Goal: Task Accomplishment & Management: Use online tool/utility

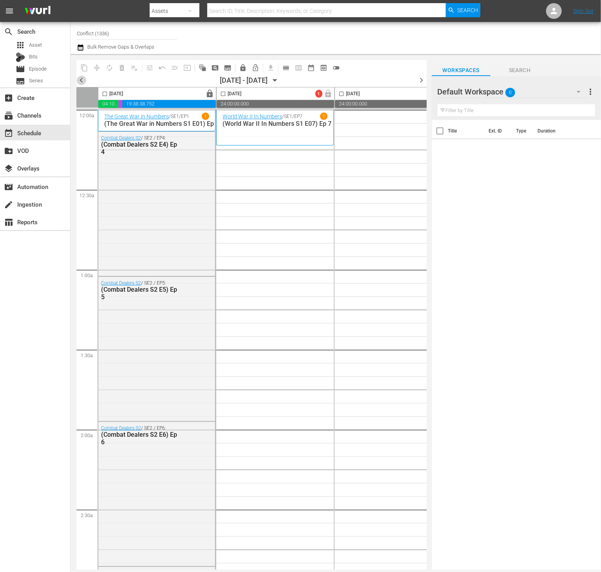
drag, startPoint x: 82, startPoint y: 80, endPoint x: 443, endPoint y: 80, distance: 361.9
click at [82, 80] on span "chevron_left" at bounding box center [81, 80] width 10 height 10
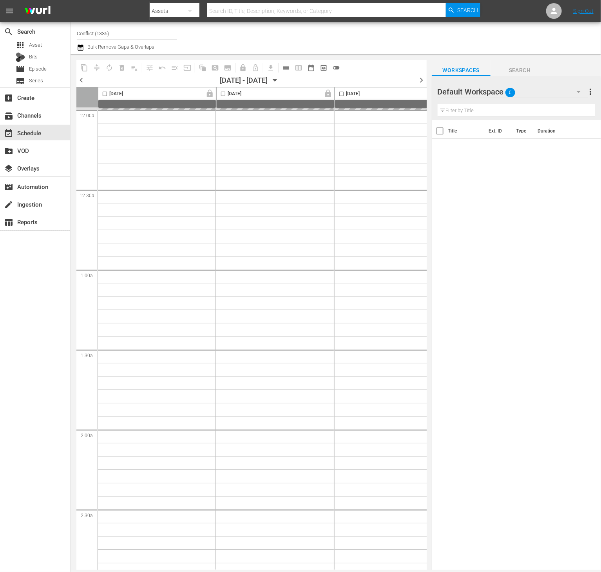
click at [420, 79] on span "chevron_right" at bounding box center [422, 80] width 10 height 10
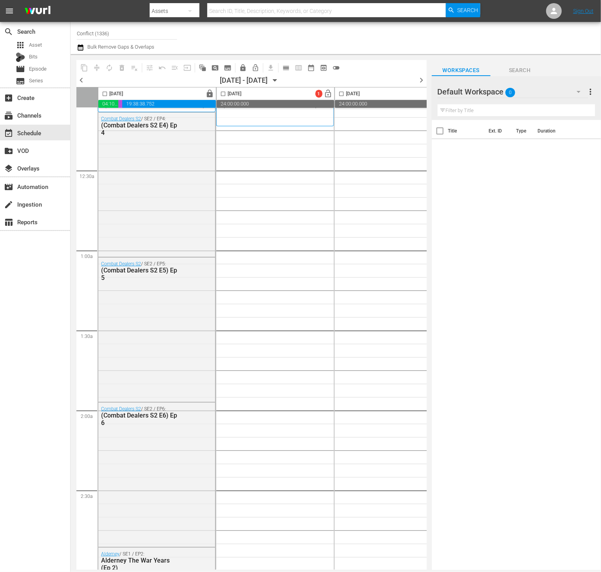
scroll to position [21, 0]
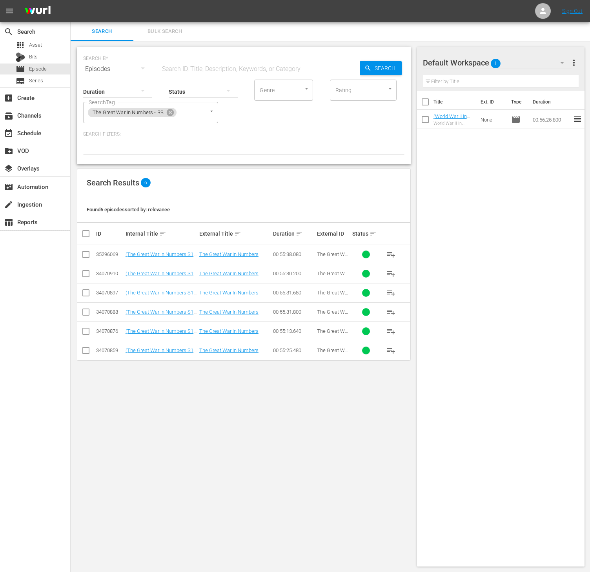
click at [277, 136] on p "Search Filters:" at bounding box center [243, 134] width 321 height 7
click at [164, 108] on div "The Great War in Numbers - RB" at bounding box center [132, 112] width 89 height 9
click at [174, 113] on icon at bounding box center [170, 112] width 9 height 9
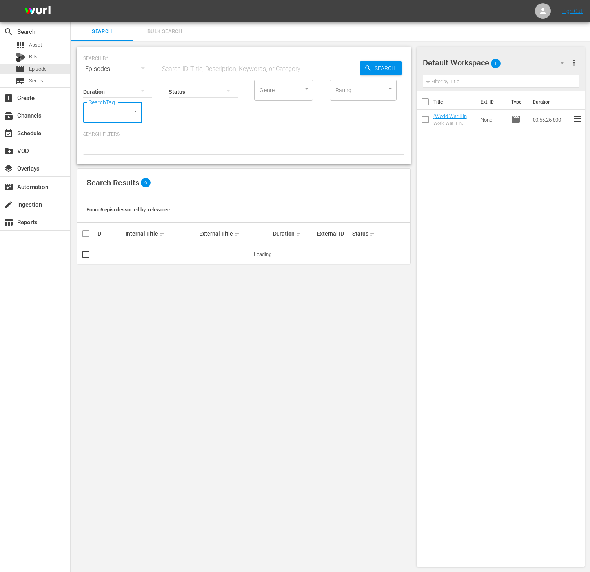
click at [126, 115] on div at bounding box center [132, 111] width 14 height 8
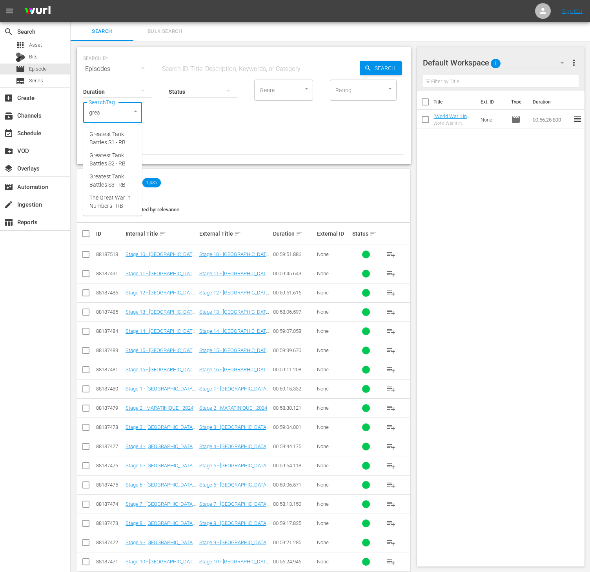
type input "great"
click at [111, 198] on span "The Great War in Numbers - RB" at bounding box center [112, 202] width 46 height 16
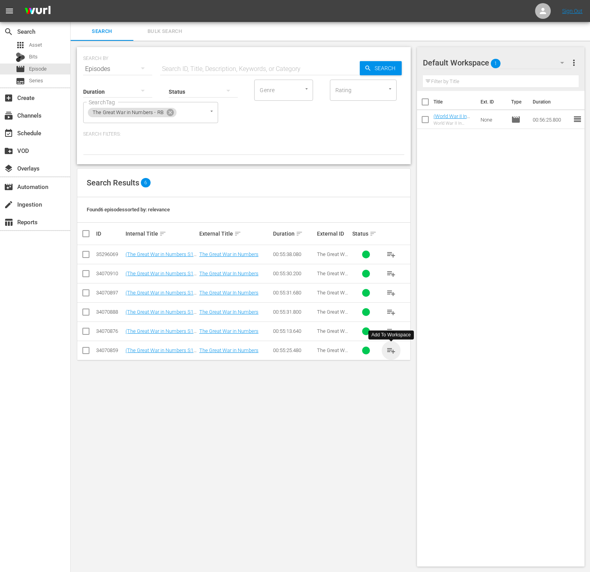
click at [387, 355] on span "playlist_add" at bounding box center [390, 350] width 9 height 9
click at [168, 113] on icon at bounding box center [170, 112] width 7 height 7
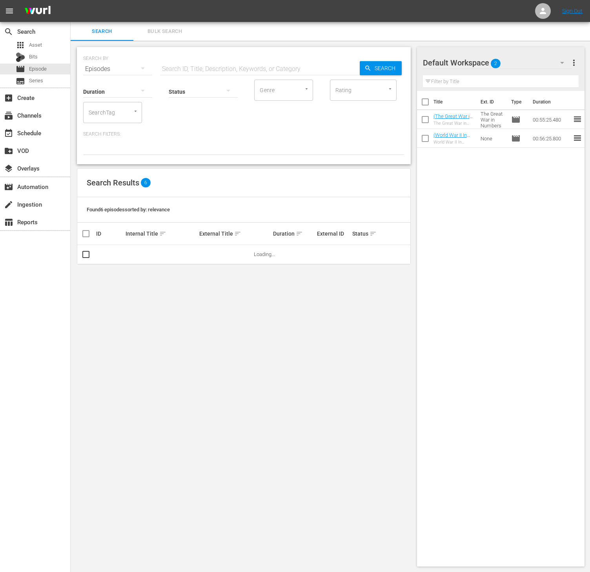
click at [125, 115] on div at bounding box center [132, 111] width 14 height 8
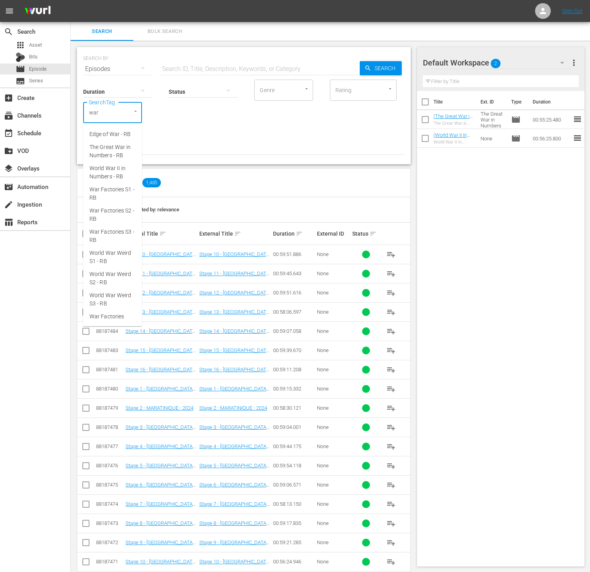
type input "war f"
click at [122, 174] on span "War Factories S3 - RB" at bounding box center [112, 181] width 46 height 16
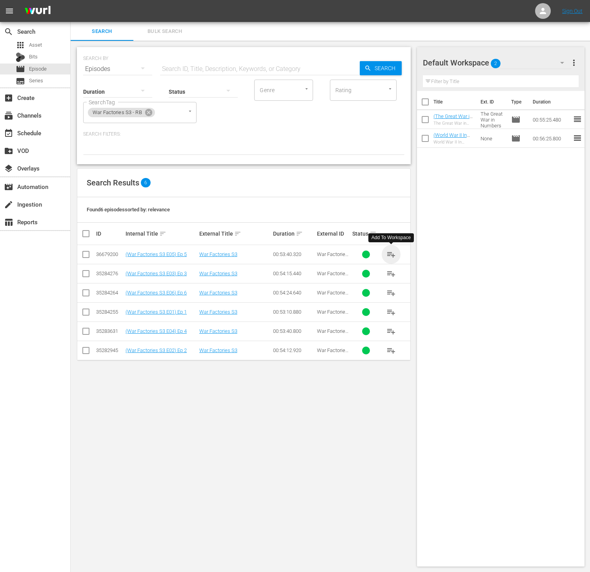
click at [389, 255] on span "playlist_add" at bounding box center [390, 254] width 9 height 9
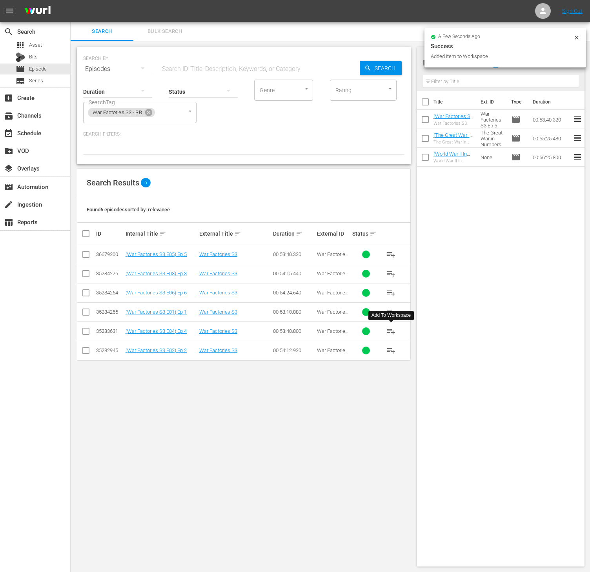
click at [393, 336] on span "playlist_add" at bounding box center [390, 331] width 9 height 9
click at [389, 278] on span "playlist_add" at bounding box center [390, 273] width 9 height 9
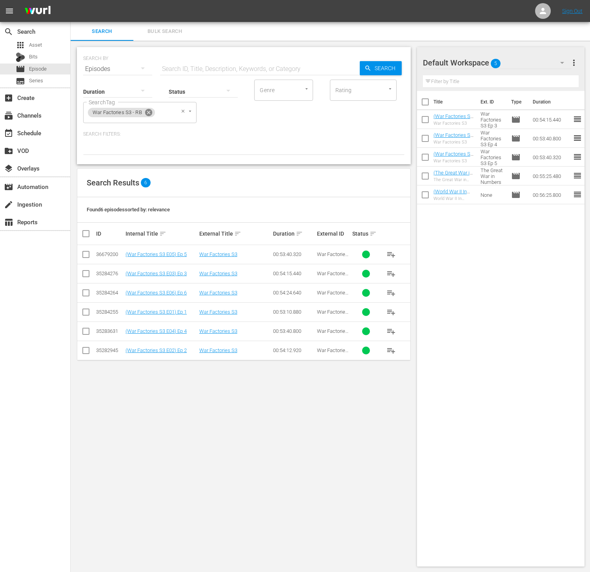
click at [149, 114] on icon at bounding box center [148, 112] width 7 height 7
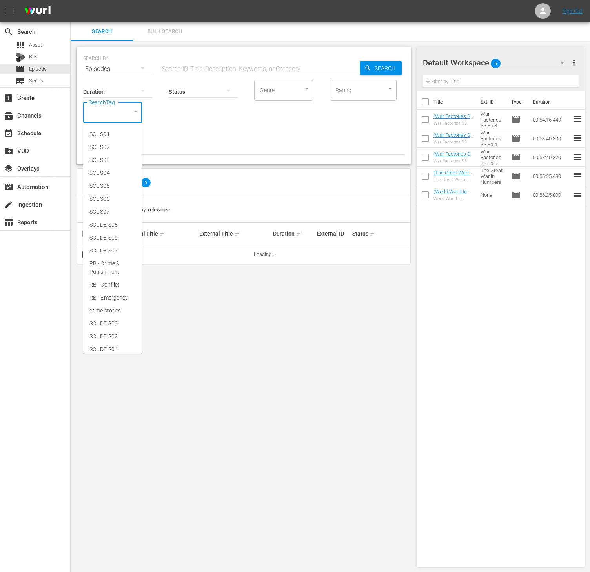
click at [107, 112] on input "SearchTag" at bounding box center [102, 112] width 30 height 14
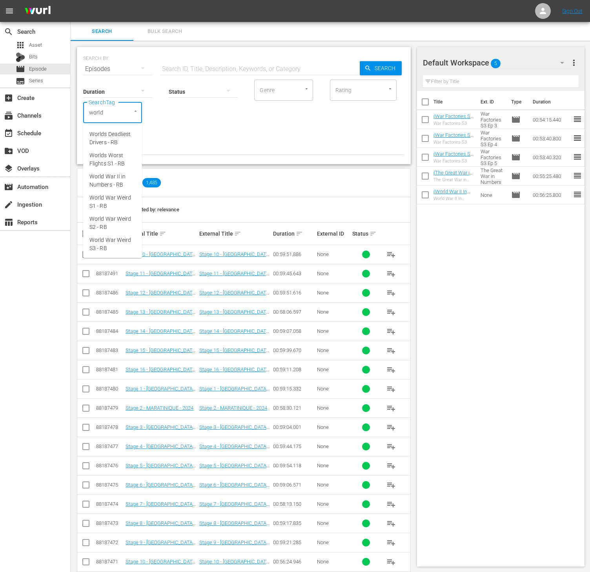
type input "world"
click at [121, 206] on span "World War Weird S3 - RB" at bounding box center [112, 202] width 46 height 16
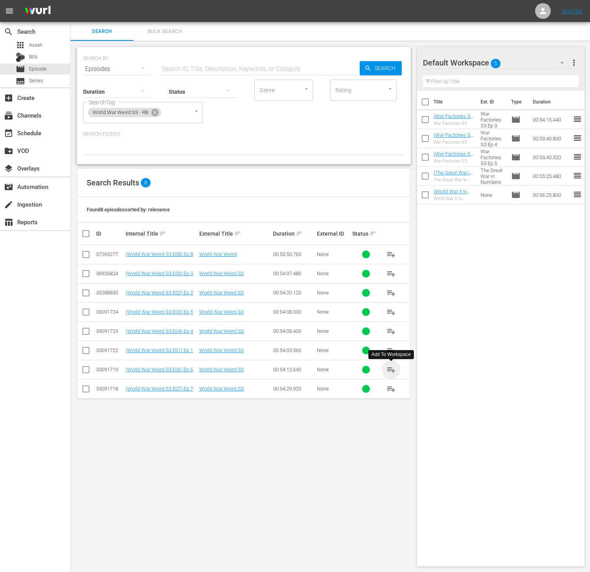
click at [387, 372] on span "playlist_add" at bounding box center [390, 369] width 9 height 9
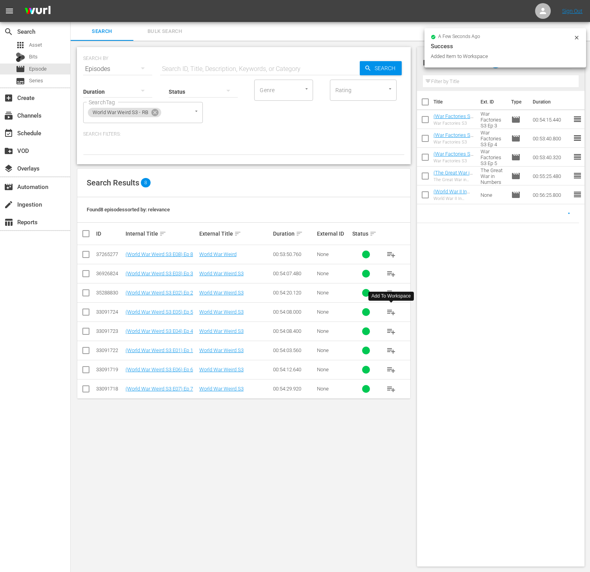
click at [389, 312] on span "playlist_add" at bounding box center [390, 311] width 9 height 9
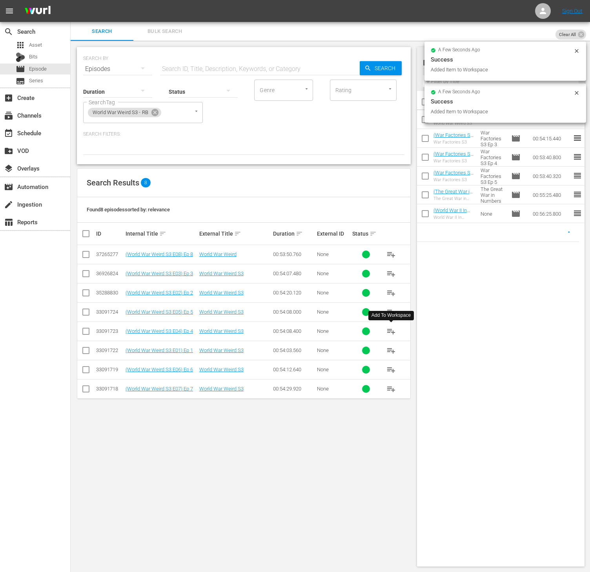
click at [391, 334] on span "playlist_add" at bounding box center [390, 331] width 9 height 9
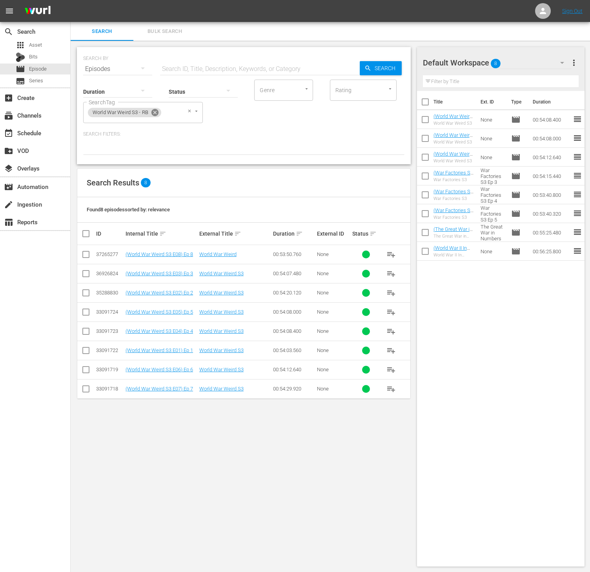
click at [155, 109] on icon at bounding box center [155, 112] width 9 height 9
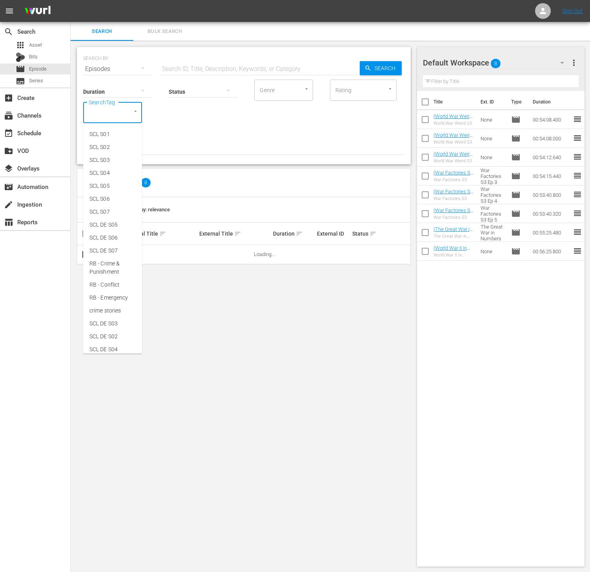
click at [111, 117] on input "SearchTag" at bounding box center [102, 112] width 30 height 14
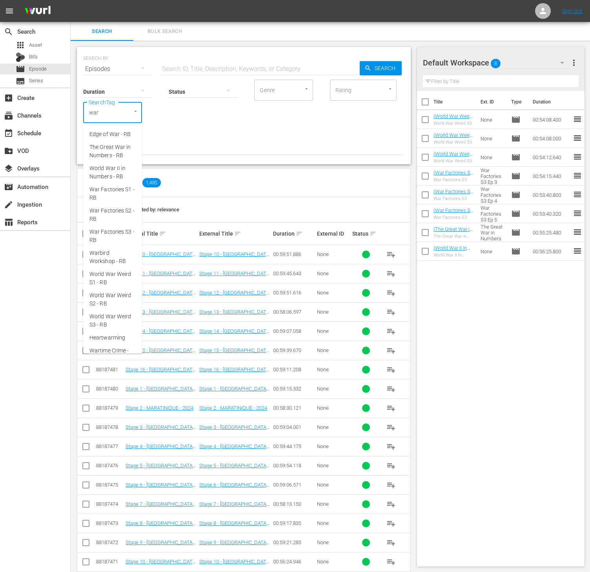
type input "wart"
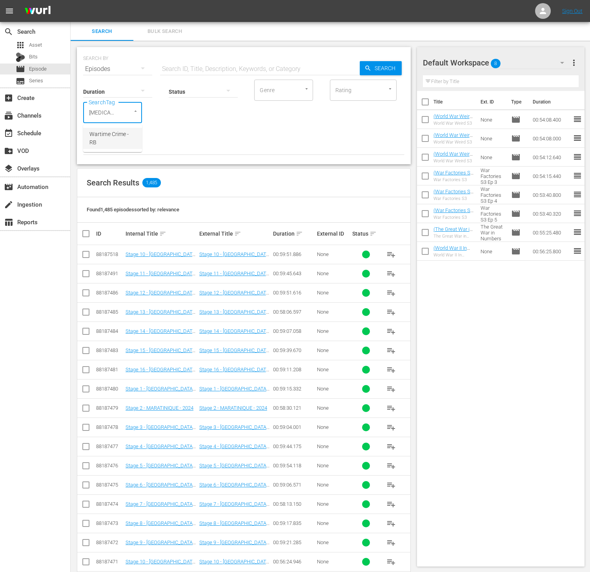
click at [111, 129] on li "Wartime Crime - RB" at bounding box center [112, 138] width 59 height 21
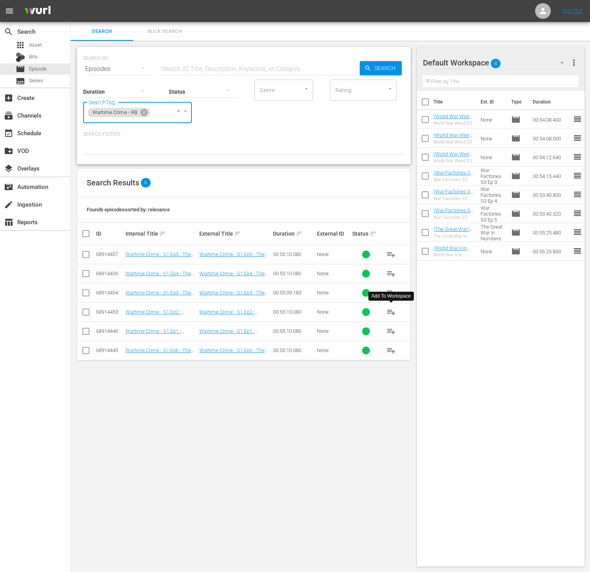
click at [391, 311] on span "playlist_add" at bounding box center [390, 311] width 9 height 9
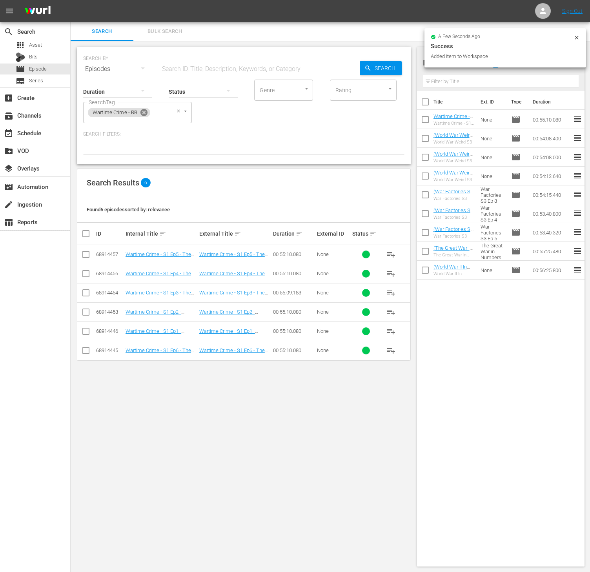
click at [145, 112] on icon at bounding box center [143, 112] width 7 height 7
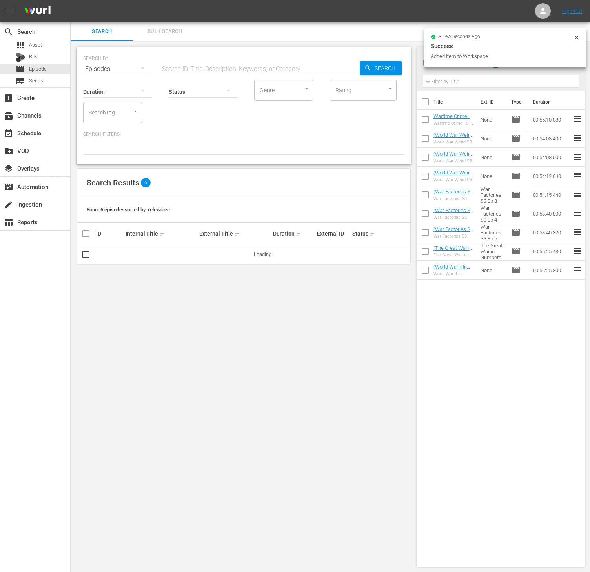
click at [112, 111] on input "SearchTag" at bounding box center [102, 112] width 30 height 14
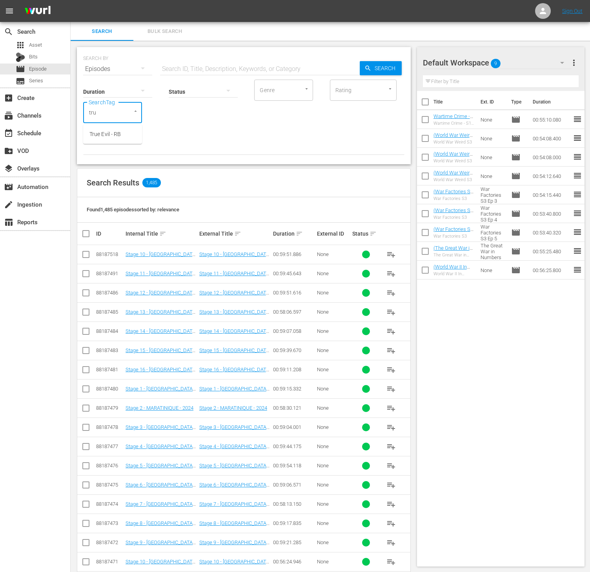
type input "true"
click at [104, 137] on span "True Evil - RB" at bounding box center [104, 134] width 31 height 8
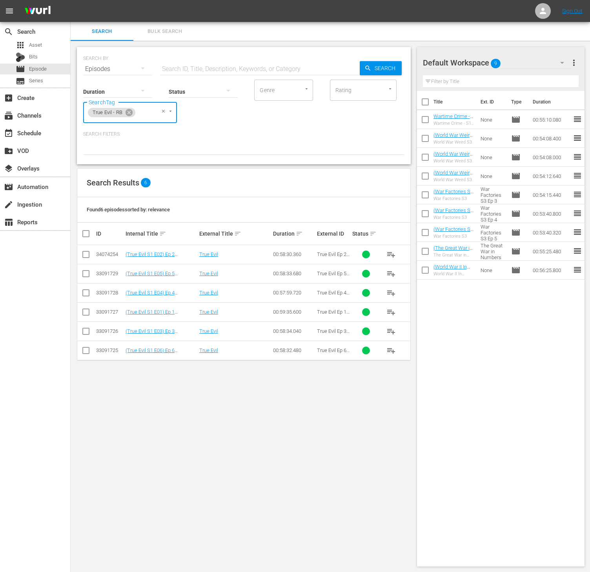
click at [393, 334] on span "playlist_add" at bounding box center [390, 331] width 9 height 9
click at [127, 112] on icon at bounding box center [128, 112] width 7 height 7
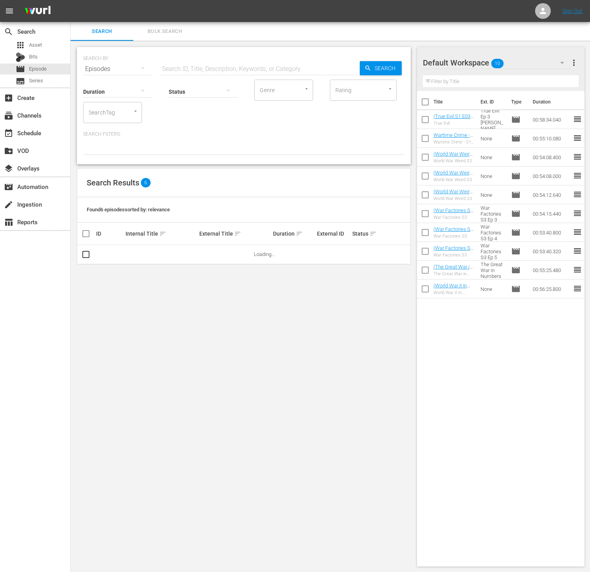
click at [114, 112] on input "SearchTag" at bounding box center [102, 112] width 30 height 14
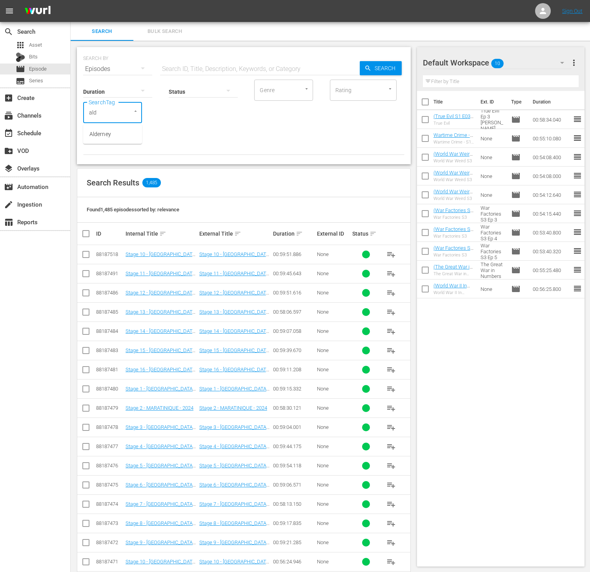
type input "alde"
click at [105, 135] on span "Alderney" at bounding box center [100, 134] width 22 height 8
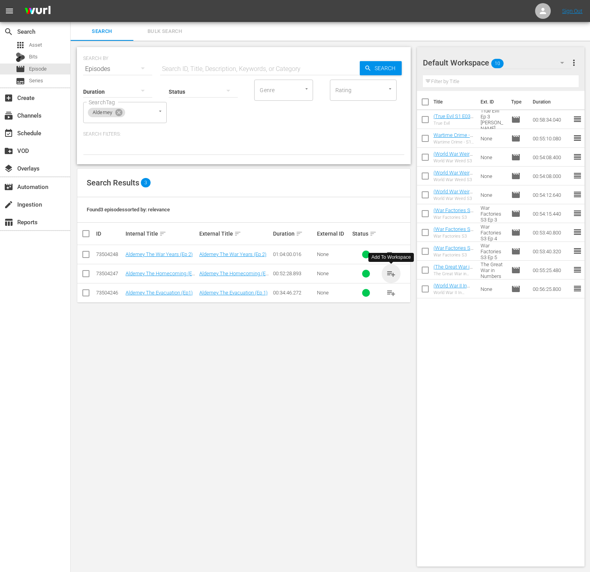
click at [387, 276] on span "playlist_add" at bounding box center [390, 273] width 9 height 9
click at [120, 114] on icon at bounding box center [118, 112] width 7 height 7
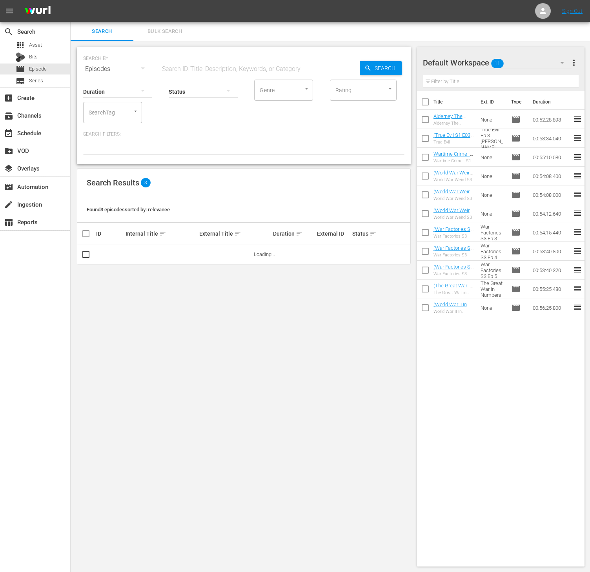
click at [101, 114] on input "SearchTag" at bounding box center [102, 112] width 30 height 14
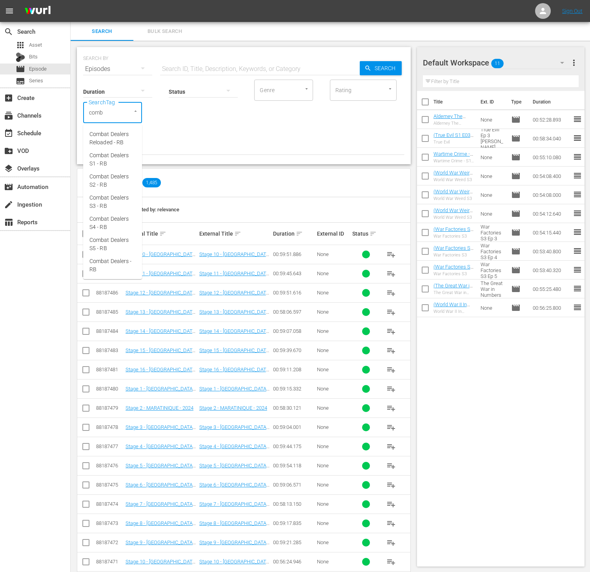
type input "comba"
click at [121, 186] on span "Combat Dealers S2 - RB" at bounding box center [112, 181] width 46 height 16
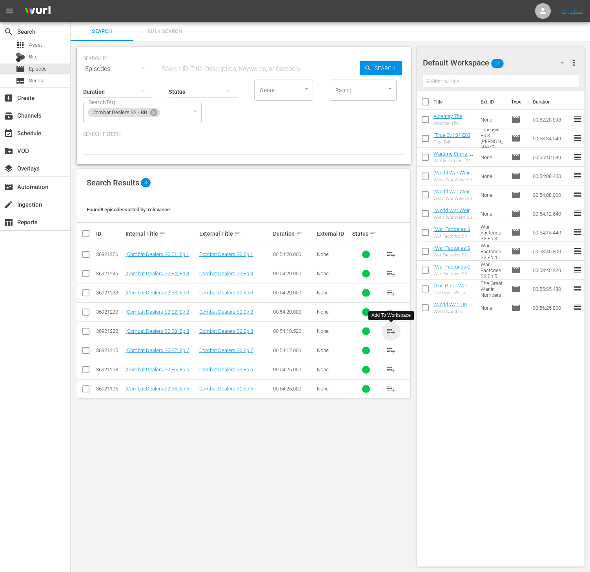
click at [388, 332] on span "playlist_add" at bounding box center [390, 331] width 9 height 9
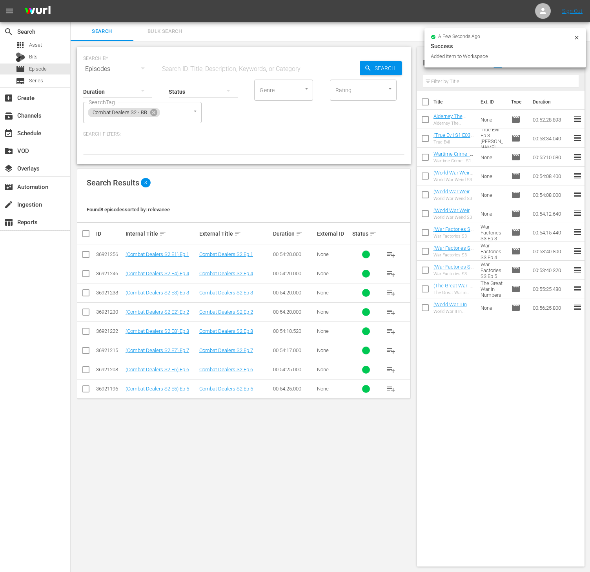
click at [392, 353] on span "playlist_add" at bounding box center [390, 350] width 9 height 9
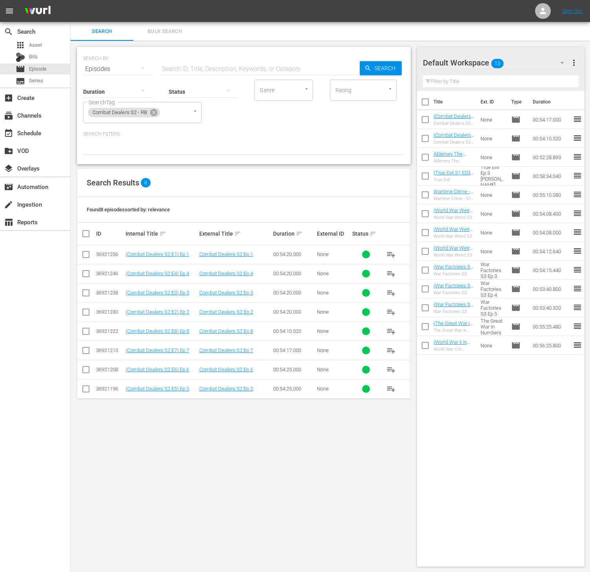
click at [575, 63] on span "more_vert" at bounding box center [573, 62] width 9 height 9
click at [525, 79] on div "Clear All Workspace Items" at bounding box center [523, 78] width 92 height 14
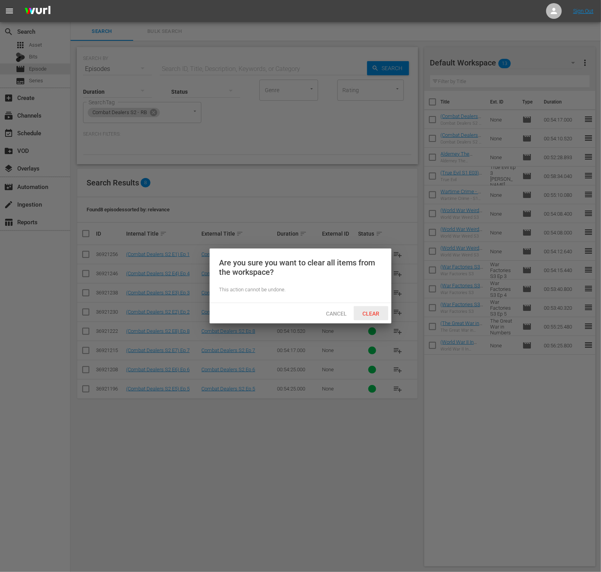
click at [374, 318] on div "Clear" at bounding box center [371, 313] width 35 height 15
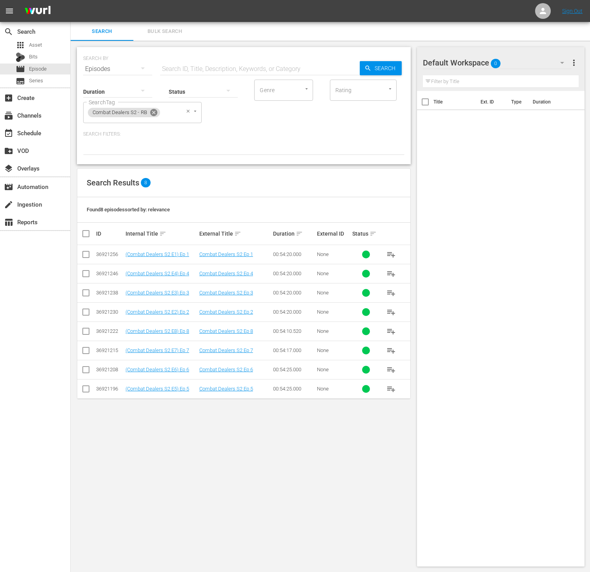
click at [152, 113] on icon at bounding box center [153, 112] width 7 height 7
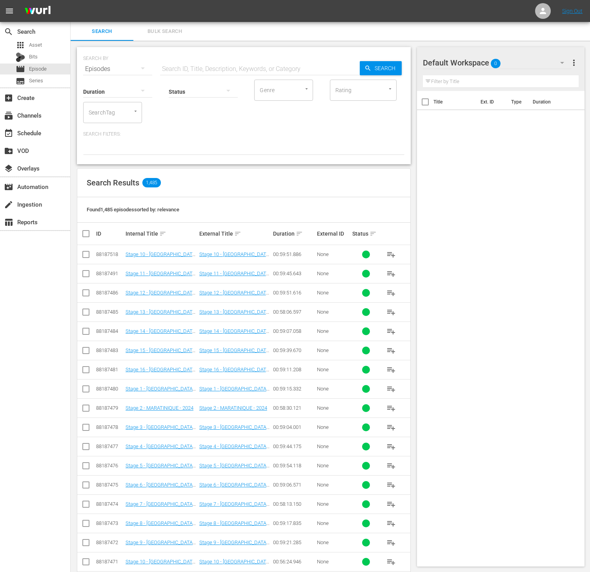
click at [109, 119] on input "SearchTag" at bounding box center [102, 112] width 30 height 14
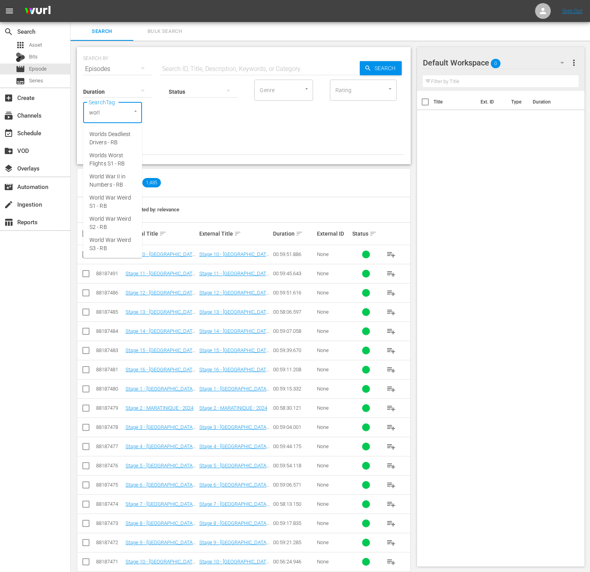
type input "world"
click at [120, 180] on span "World War II in Numbers - RB" at bounding box center [112, 181] width 46 height 16
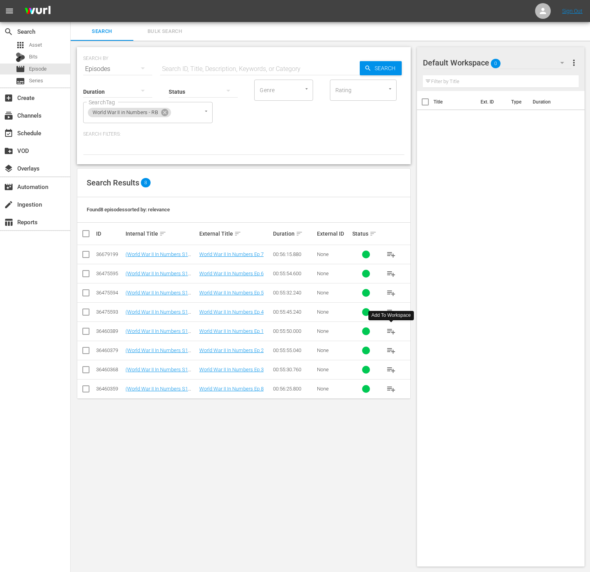
click at [392, 332] on span "playlist_add" at bounding box center [390, 331] width 9 height 9
click at [163, 113] on icon at bounding box center [164, 112] width 7 height 7
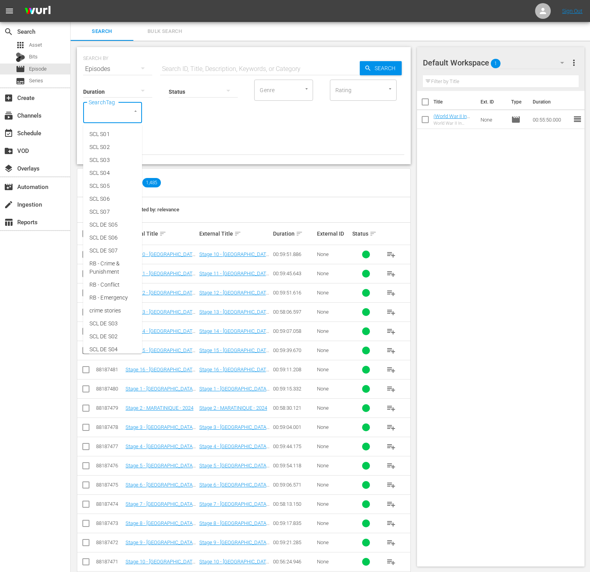
click at [106, 113] on input "SearchTag" at bounding box center [102, 112] width 30 height 14
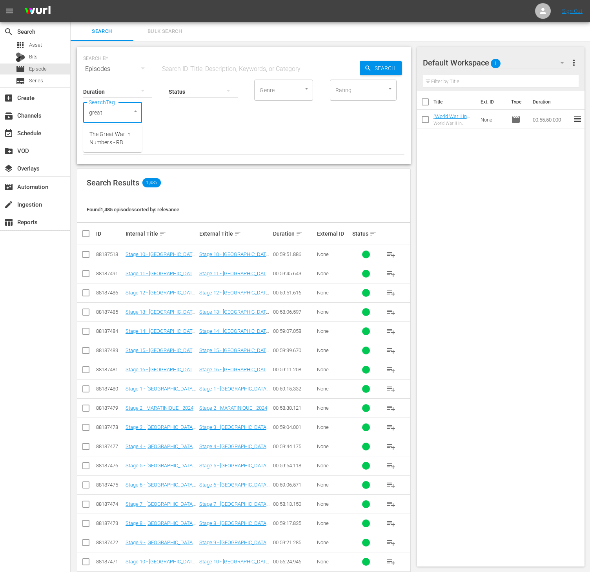
type input "great w"
click at [113, 133] on span "The Great War in Numbers - RB" at bounding box center [112, 138] width 46 height 16
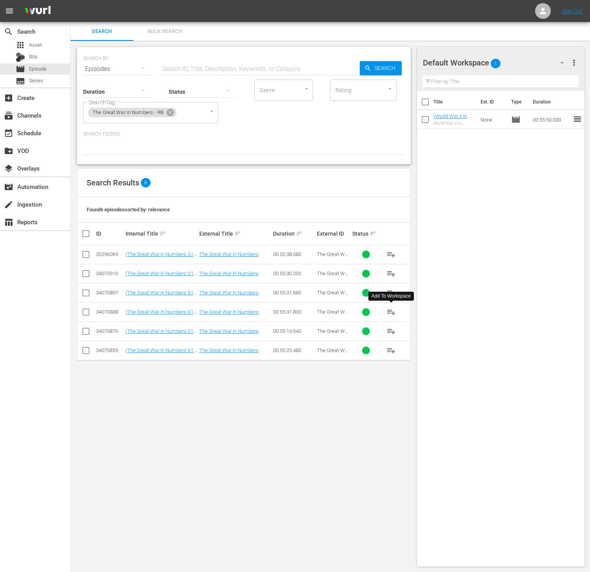
click at [393, 313] on span "playlist_add" at bounding box center [390, 311] width 9 height 9
click at [171, 108] on icon at bounding box center [170, 112] width 9 height 9
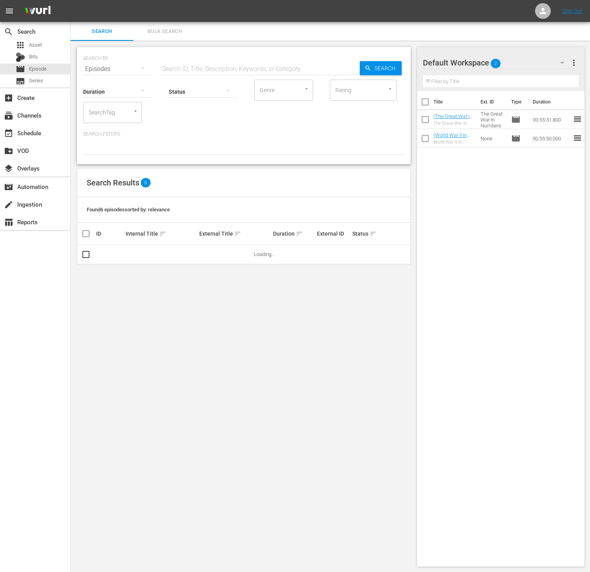
click at [123, 110] on div "SearchTag" at bounding box center [112, 112] width 59 height 21
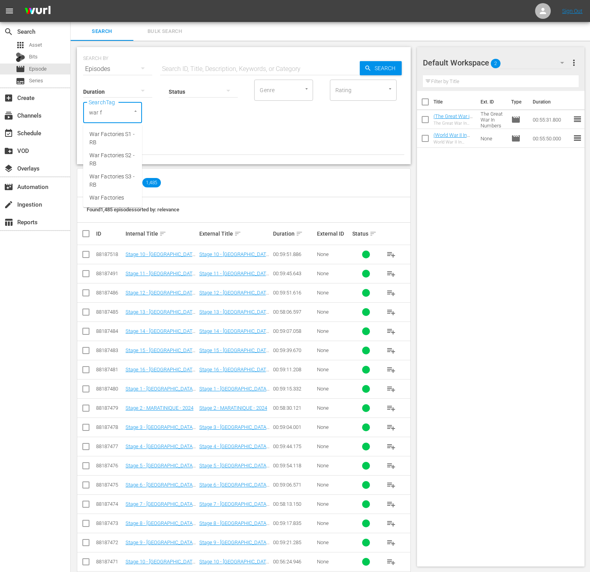
type input "war fa"
click at [125, 178] on span "War Factories S3 - RB" at bounding box center [112, 181] width 46 height 16
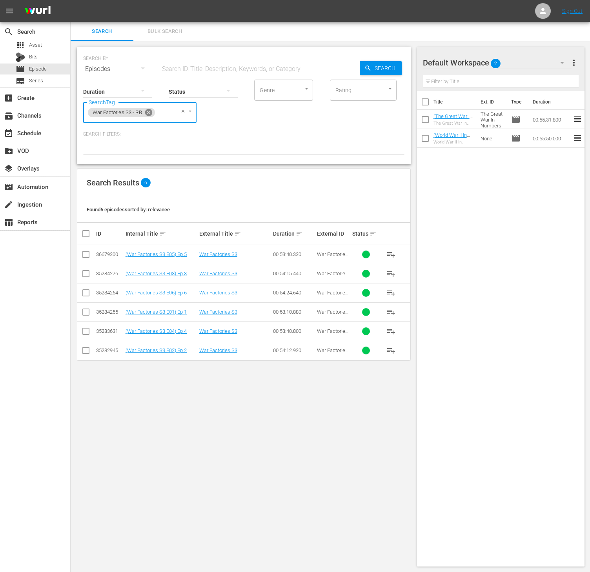
click at [148, 112] on icon at bounding box center [148, 112] width 9 height 9
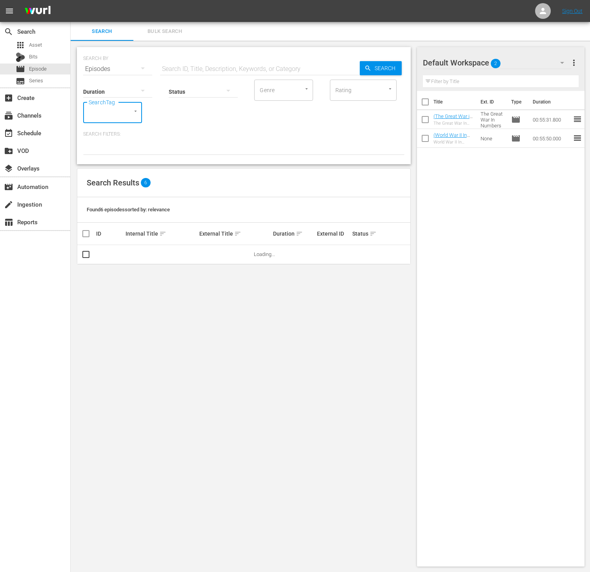
click at [111, 115] on input "SearchTag" at bounding box center [102, 112] width 30 height 14
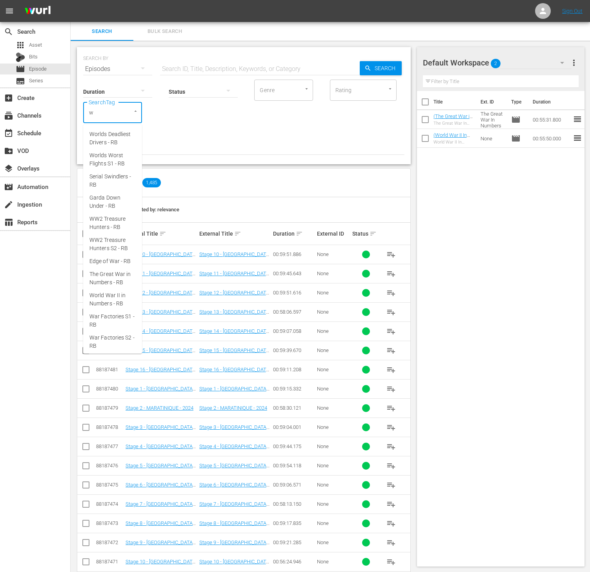
type input "wa"
click at [118, 202] on span "War Factories S1 - RB" at bounding box center [112, 193] width 46 height 16
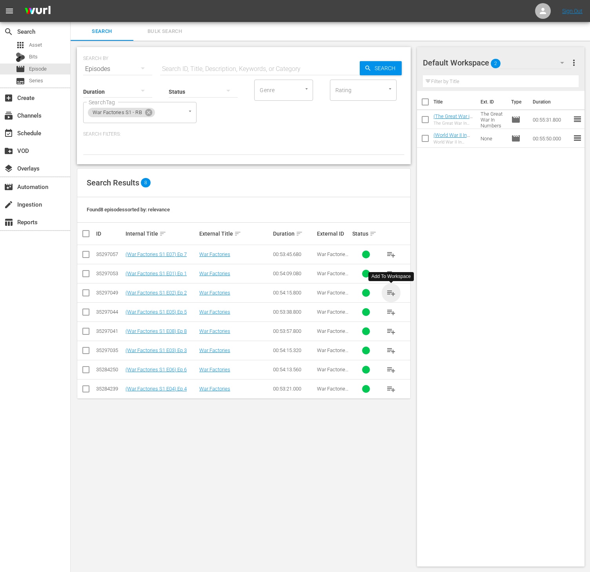
click at [388, 294] on span "playlist_add" at bounding box center [390, 292] width 9 height 9
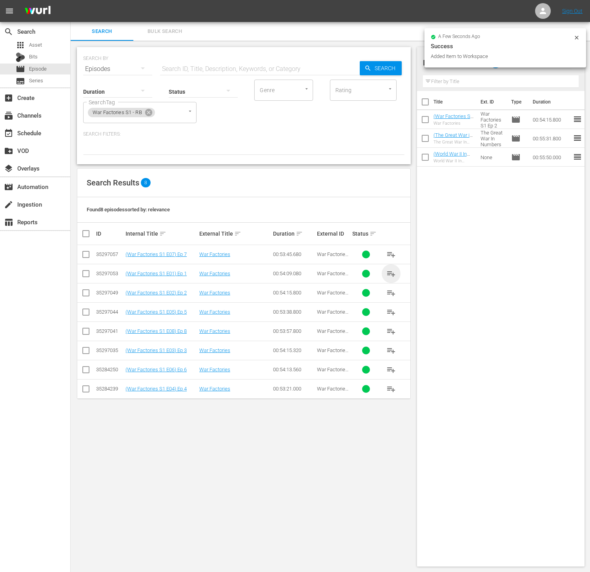
click at [390, 271] on span "playlist_add" at bounding box center [390, 273] width 9 height 9
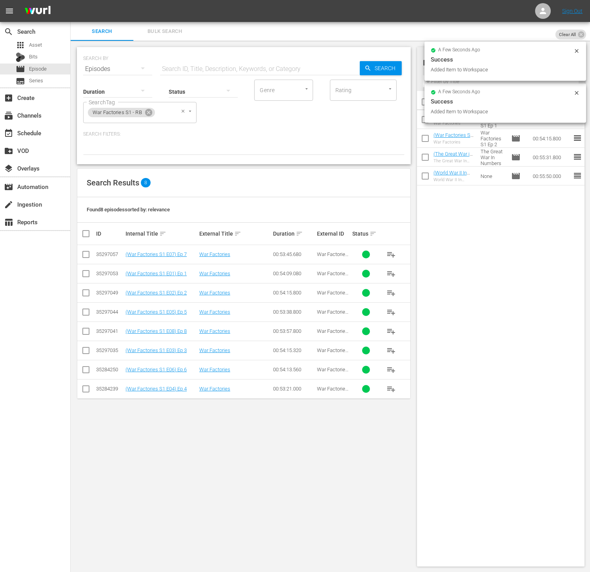
click at [141, 112] on span "War Factories S1 - RB" at bounding box center [117, 112] width 59 height 7
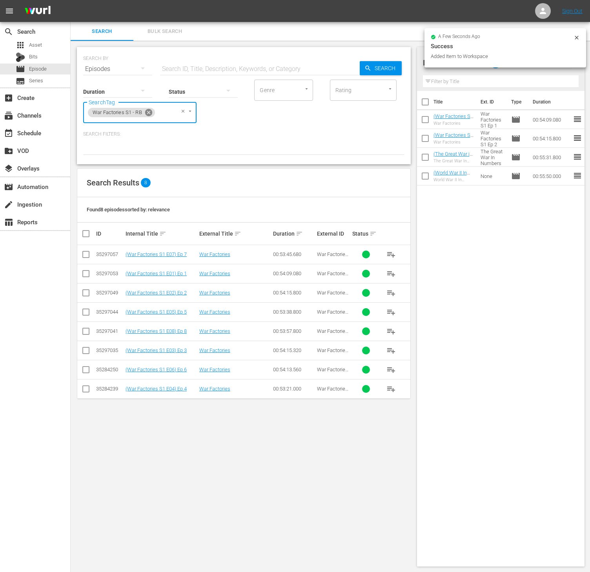
click at [147, 112] on icon at bounding box center [148, 112] width 7 height 7
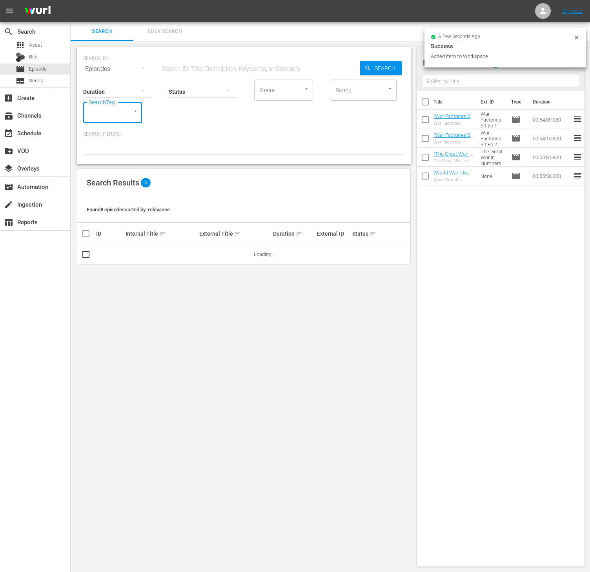
click at [125, 114] on div at bounding box center [132, 111] width 14 height 8
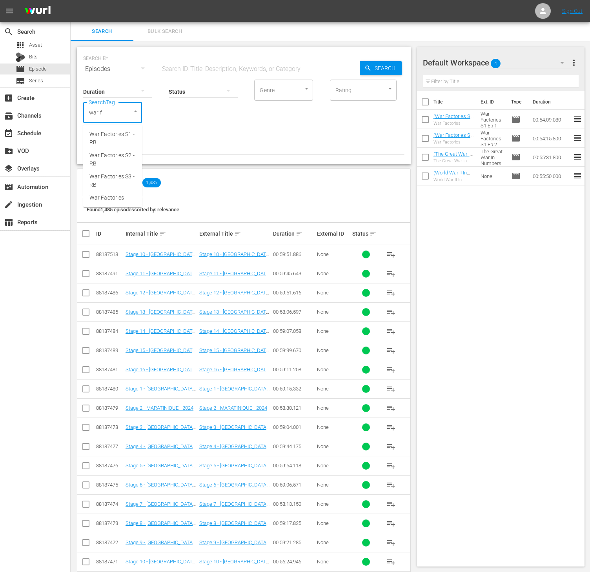
type input "war fa"
click at [112, 182] on span "War Factories S3 - RB" at bounding box center [112, 181] width 46 height 16
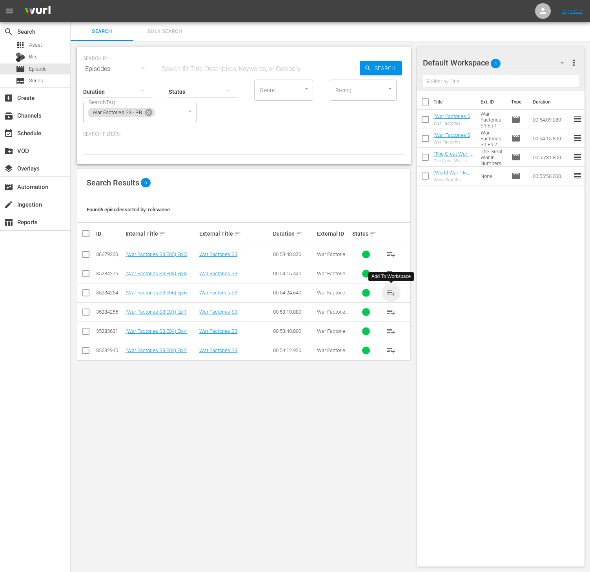
click at [392, 298] on span "playlist_add" at bounding box center [390, 292] width 9 height 9
click at [150, 112] on icon at bounding box center [148, 112] width 7 height 7
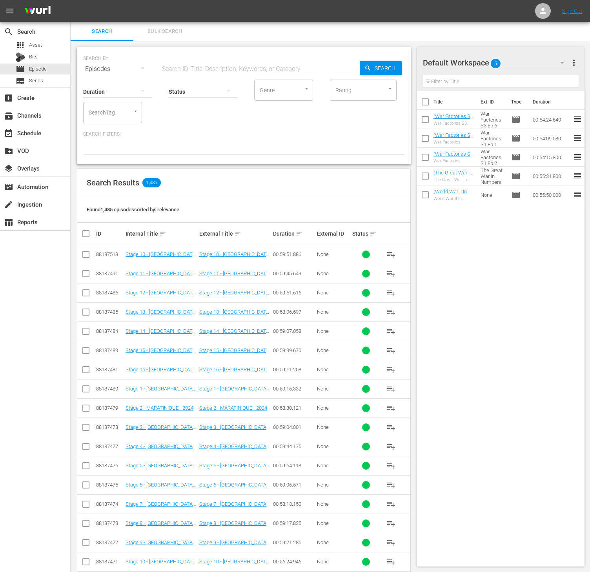
click at [111, 112] on input "SearchTag" at bounding box center [102, 112] width 30 height 14
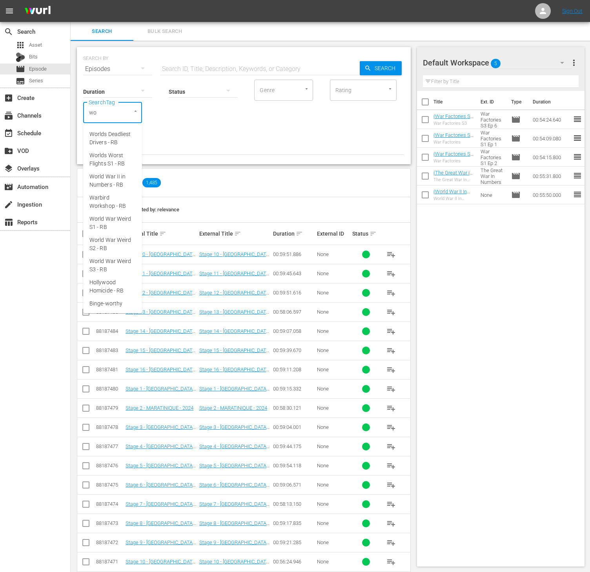
type input "wor"
click at [113, 263] on span "World War Weird S3 - RB" at bounding box center [112, 265] width 46 height 16
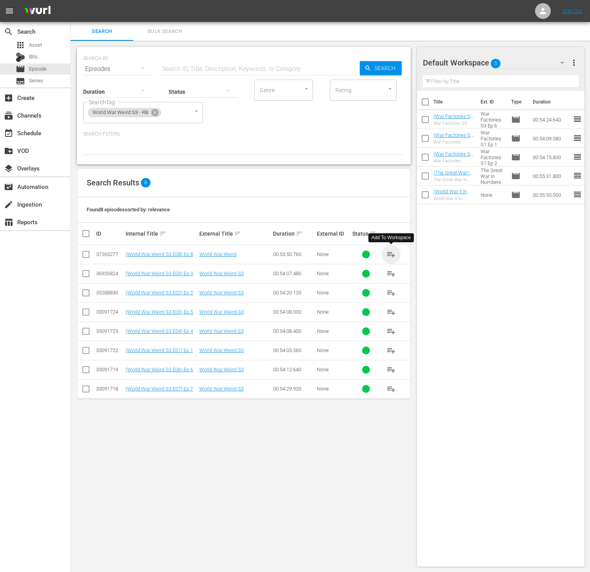
click at [393, 253] on span "playlist_add" at bounding box center [390, 254] width 9 height 9
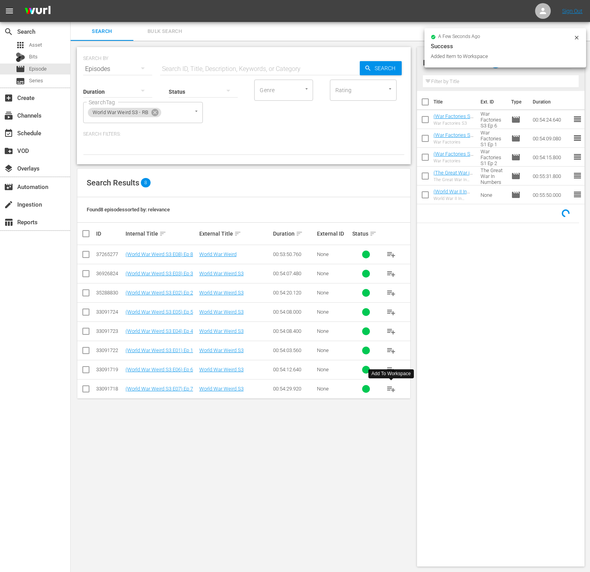
click at [390, 391] on span "playlist_add" at bounding box center [390, 388] width 9 height 9
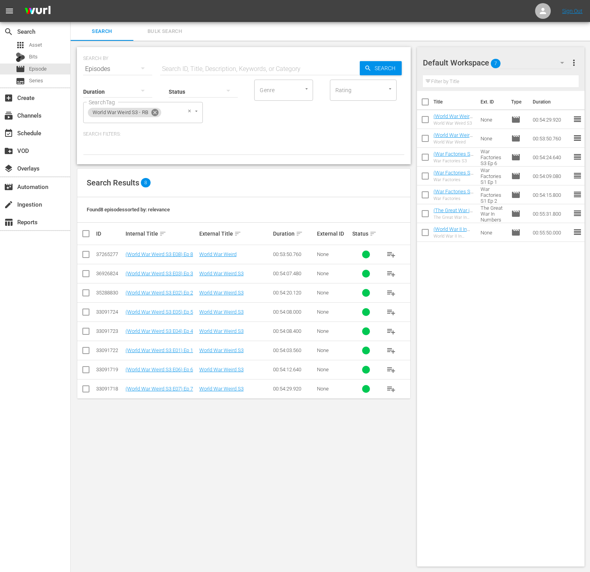
click at [153, 110] on icon at bounding box center [154, 112] width 7 height 7
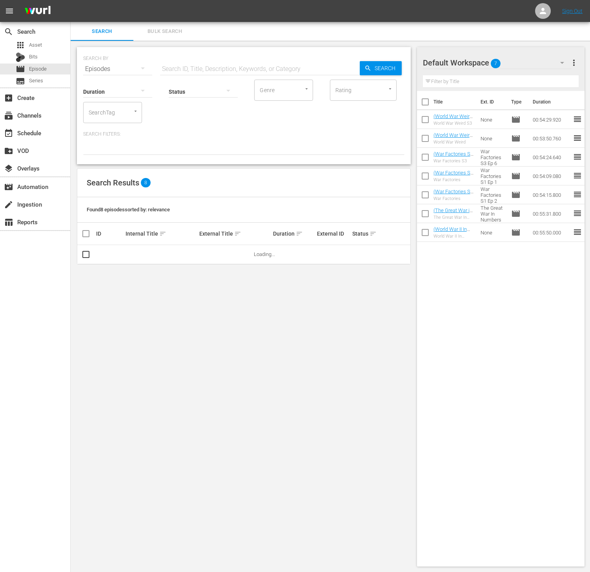
click at [113, 114] on input "SearchTag" at bounding box center [102, 112] width 30 height 14
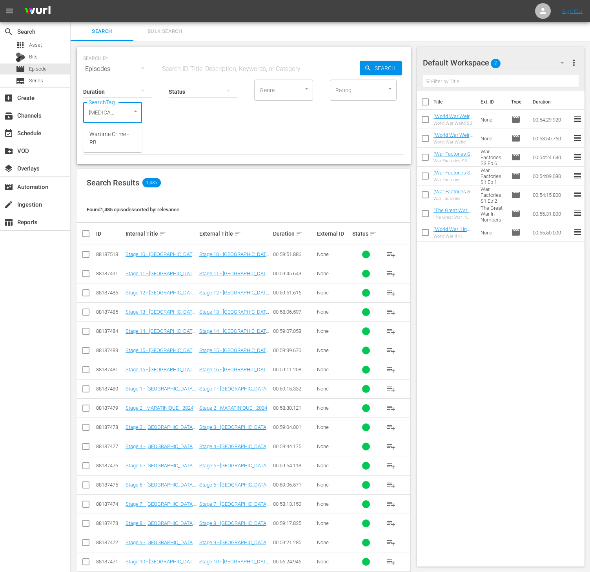
type input "warti"
click at [110, 138] on span "Wartime Crime - RB" at bounding box center [112, 138] width 46 height 16
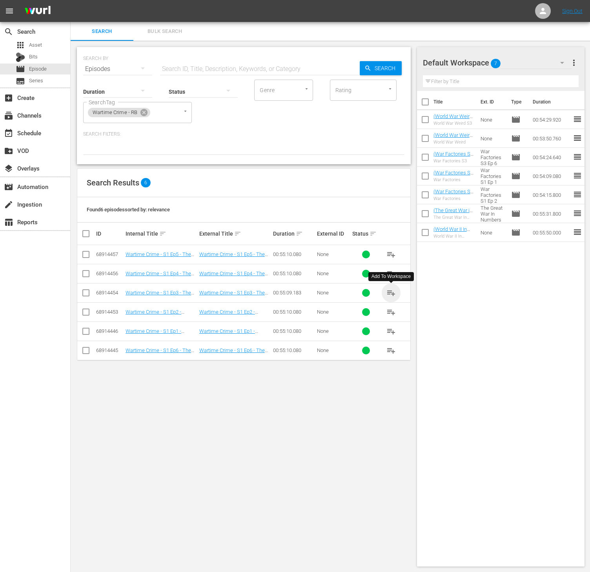
click at [394, 291] on span "playlist_add" at bounding box center [390, 292] width 9 height 9
click at [143, 111] on icon at bounding box center [144, 112] width 9 height 9
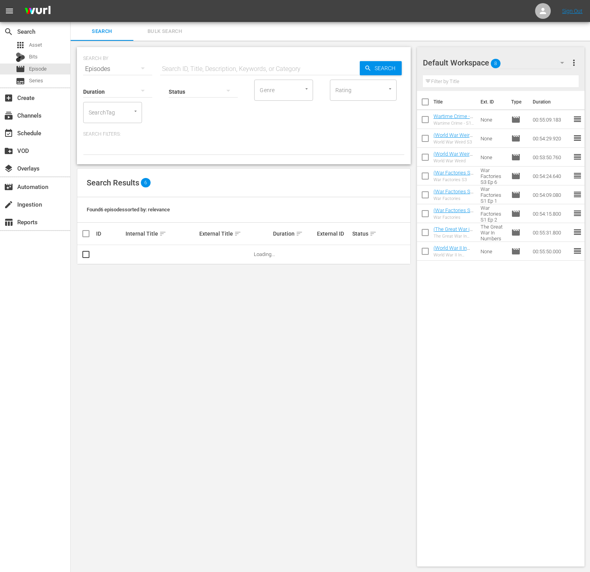
click at [114, 115] on input "SearchTag" at bounding box center [102, 112] width 30 height 14
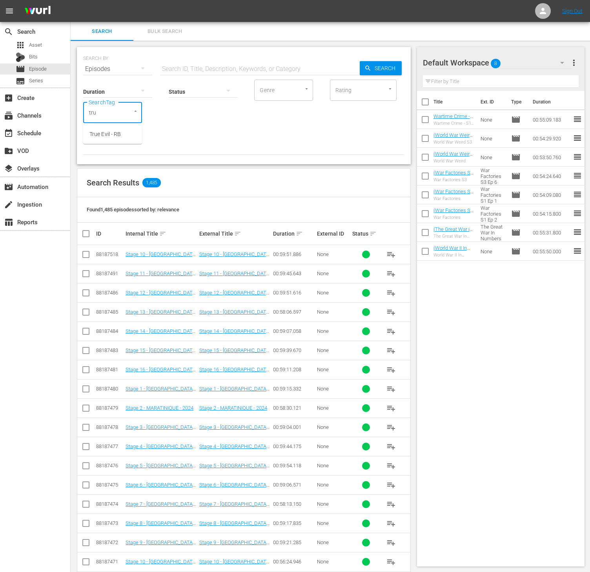
type input "true"
click at [105, 140] on li "True Evil - RB" at bounding box center [112, 134] width 59 height 13
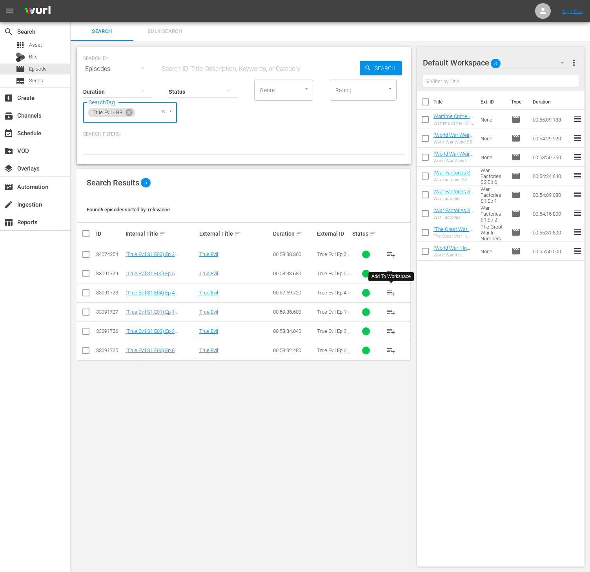
click at [384, 294] on button "playlist_add" at bounding box center [390, 292] width 19 height 19
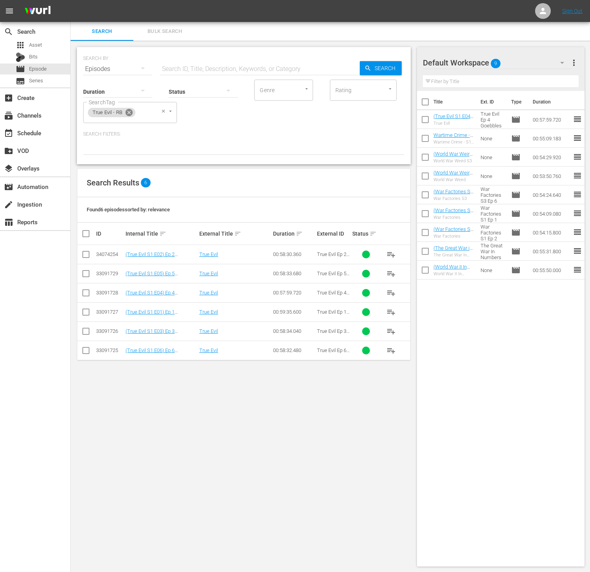
click at [129, 115] on icon at bounding box center [128, 112] width 7 height 7
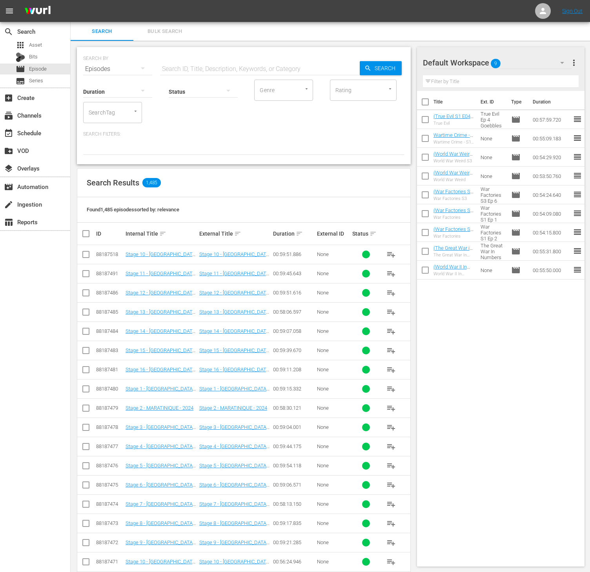
click at [98, 111] on input "SearchTag" at bounding box center [102, 112] width 30 height 14
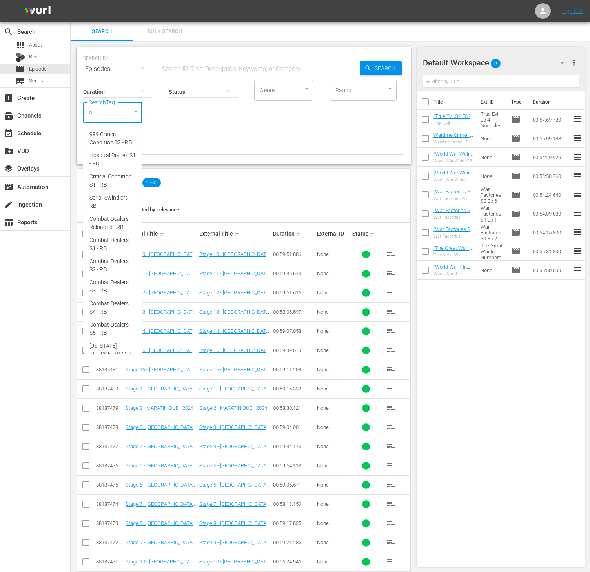
type input "ald"
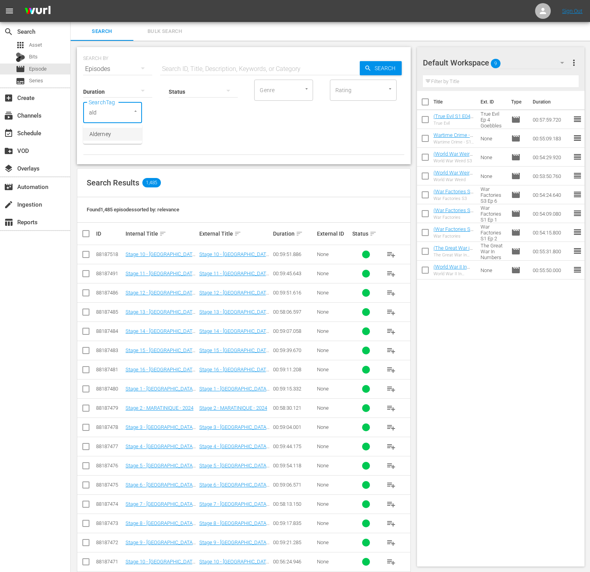
click at [104, 136] on span "Alderney" at bounding box center [100, 134] width 22 height 8
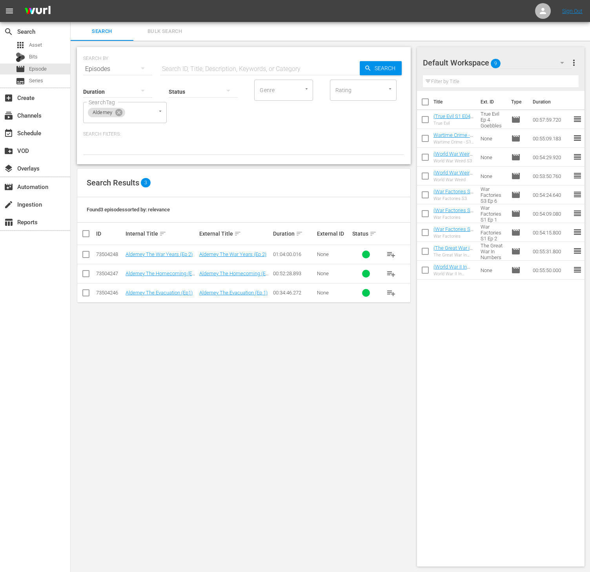
click at [391, 296] on span "playlist_add" at bounding box center [390, 292] width 9 height 9
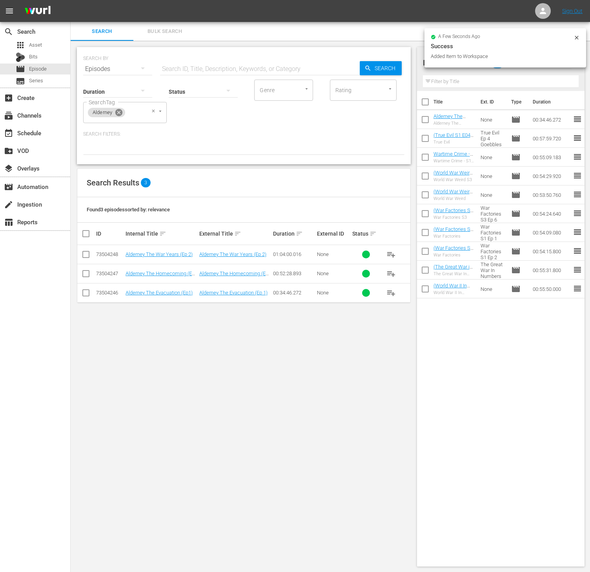
click at [115, 114] on icon at bounding box center [118, 112] width 9 height 9
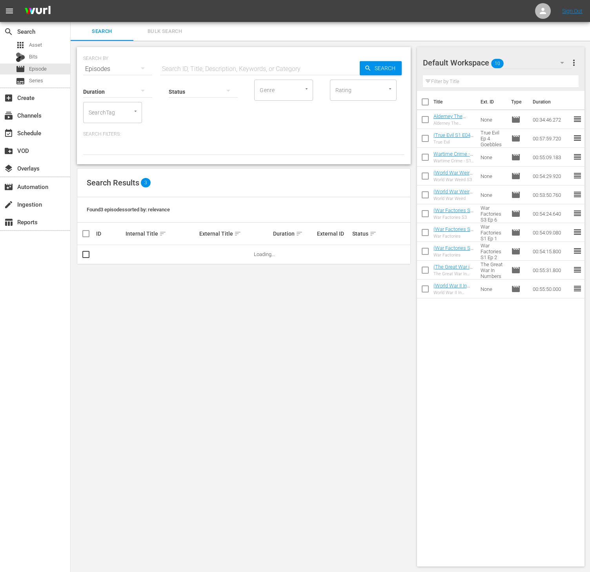
click at [113, 114] on input "SearchTag" at bounding box center [102, 112] width 30 height 14
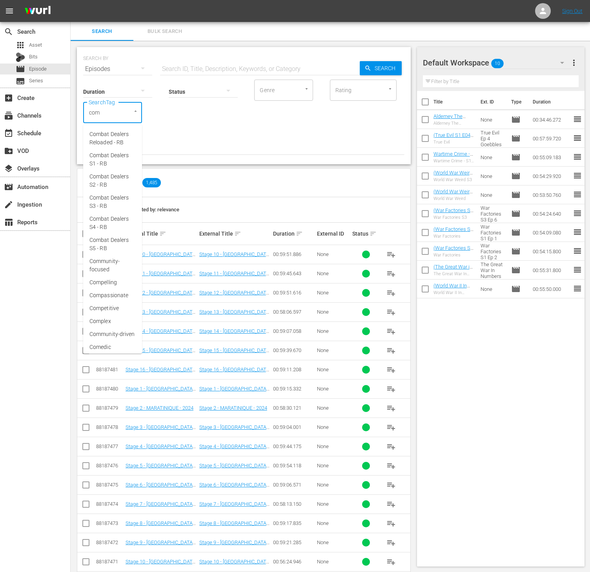
type input "comb"
click at [109, 181] on span "Combat Dealers S2 - RB" at bounding box center [112, 181] width 46 height 16
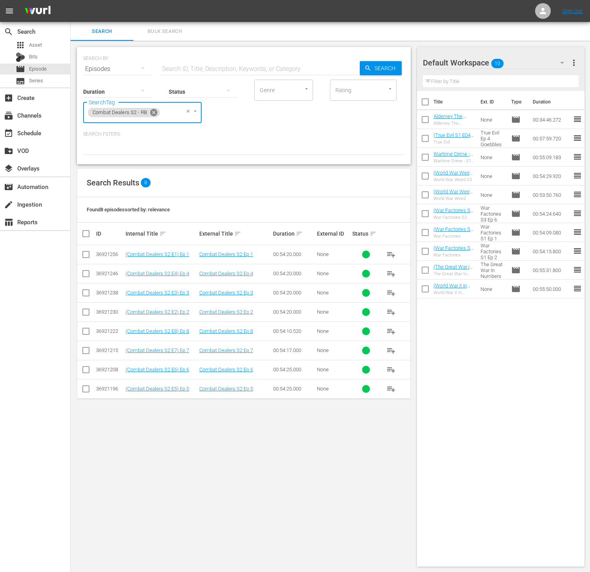
click at [154, 112] on icon at bounding box center [153, 112] width 9 height 9
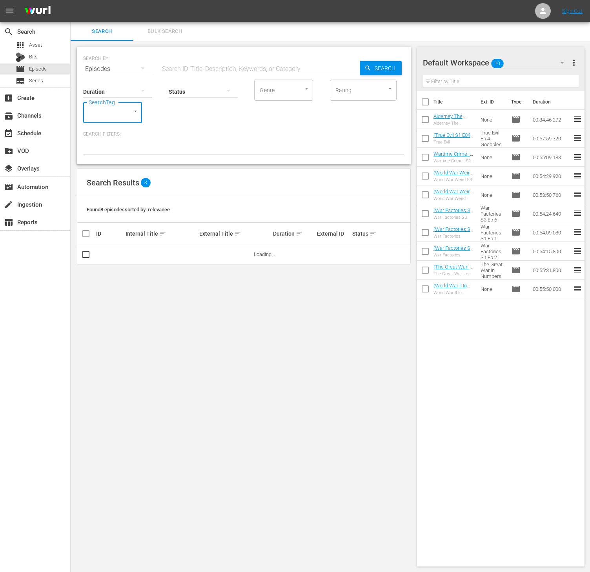
click at [117, 114] on div "SearchTag" at bounding box center [112, 112] width 59 height 21
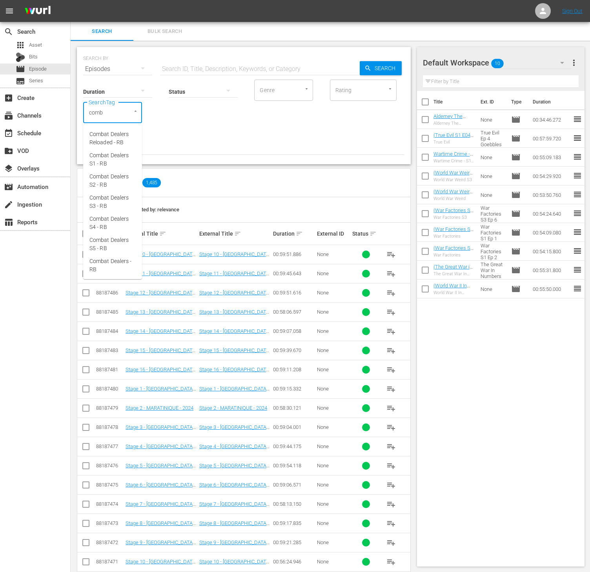
type input "comba"
click at [115, 203] on span "Combat Dealers S3 - RB" at bounding box center [112, 202] width 46 height 16
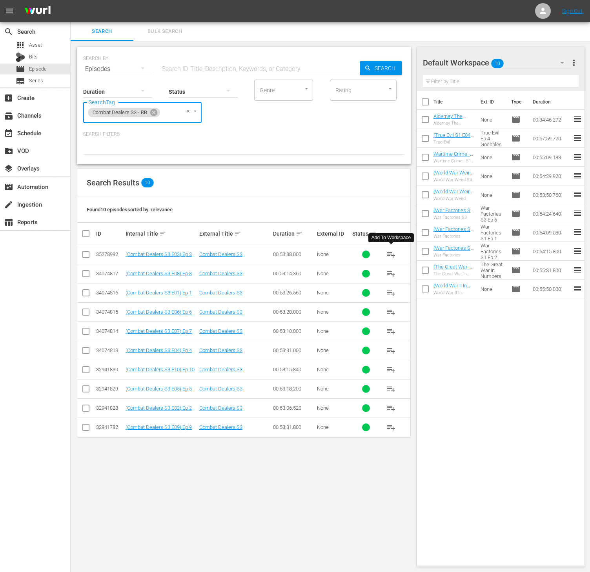
click at [391, 253] on span "playlist_add" at bounding box center [390, 254] width 9 height 9
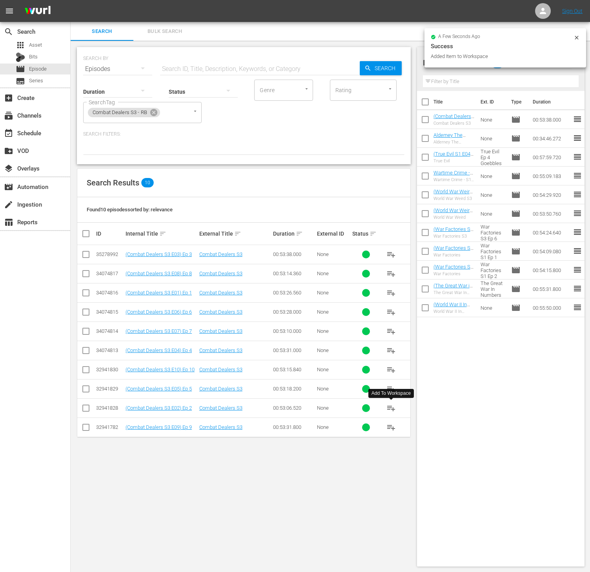
click at [390, 415] on button "playlist_add" at bounding box center [390, 408] width 19 height 19
click at [385, 298] on button "playlist_add" at bounding box center [390, 292] width 19 height 19
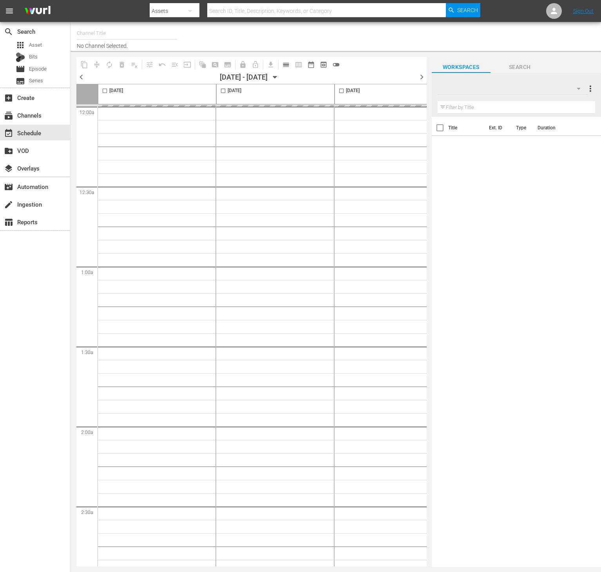
type input "Conflict (1336)"
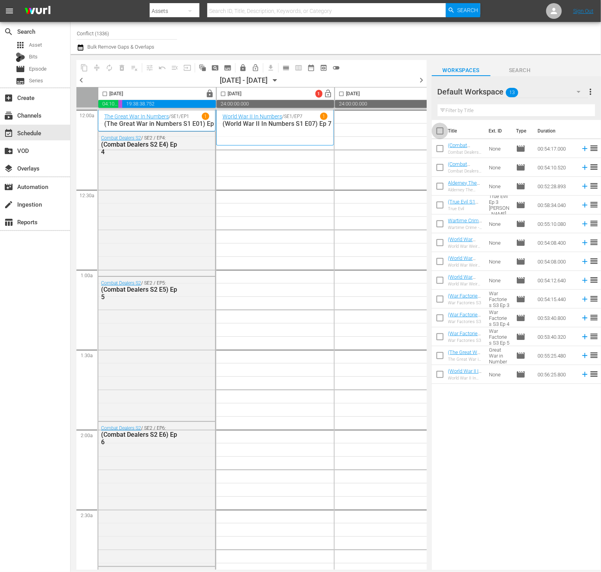
click at [441, 131] on input "checkbox" at bounding box center [440, 132] width 16 height 16
checkbox input "true"
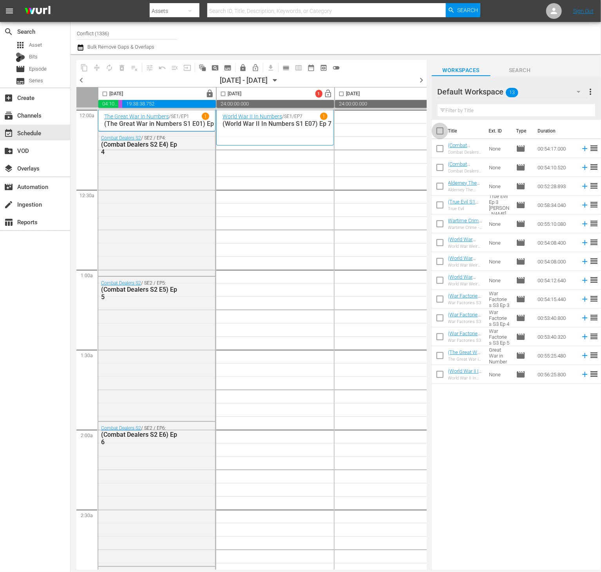
checkbox input "true"
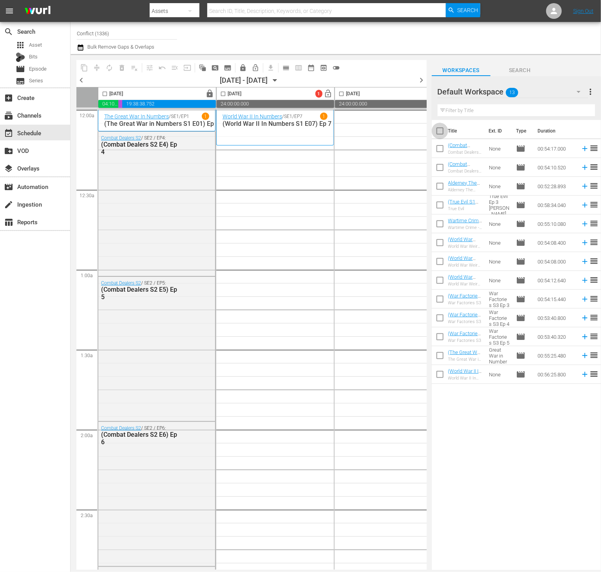
checkbox input "true"
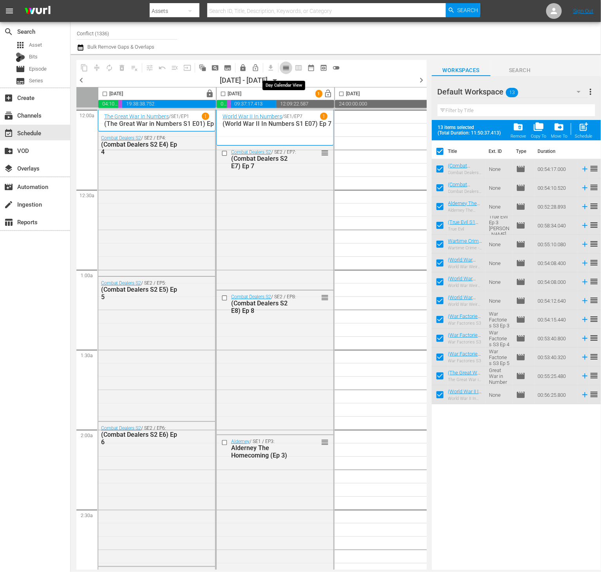
click at [285, 68] on span "calendar_view_day_outlined" at bounding box center [286, 68] width 8 height 8
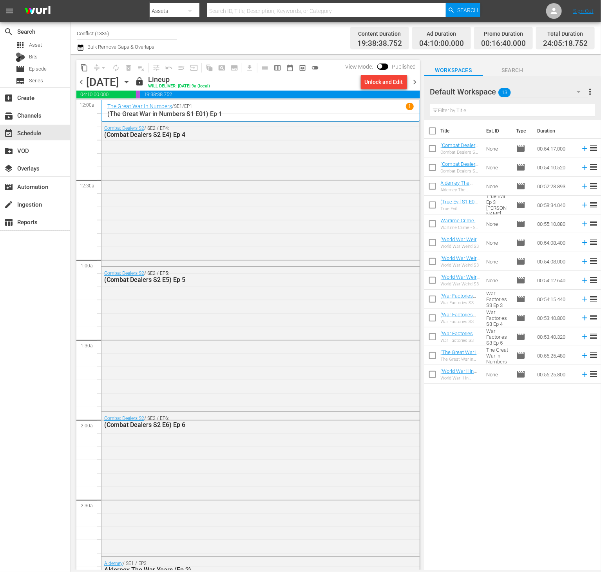
click at [418, 83] on span "chevron_right" at bounding box center [416, 82] width 10 height 10
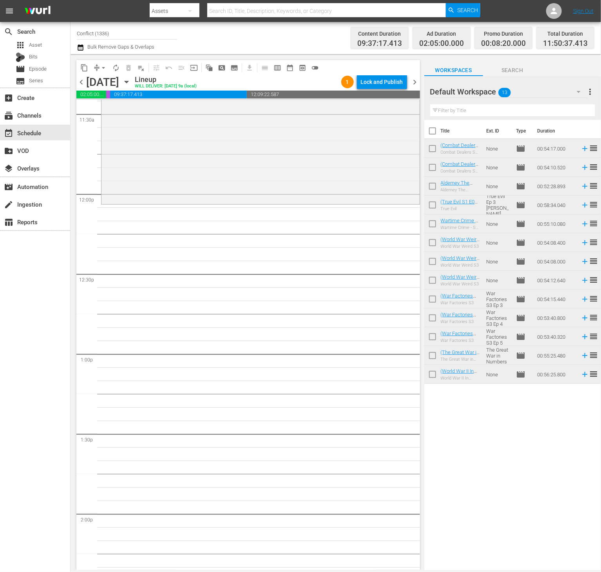
scroll to position [1743, 0]
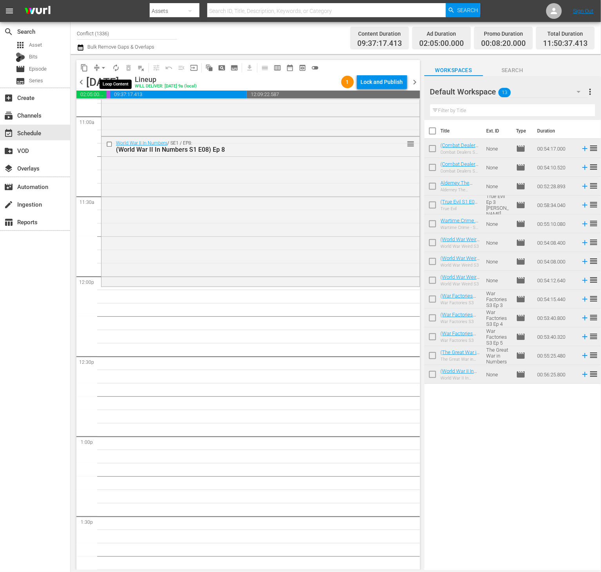
click at [117, 67] on span "autorenew_outlined" at bounding box center [116, 68] width 8 height 8
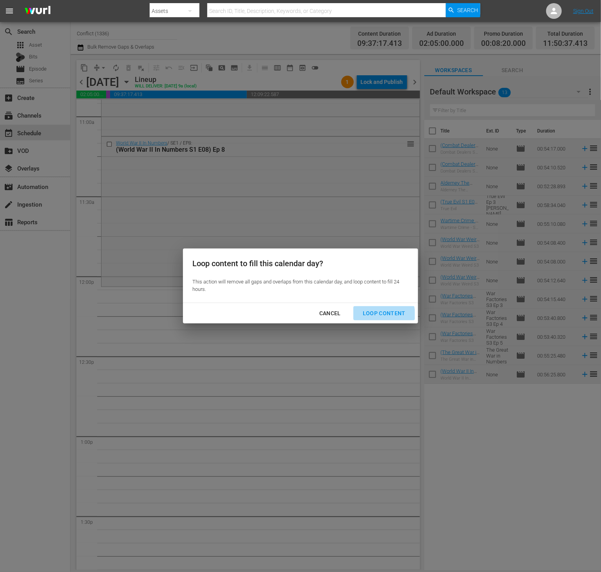
click at [381, 315] on div "Loop Content" at bounding box center [384, 314] width 55 height 10
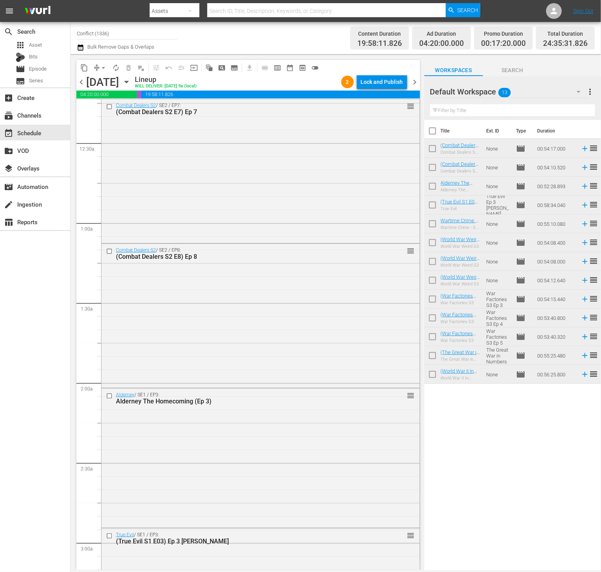
scroll to position [0, 0]
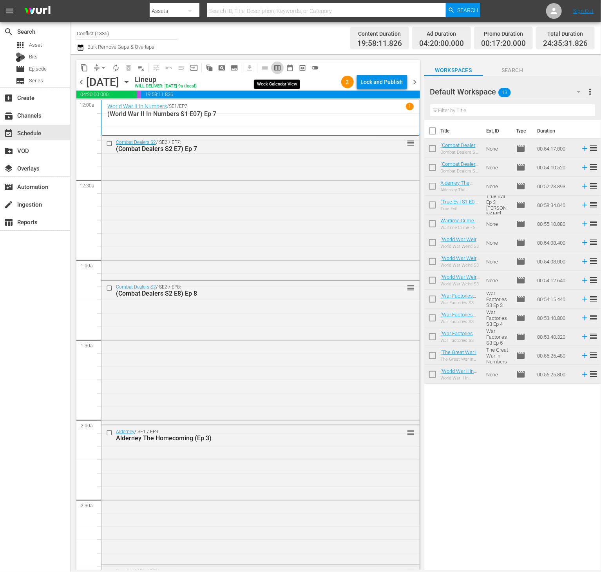
click at [277, 66] on span "calendar_view_week_outlined" at bounding box center [278, 68] width 8 height 8
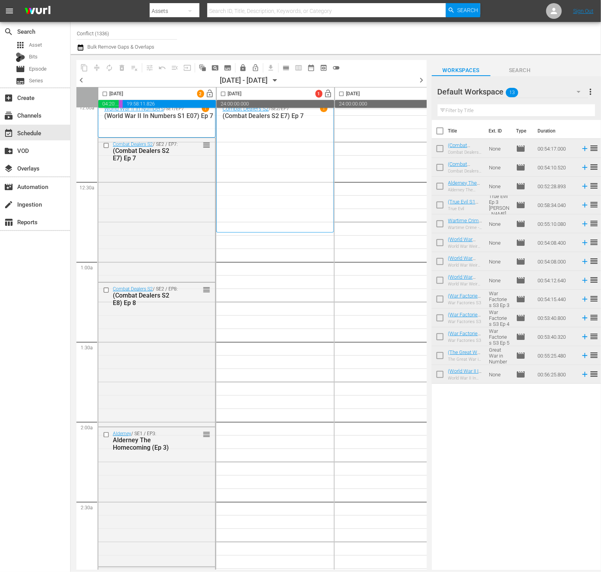
scroll to position [4, 0]
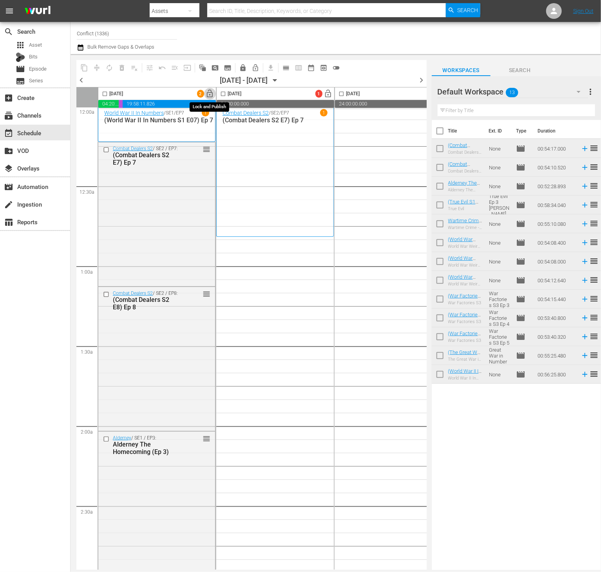
click at [206, 93] on span "lock_open" at bounding box center [210, 93] width 9 height 9
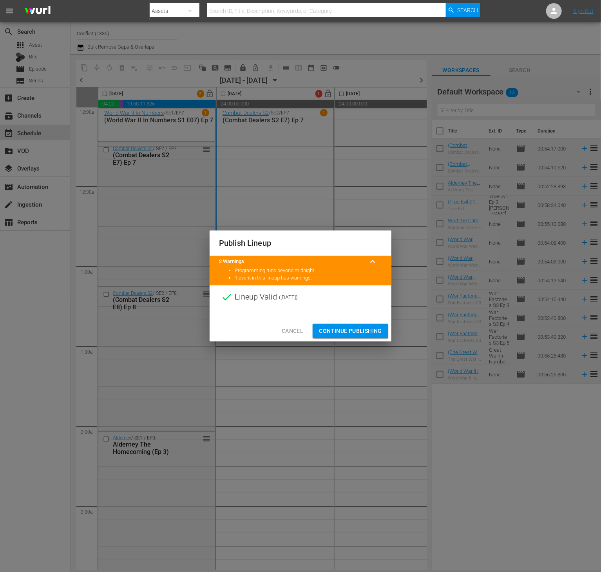
click at [336, 337] on button "Continue Publishing" at bounding box center [351, 331] width 76 height 15
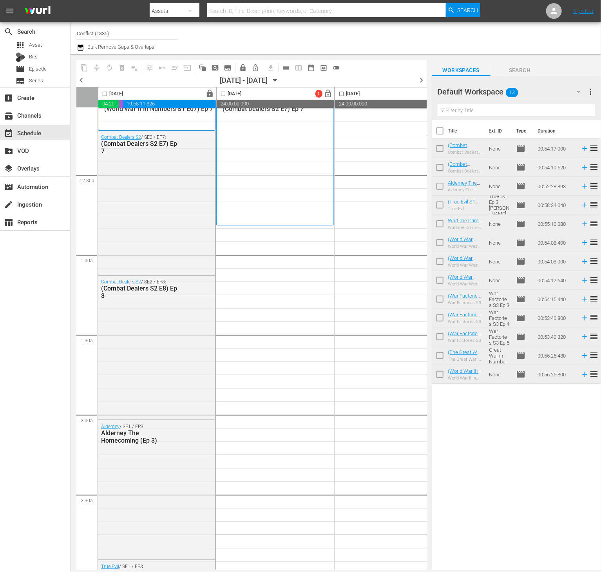
scroll to position [0, 0]
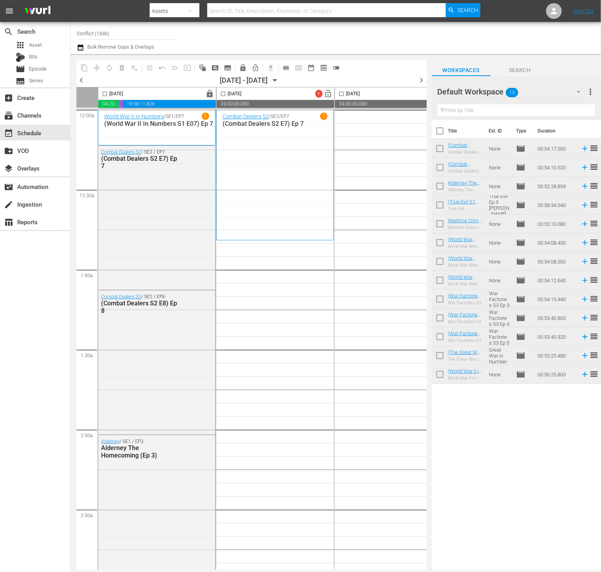
click at [587, 90] on span "more_vert" at bounding box center [590, 91] width 9 height 9
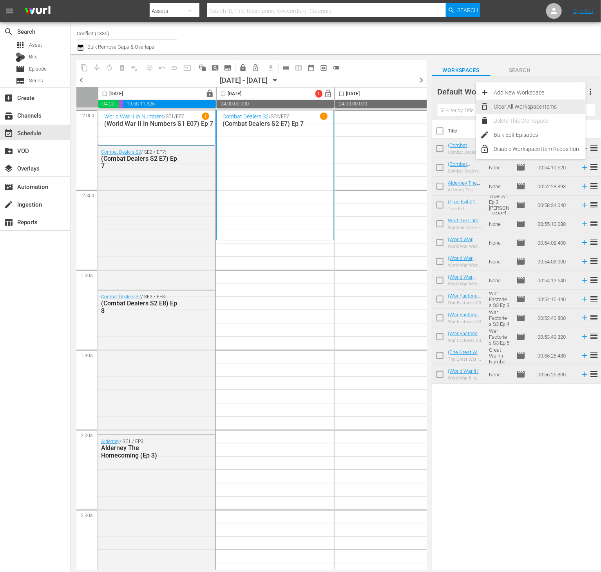
click at [560, 111] on div "Clear All Workspace Items" at bounding box center [540, 107] width 92 height 14
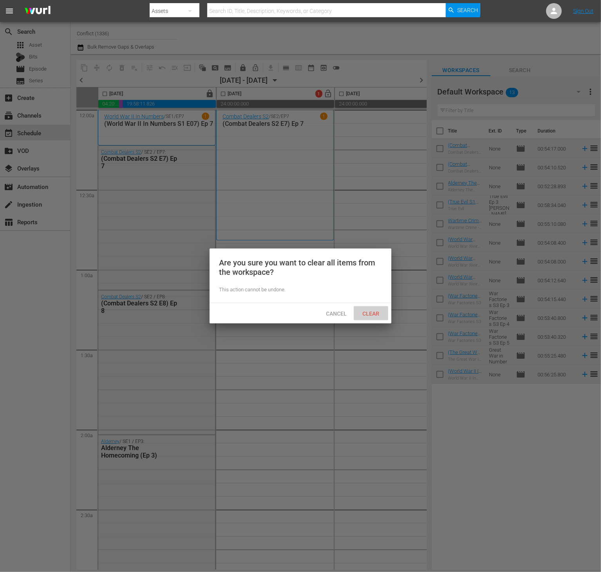
click at [375, 308] on div "Clear" at bounding box center [371, 313] width 35 height 15
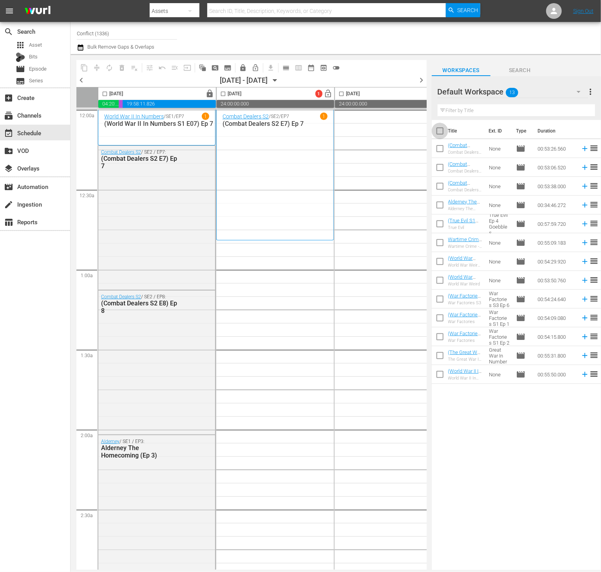
click at [440, 130] on input "checkbox" at bounding box center [440, 132] width 16 height 16
checkbox input "true"
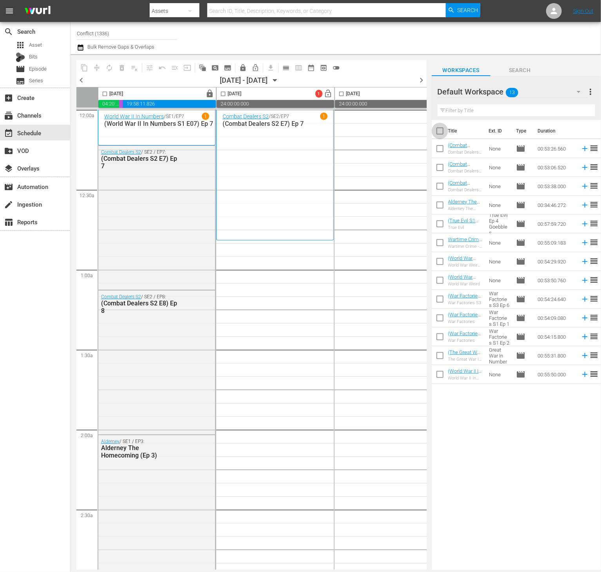
checkbox input "true"
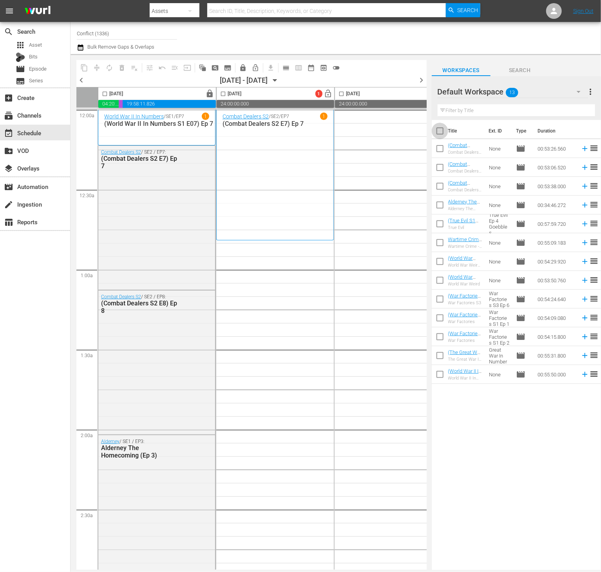
checkbox input "true"
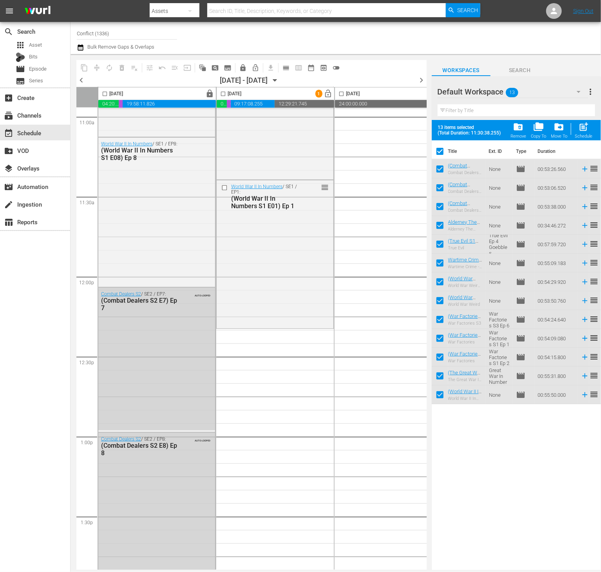
scroll to position [1713, 0]
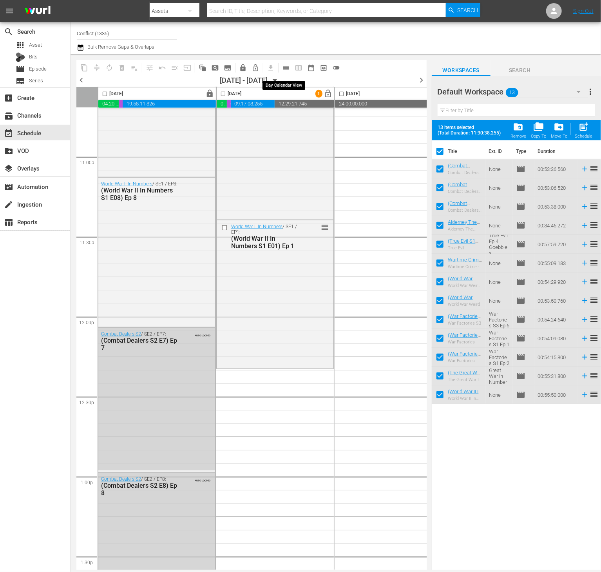
click at [289, 68] on span "calendar_view_day_outlined" at bounding box center [286, 68] width 8 height 8
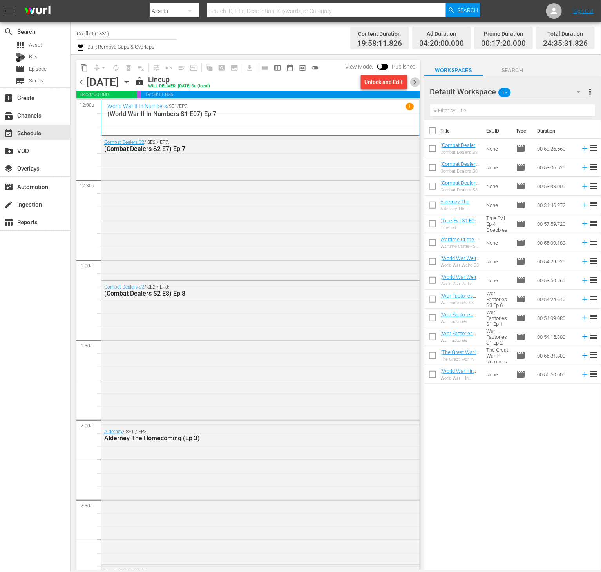
click at [414, 77] on span "chevron_right" at bounding box center [416, 82] width 10 height 10
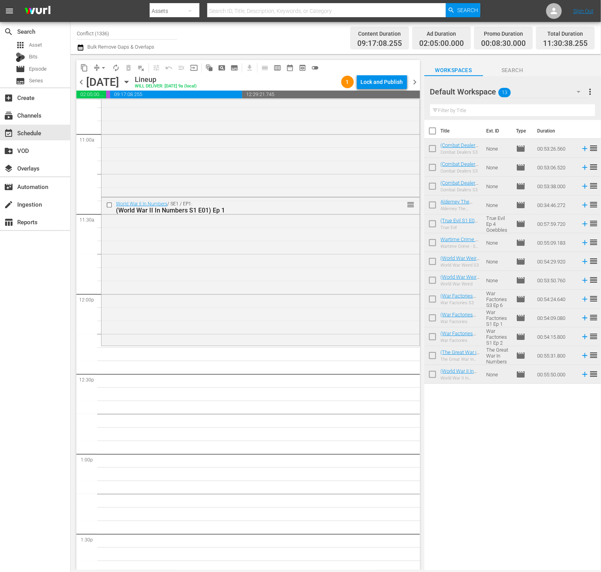
scroll to position [1725, 0]
click at [116, 68] on span "autorenew_outlined" at bounding box center [116, 68] width 8 height 8
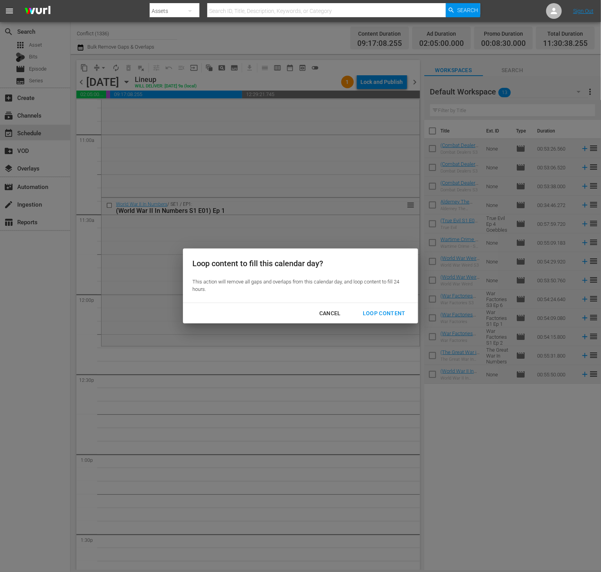
click at [392, 314] on div "Loop Content" at bounding box center [384, 314] width 55 height 10
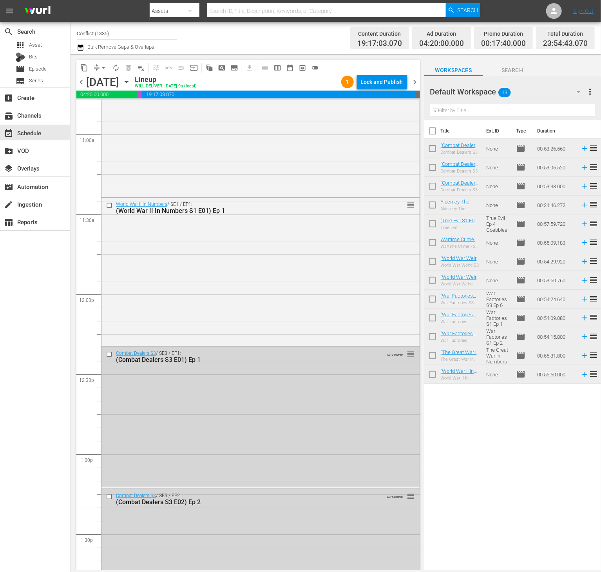
click at [387, 83] on div "Lock and Publish" at bounding box center [382, 82] width 42 height 14
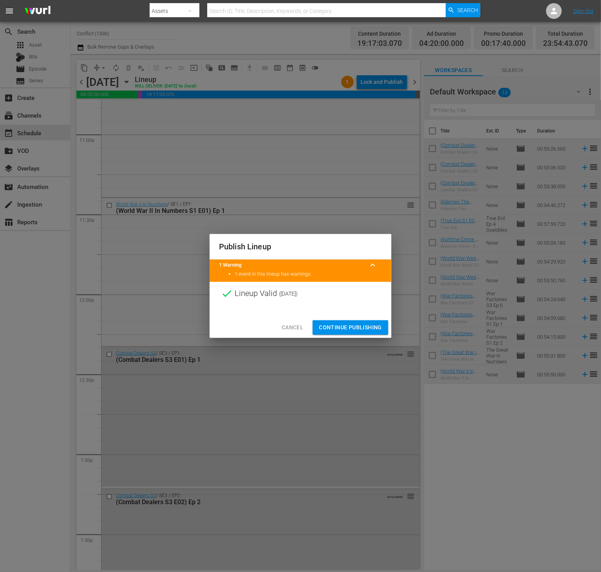
click at [345, 334] on button "Continue Publishing" at bounding box center [351, 327] width 76 height 15
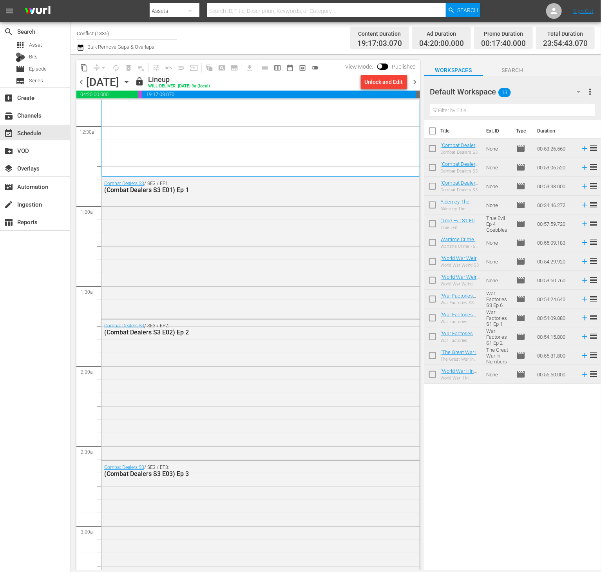
scroll to position [0, 0]
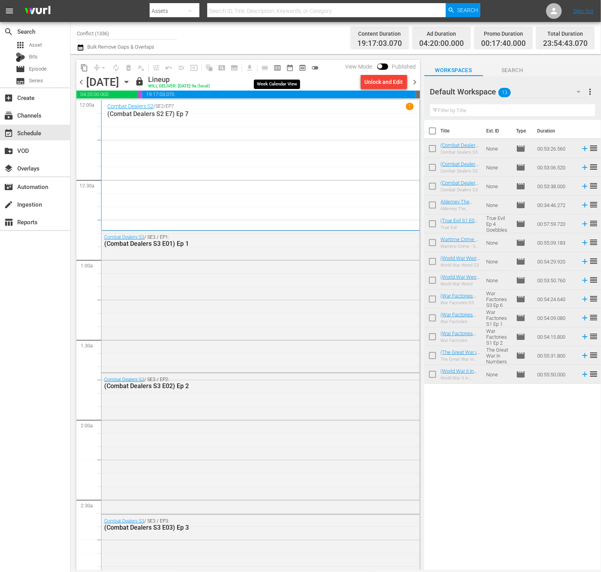
click at [277, 67] on span "calendar_view_week_outlined" at bounding box center [278, 68] width 8 height 8
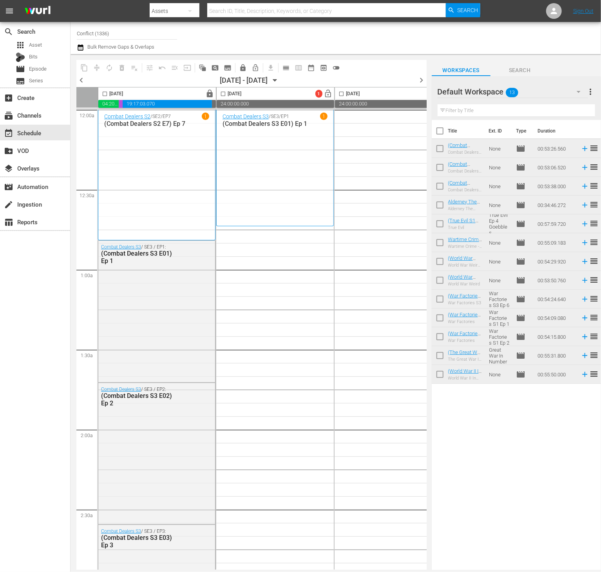
click at [591, 90] on span "more_vert" at bounding box center [590, 91] width 9 height 9
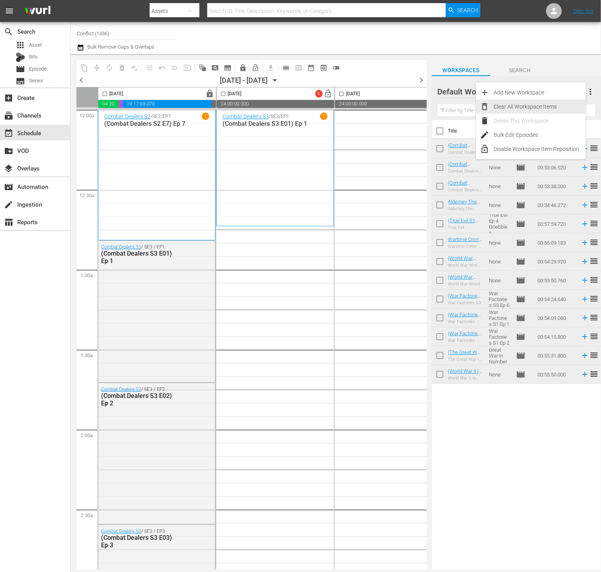
click at [554, 104] on div "Clear All Workspace Items" at bounding box center [540, 107] width 92 height 14
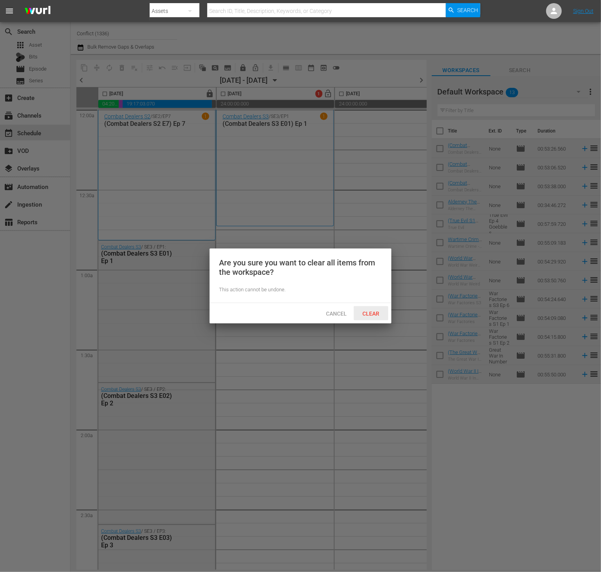
click at [369, 308] on div "Clear" at bounding box center [371, 313] width 35 height 15
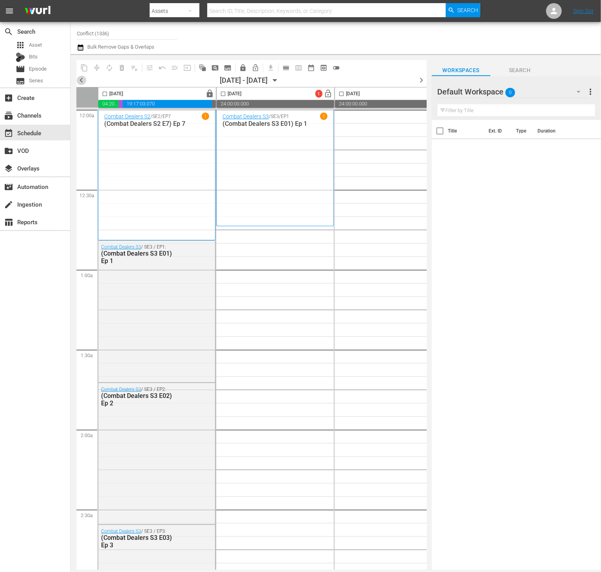
click at [80, 82] on span "chevron_left" at bounding box center [81, 80] width 10 height 10
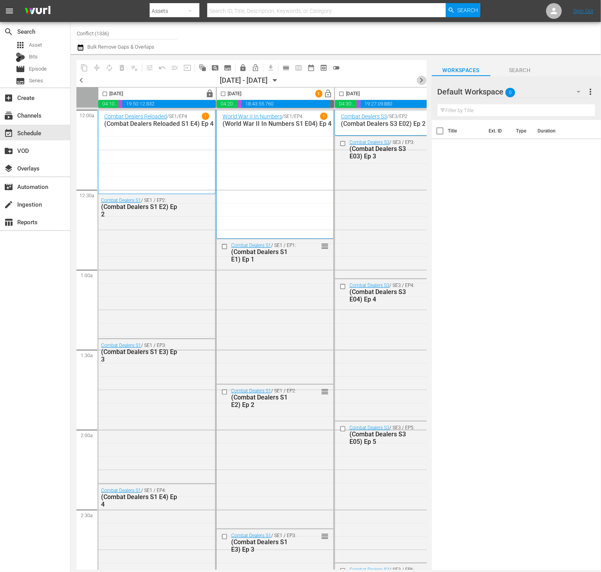
click at [418, 78] on span "chevron_right" at bounding box center [422, 80] width 10 height 10
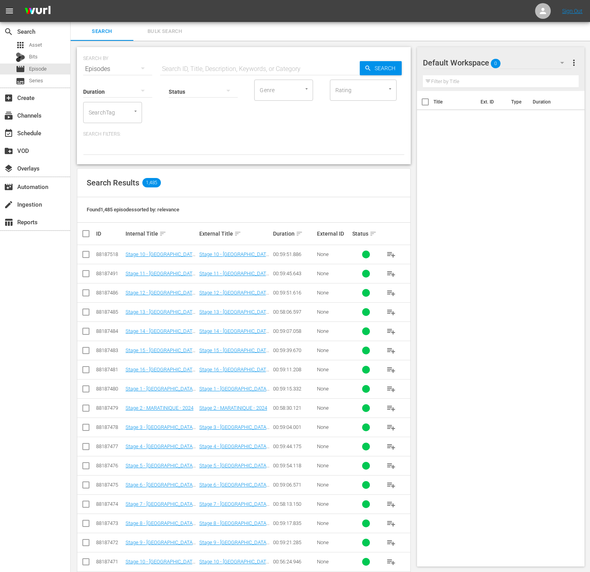
click at [116, 107] on input "SearchTag" at bounding box center [102, 112] width 30 height 14
type input "world wa"
click at [130, 200] on span "World War Weird S3 - RB" at bounding box center [112, 202] width 46 height 16
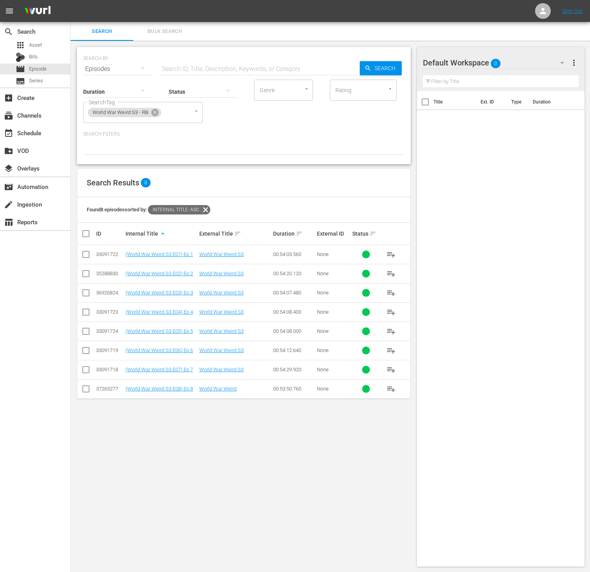
click at [83, 235] on input "checkbox" at bounding box center [89, 233] width 16 height 9
checkbox input "true"
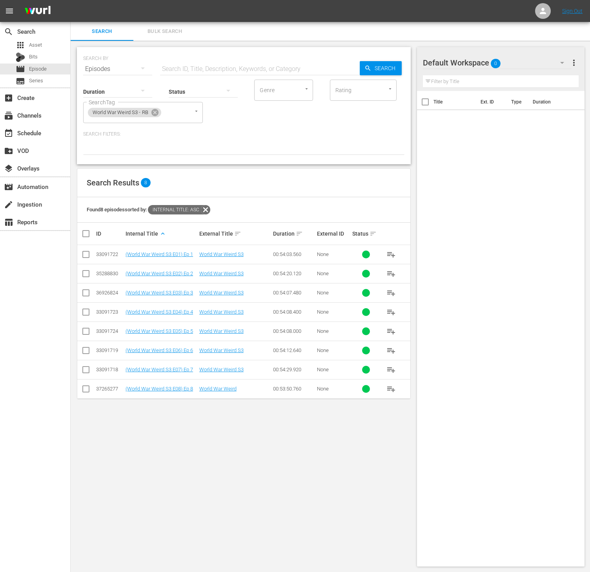
checkbox input "true"
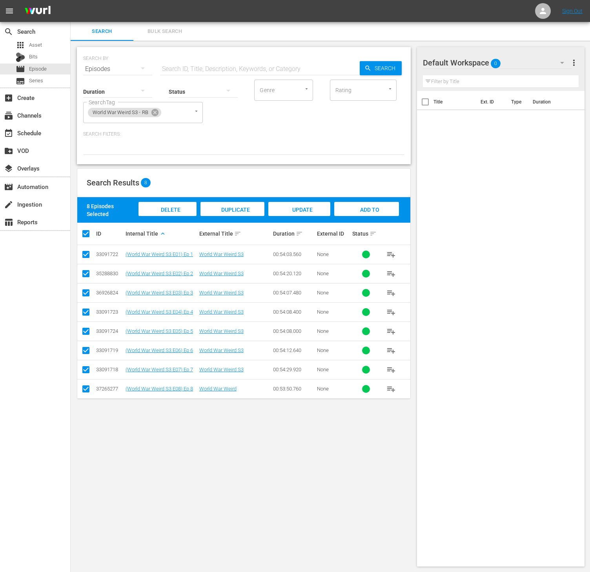
click at [365, 210] on span "Add to Workspace" at bounding box center [366, 217] width 38 height 21
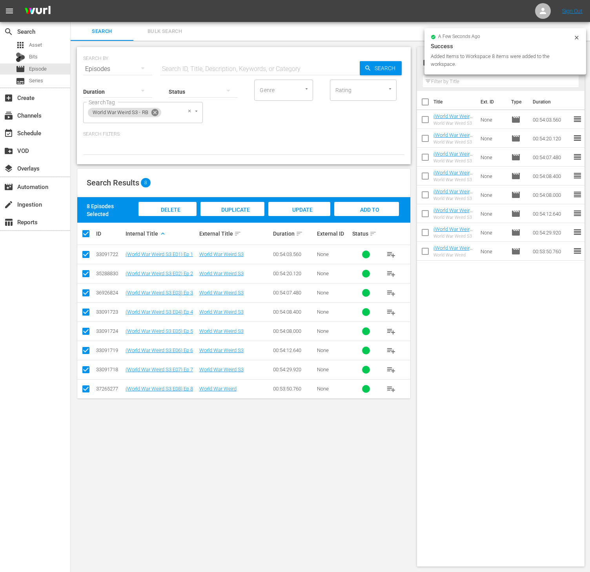
click at [156, 112] on icon at bounding box center [154, 112] width 7 height 7
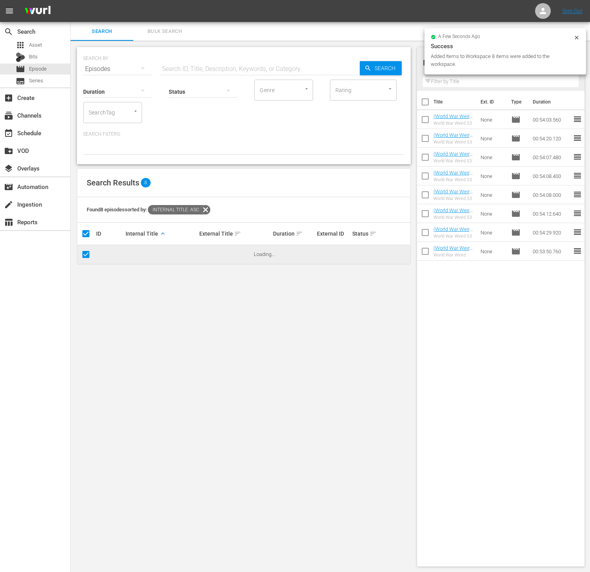
click at [104, 112] on input "SearchTag" at bounding box center [102, 112] width 30 height 14
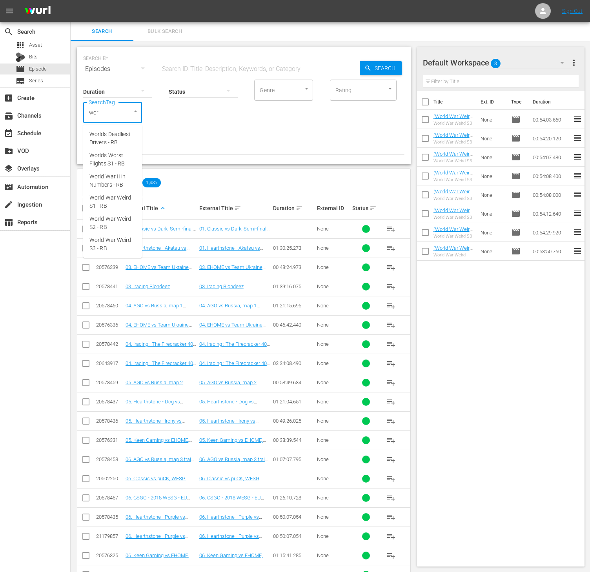
type input "world"
click at [118, 222] on span "World War Weird S2 - RB" at bounding box center [112, 223] width 46 height 16
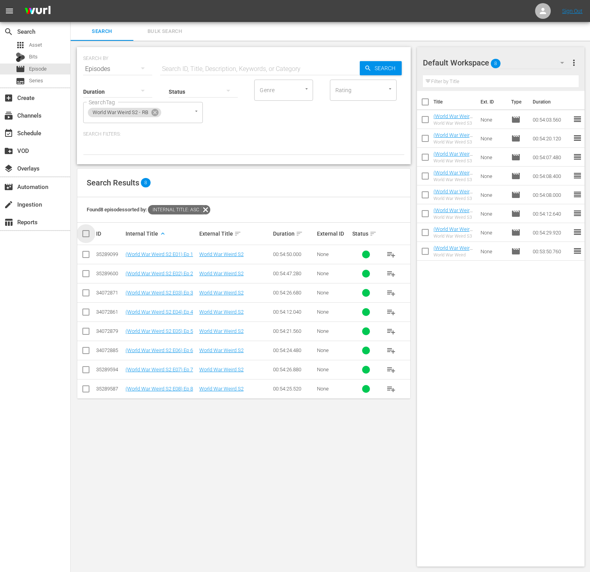
click at [83, 231] on input "checkbox" at bounding box center [89, 233] width 16 height 9
checkbox input "true"
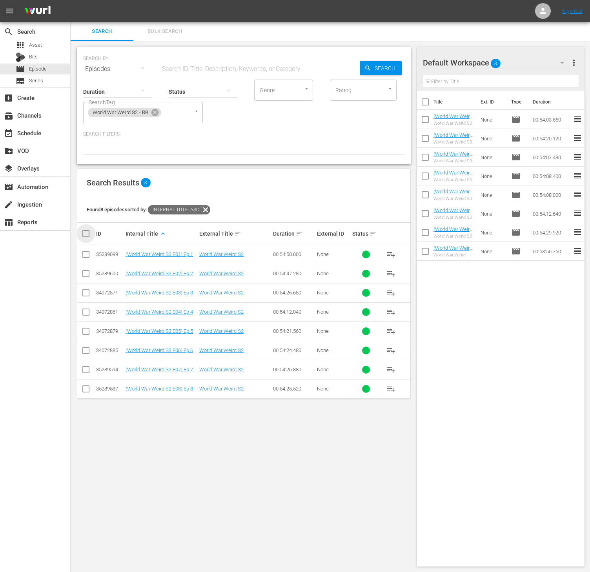
checkbox input "true"
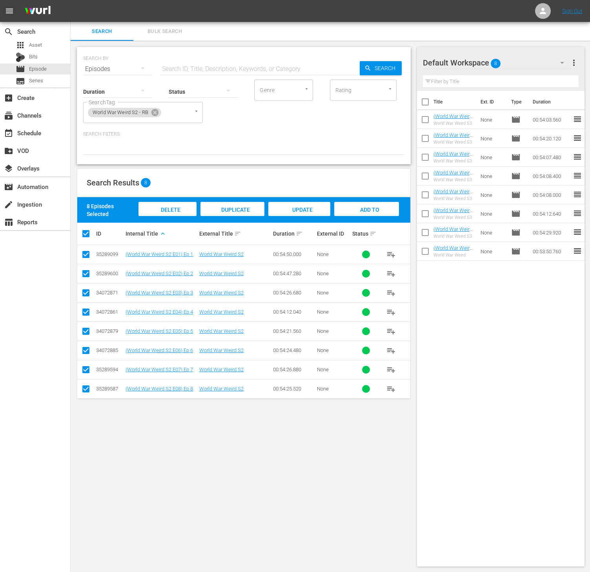
click at [362, 209] on span "Add to Workspace" at bounding box center [366, 217] width 38 height 21
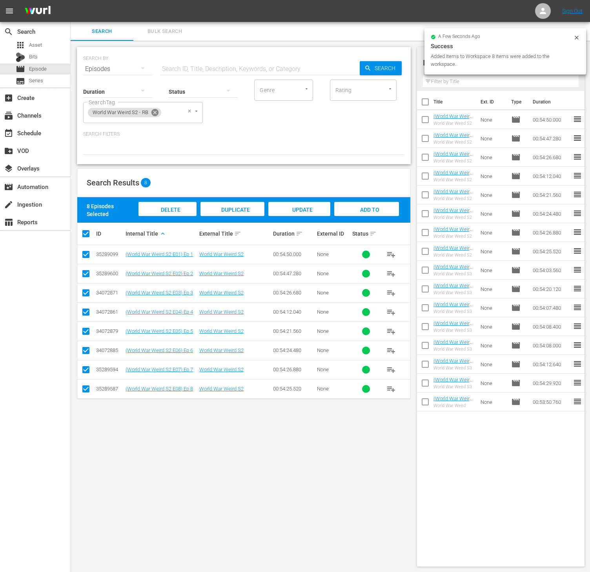
click at [152, 111] on icon at bounding box center [154, 112] width 7 height 7
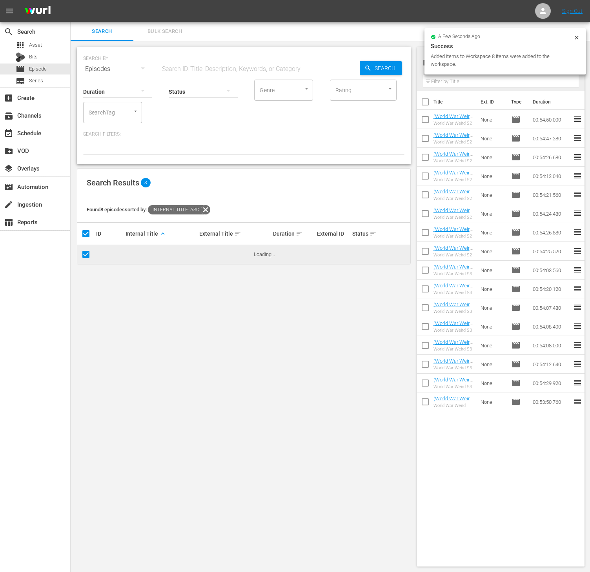
click at [111, 112] on input "SearchTag" at bounding box center [102, 112] width 30 height 14
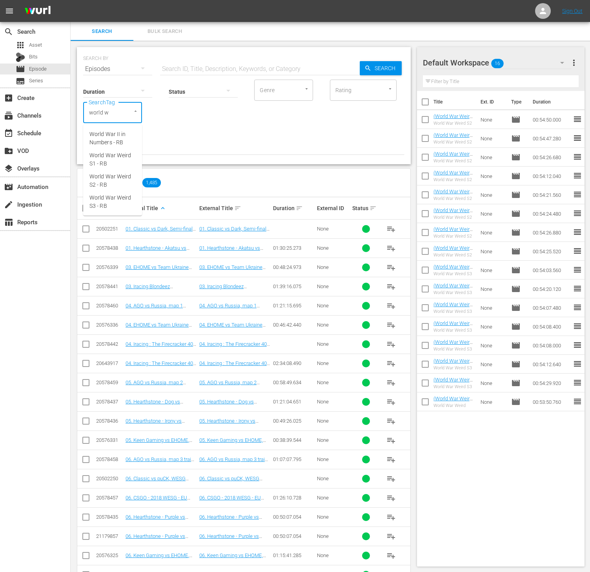
type input "world wa"
click at [130, 161] on span "World War Weird S1 - RB" at bounding box center [112, 159] width 46 height 16
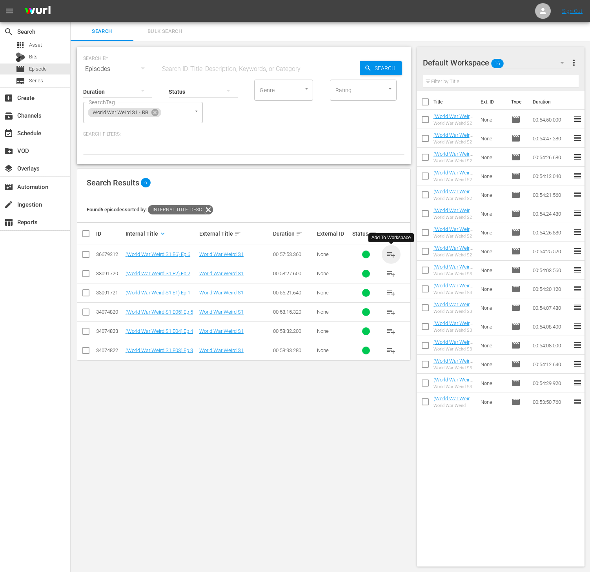
click at [391, 253] on span "playlist_add" at bounding box center [390, 254] width 9 height 9
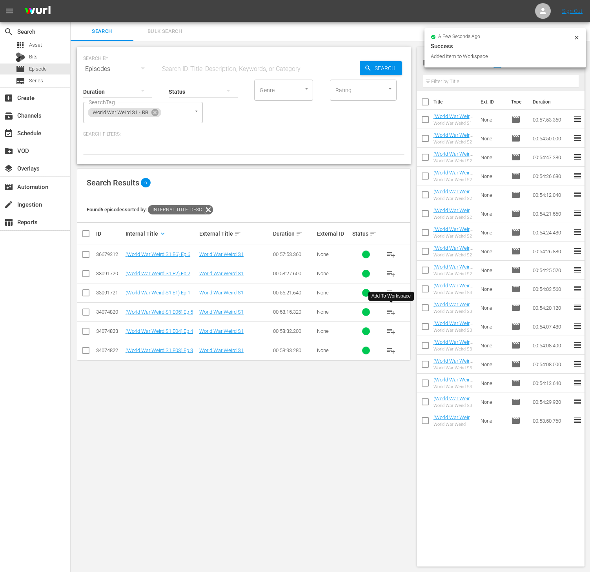
click at [390, 311] on span "playlist_add" at bounding box center [390, 311] width 9 height 9
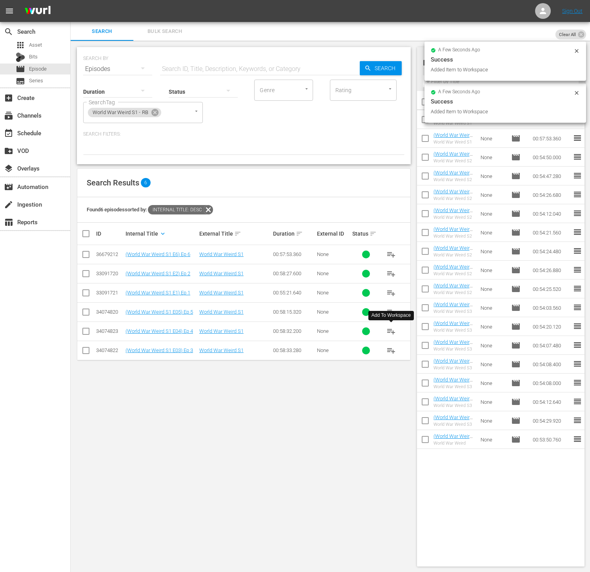
click at [393, 335] on span "playlist_add" at bounding box center [390, 331] width 9 height 9
click at [393, 352] on span "playlist_add" at bounding box center [390, 350] width 9 height 9
click at [390, 272] on span "playlist_add" at bounding box center [390, 273] width 9 height 9
click at [391, 287] on button "playlist_add" at bounding box center [390, 292] width 19 height 19
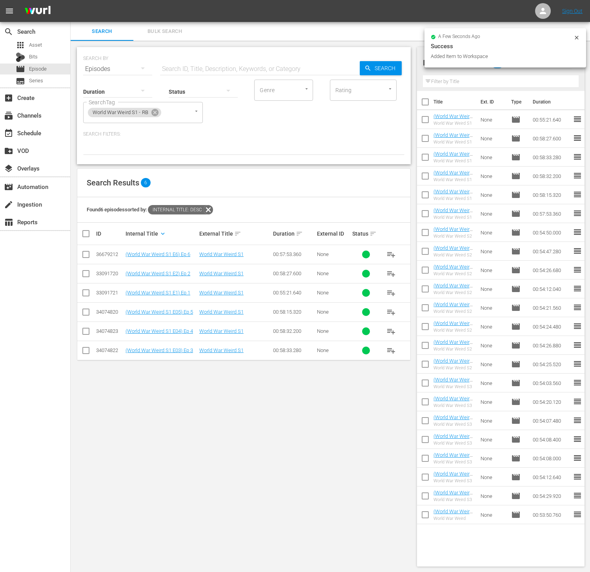
click at [303, 403] on div "SEARCH BY Search By Episodes Search ID, Title, Description, Keywords, or Catego…" at bounding box center [244, 307] width 346 height 532
click at [577, 61] on span "more_vert" at bounding box center [573, 62] width 9 height 9
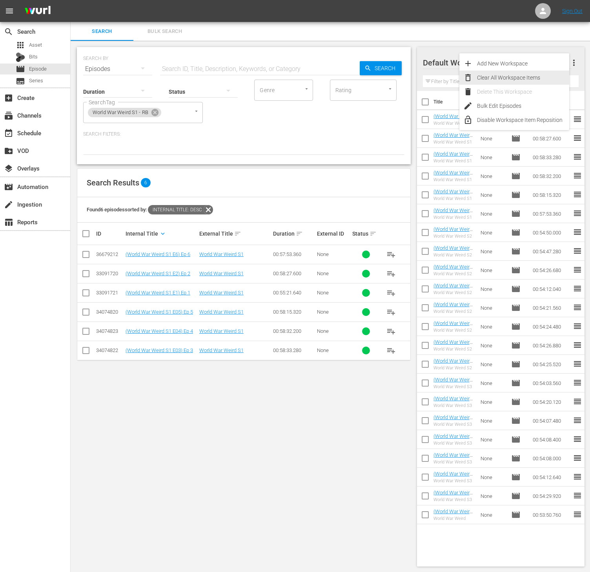
click at [528, 84] on div "Clear All Workspace Items" at bounding box center [523, 78] width 92 height 14
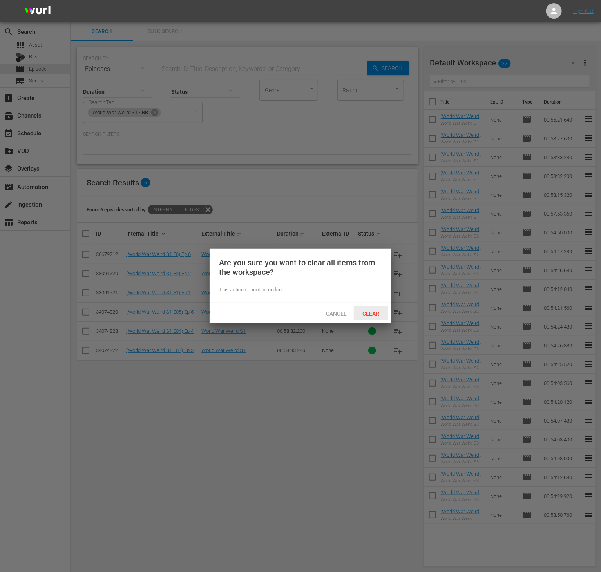
click at [373, 316] on div "Clear" at bounding box center [371, 313] width 35 height 15
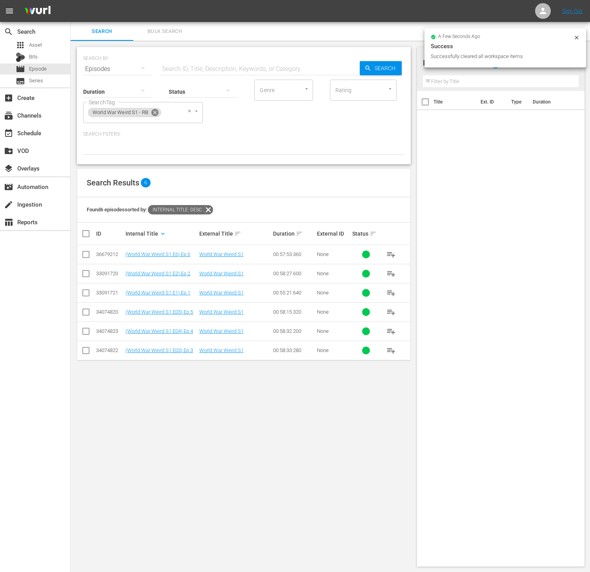
click at [156, 112] on icon at bounding box center [154, 112] width 7 height 7
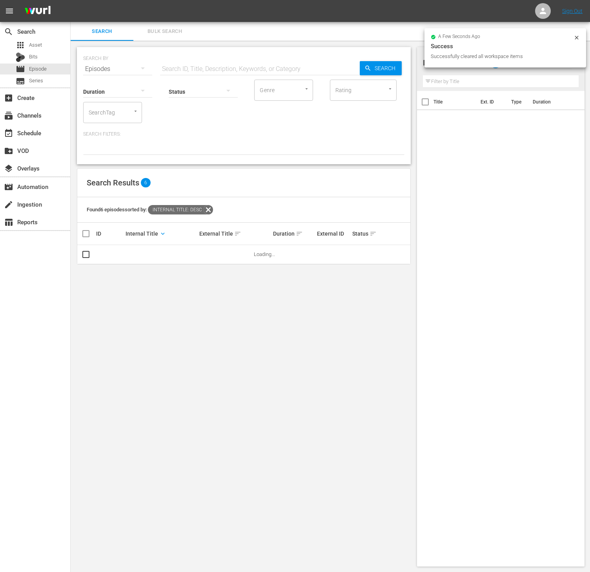
click at [110, 112] on input "SearchTag" at bounding box center [102, 112] width 30 height 14
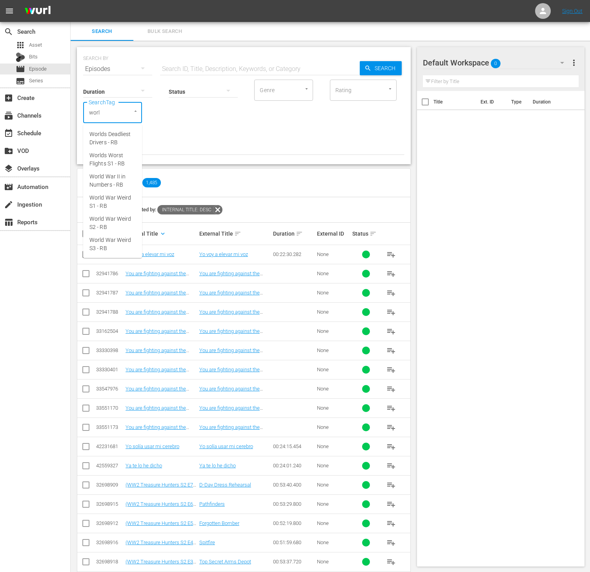
type input "world"
click at [109, 243] on span "World War Weird S3 - RB" at bounding box center [112, 244] width 46 height 16
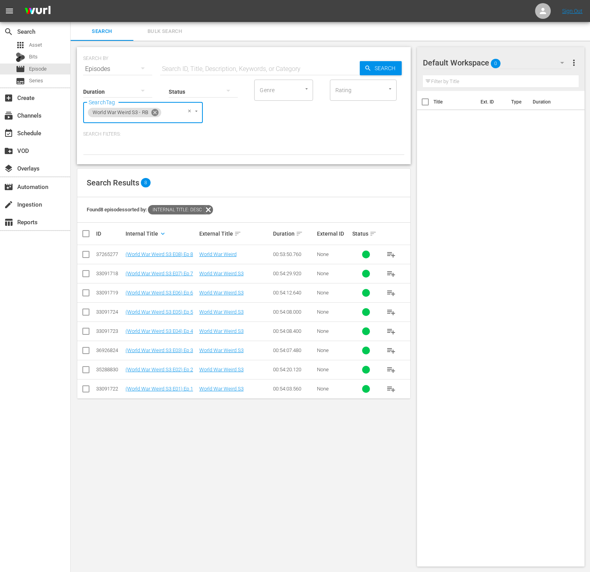
click at [155, 115] on icon at bounding box center [154, 112] width 7 height 7
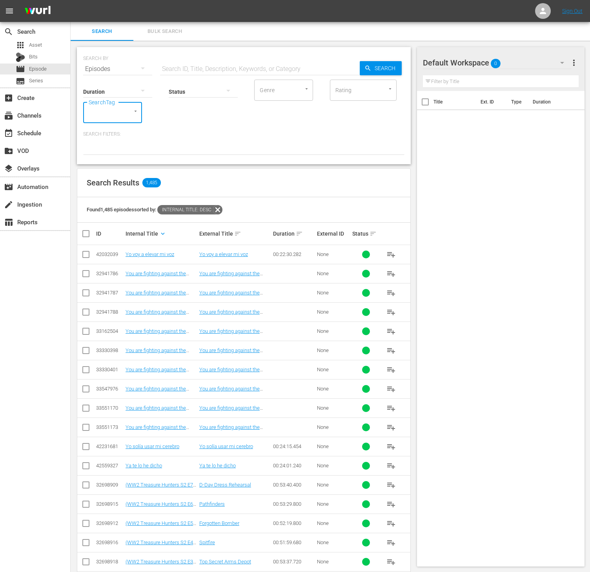
click at [128, 114] on div at bounding box center [132, 111] width 14 height 8
type input "world"
click at [122, 236] on span "World War Weird S3 - RB" at bounding box center [112, 244] width 46 height 16
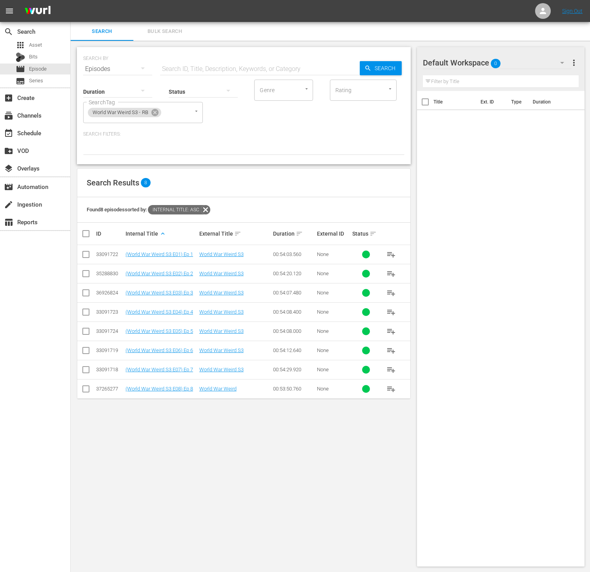
click at [87, 234] on input "checkbox" at bounding box center [89, 233] width 16 height 9
checkbox input "true"
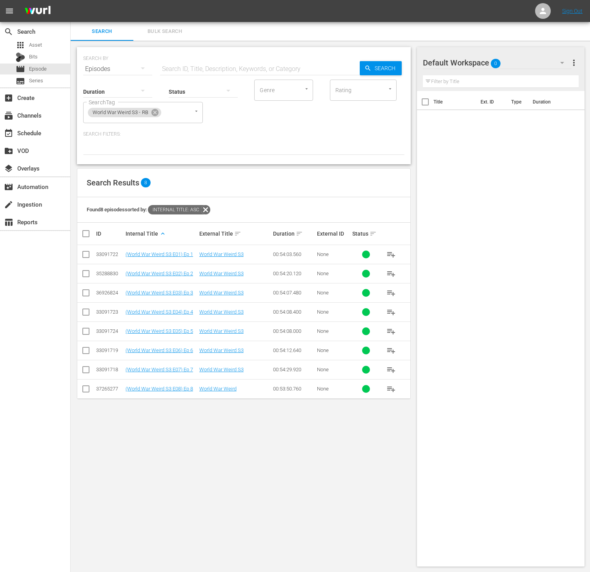
checkbox input "true"
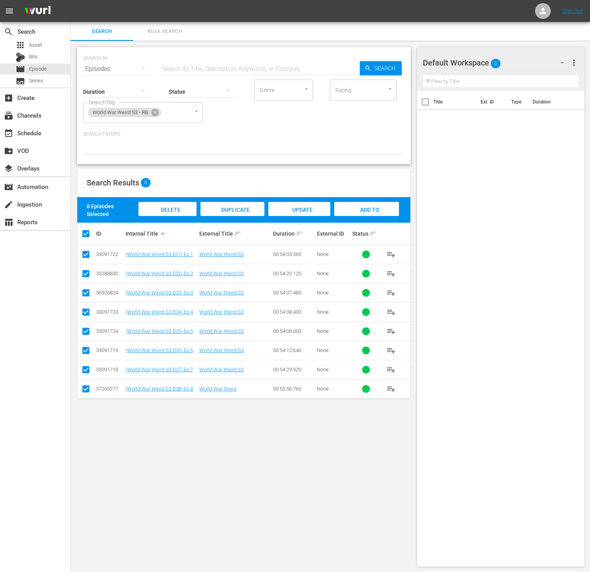
click at [364, 208] on span "Add to Workspace" at bounding box center [366, 217] width 38 height 21
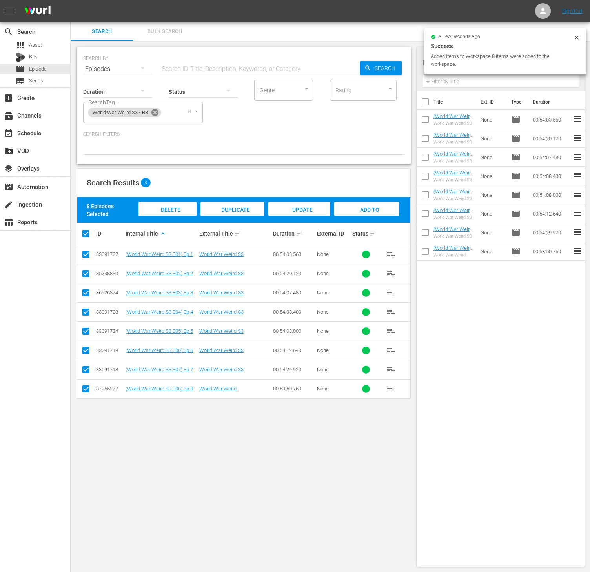
click at [152, 111] on icon at bounding box center [154, 112] width 7 height 7
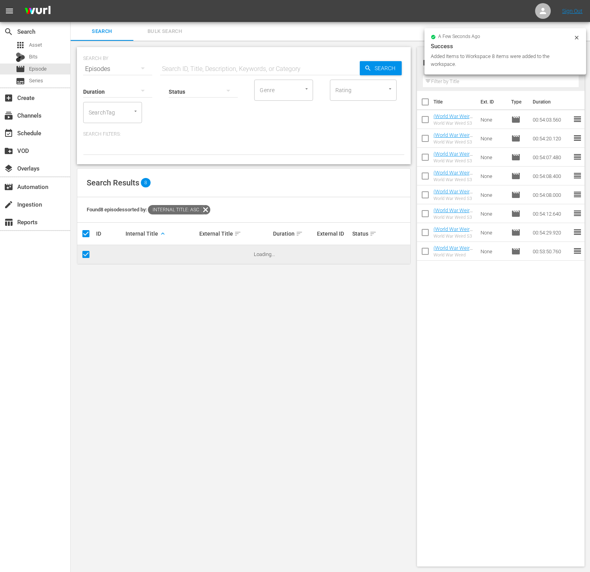
click at [114, 112] on input "SearchTag" at bounding box center [102, 112] width 30 height 14
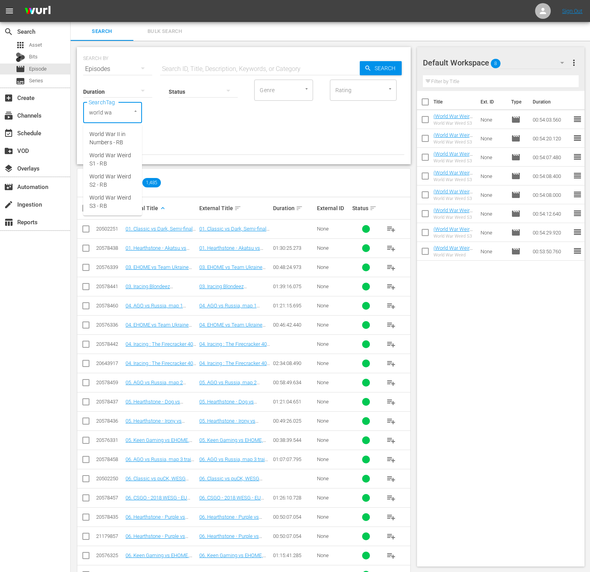
type input "world war"
click at [120, 180] on span "World War Weird S2 - RB" at bounding box center [112, 181] width 46 height 16
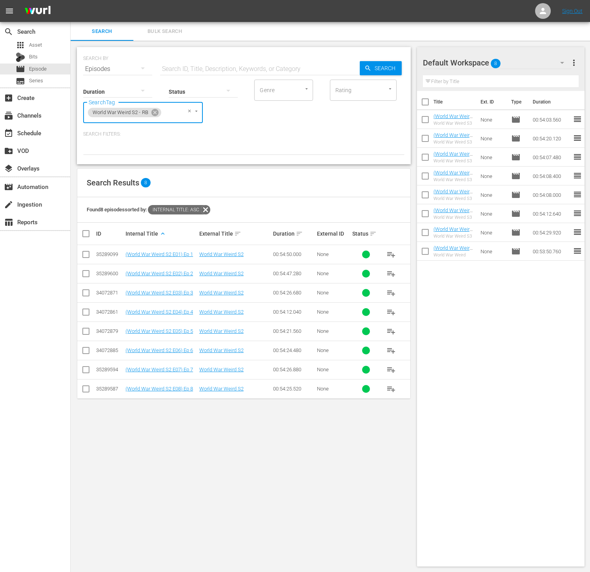
click at [80, 235] on th at bounding box center [86, 234] width 18 height 22
click at [85, 232] on input "checkbox" at bounding box center [89, 233] width 16 height 9
checkbox input "true"
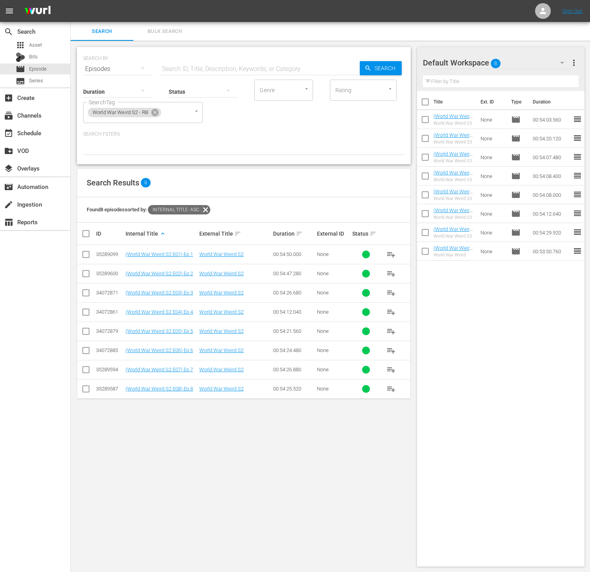
checkbox input "true"
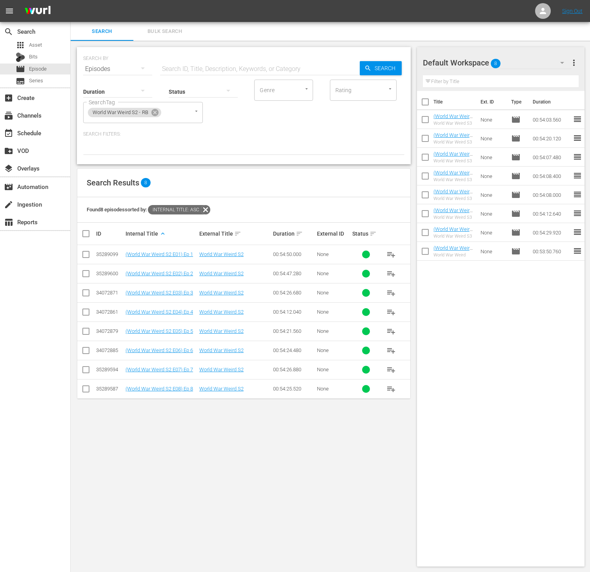
checkbox input "true"
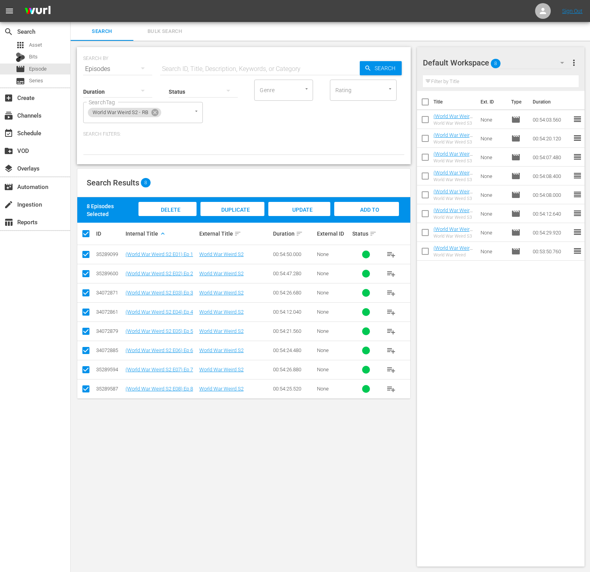
click at [363, 209] on span "Add to Workspace" at bounding box center [366, 217] width 38 height 21
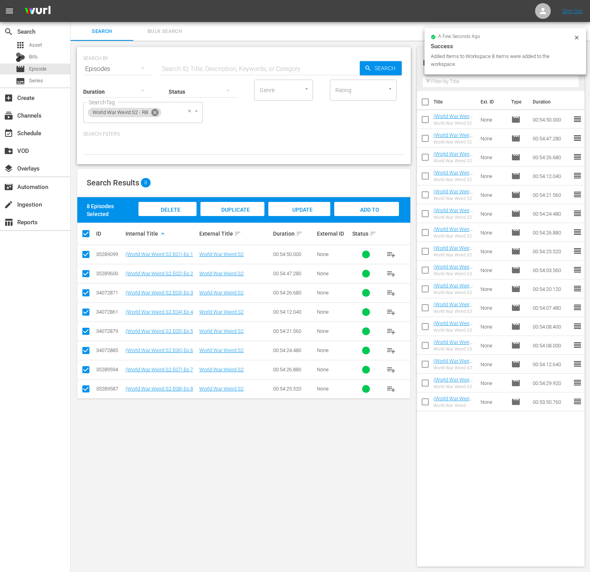
click at [157, 111] on icon at bounding box center [154, 112] width 7 height 7
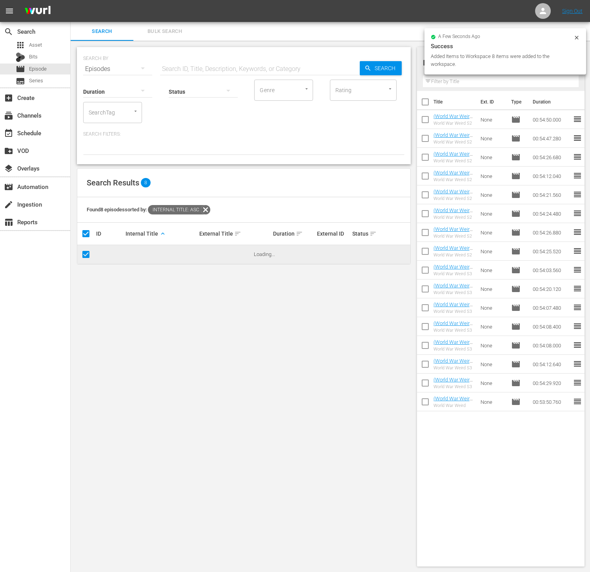
click at [111, 110] on input "SearchTag" at bounding box center [102, 112] width 30 height 14
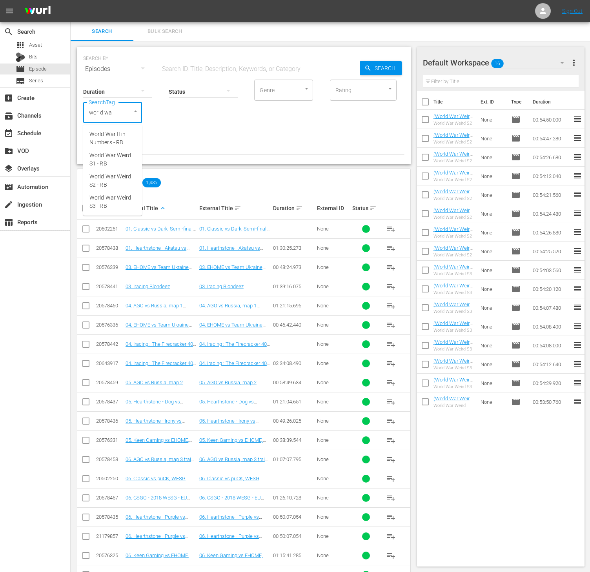
type input "world war"
click at [114, 153] on span "World War Weird S1 - RB" at bounding box center [112, 159] width 46 height 16
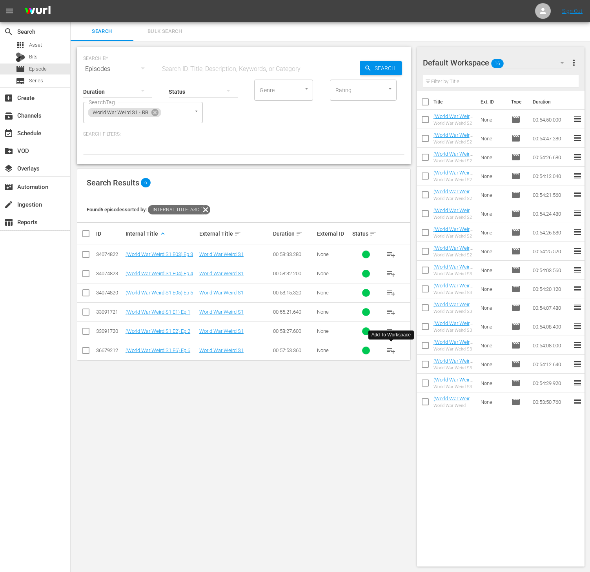
click at [390, 347] on span "playlist_add" at bounding box center [390, 350] width 9 height 9
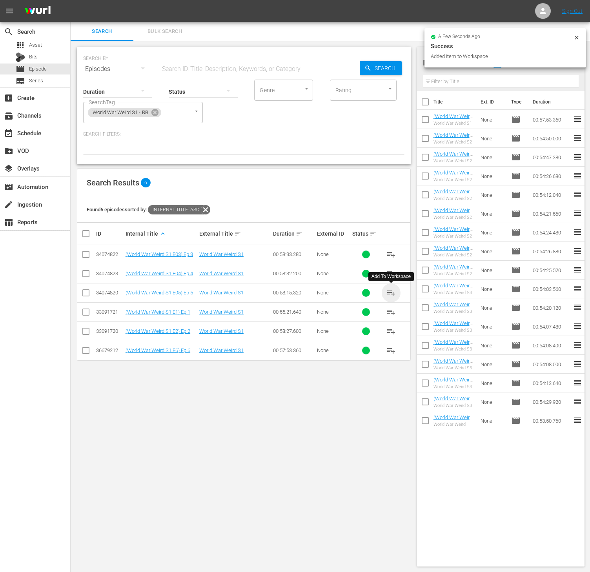
click at [390, 296] on span "playlist_add" at bounding box center [390, 292] width 9 height 9
click at [392, 274] on span "playlist_add" at bounding box center [390, 273] width 9 height 9
click at [386, 247] on button "playlist_add" at bounding box center [390, 254] width 19 height 19
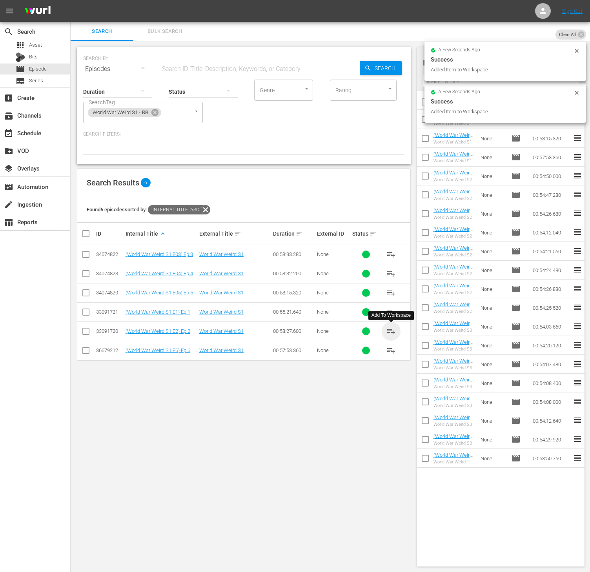
click at [394, 329] on span "playlist_add" at bounding box center [390, 331] width 9 height 9
click at [391, 312] on span "playlist_add" at bounding box center [390, 311] width 9 height 9
click at [331, 496] on div "SEARCH BY Search By Episodes Search ID, Title, Description, Keywords, or Catego…" at bounding box center [244, 307] width 346 height 532
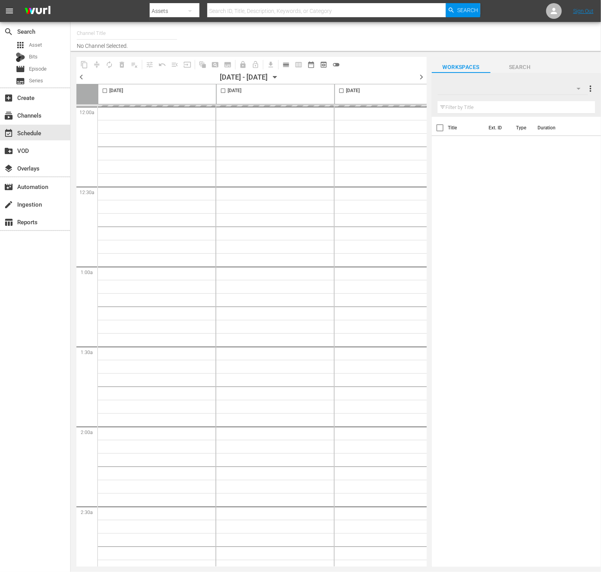
type input "Conflict (1336)"
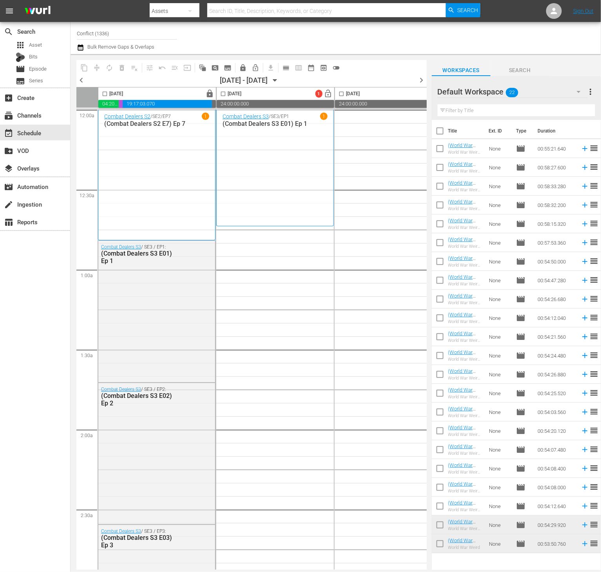
click at [441, 129] on input "checkbox" at bounding box center [440, 132] width 16 height 16
checkbox input "true"
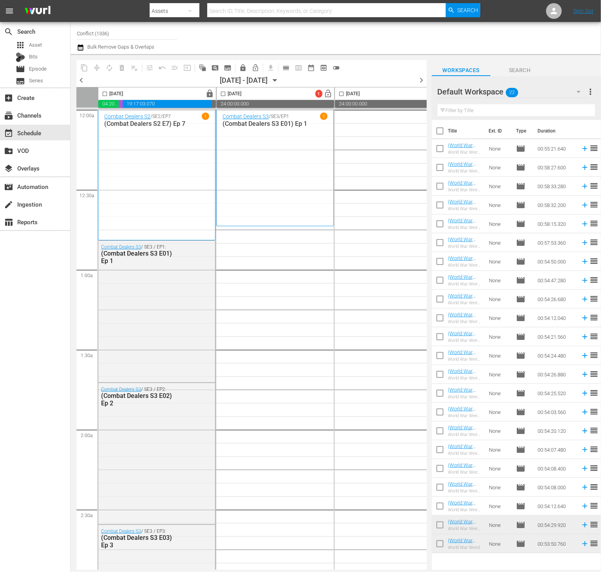
checkbox input "true"
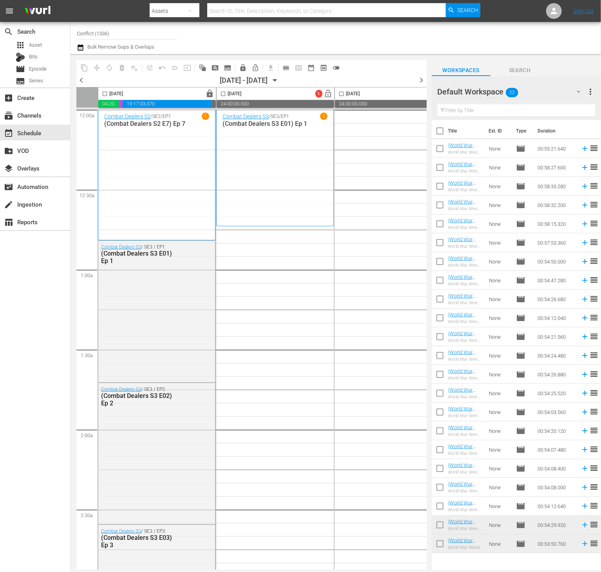
checkbox input "true"
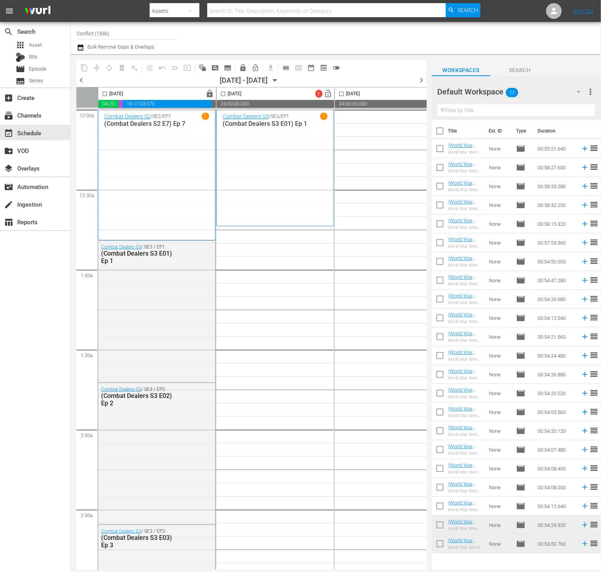
checkbox input "true"
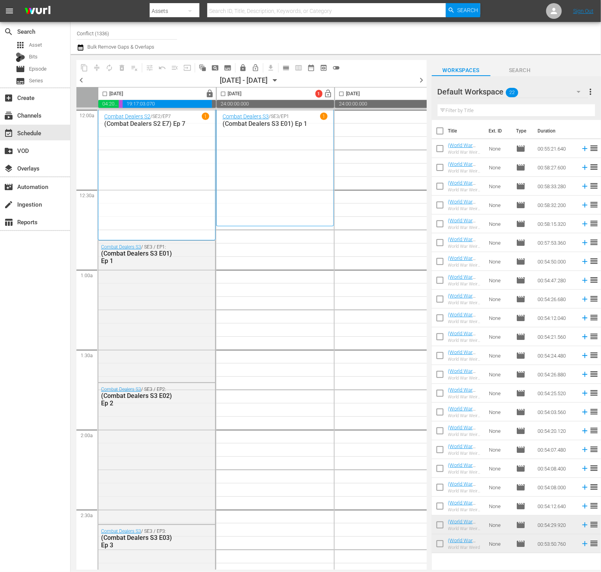
checkbox input "true"
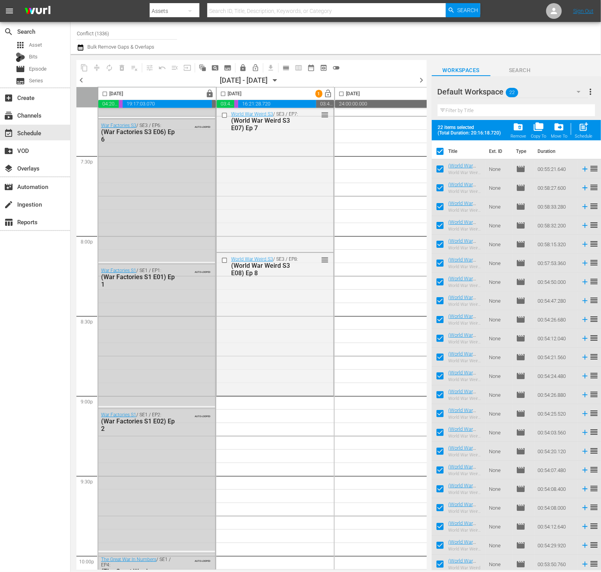
scroll to position [3204, 0]
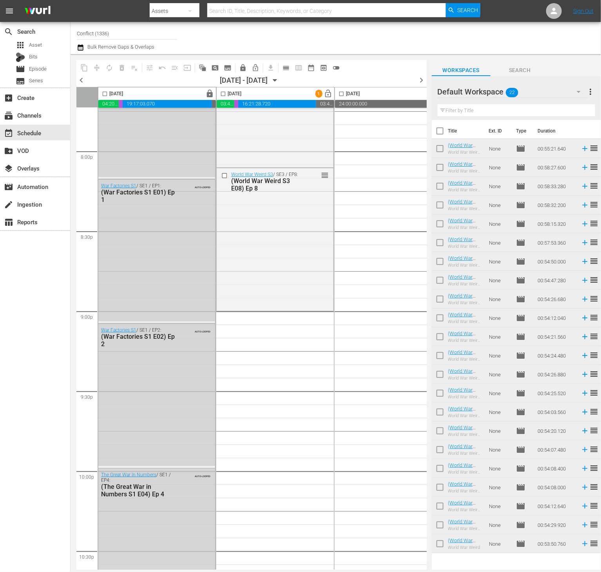
scroll to position [3162, 0]
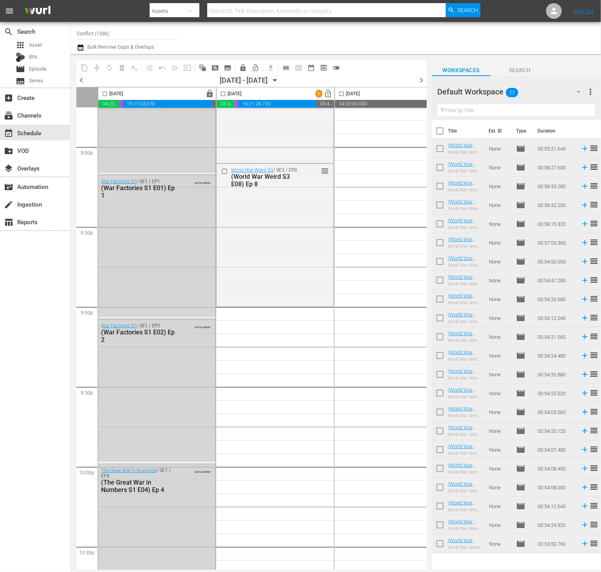
drag, startPoint x: 443, startPoint y: 130, endPoint x: 472, endPoint y: 156, distance: 39.4
click at [442, 129] on input "checkbox" at bounding box center [440, 132] width 16 height 16
checkbox input "true"
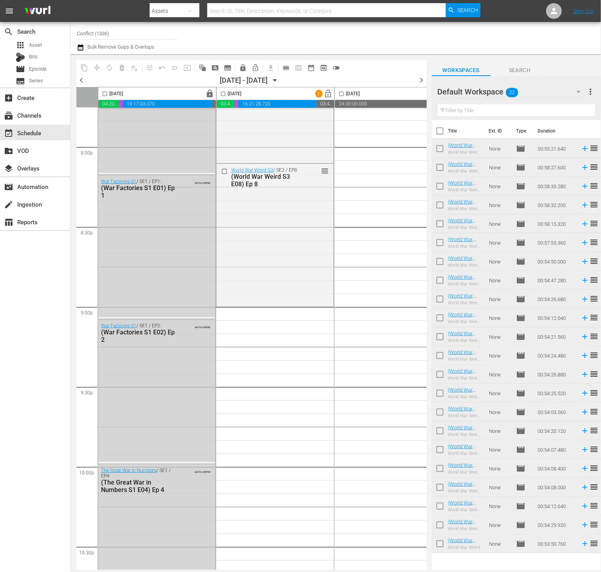
checkbox input "true"
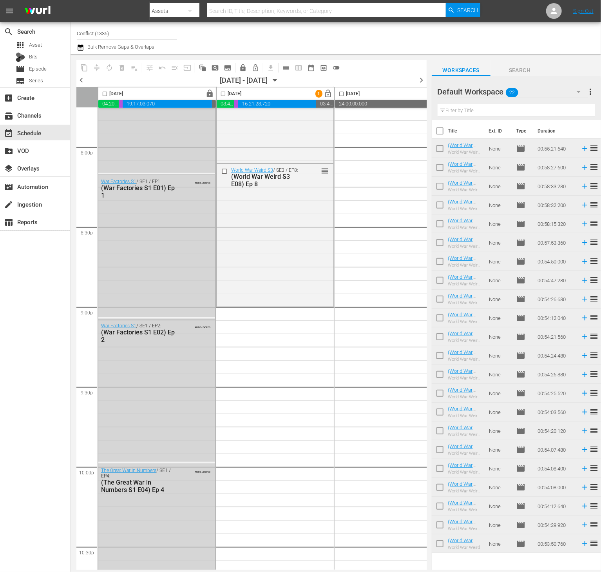
checkbox input "true"
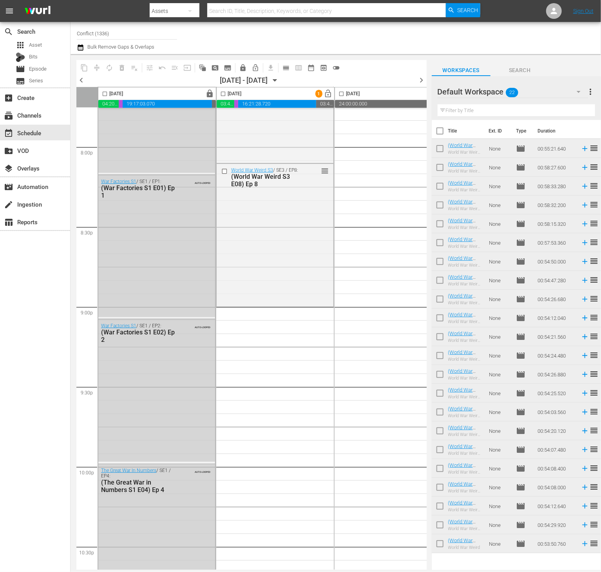
checkbox input "true"
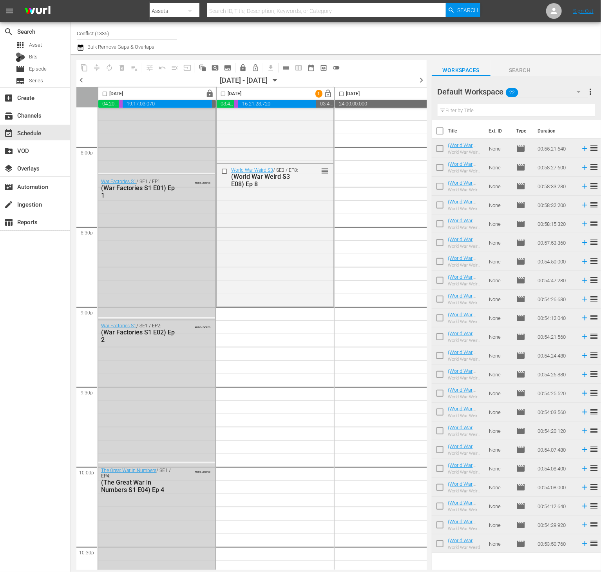
checkbox input "true"
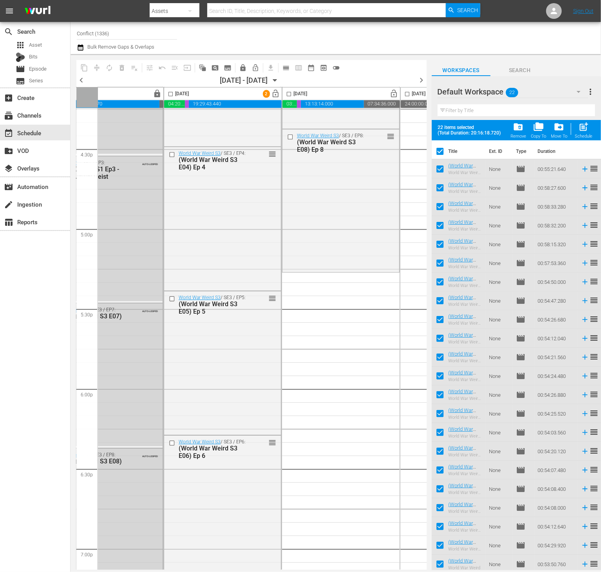
scroll to position [2620, 53]
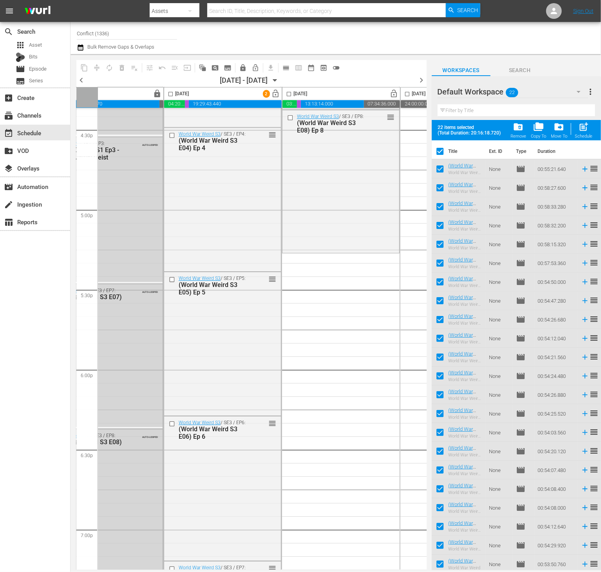
click at [440, 151] on input "checkbox" at bounding box center [440, 153] width 16 height 16
checkbox input "false"
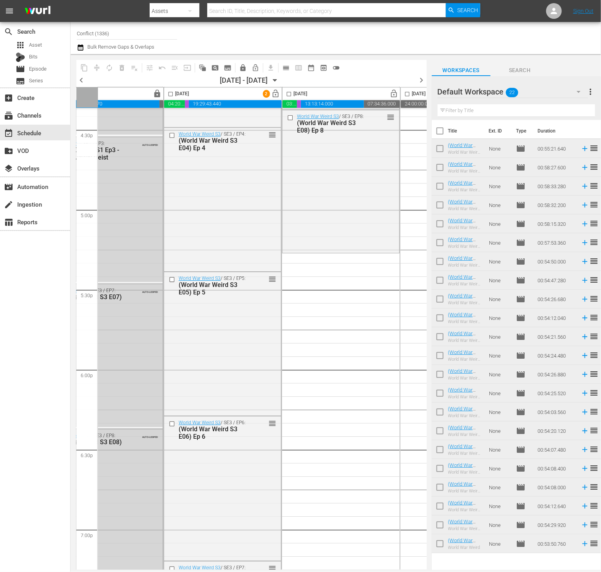
checkbox input "false"
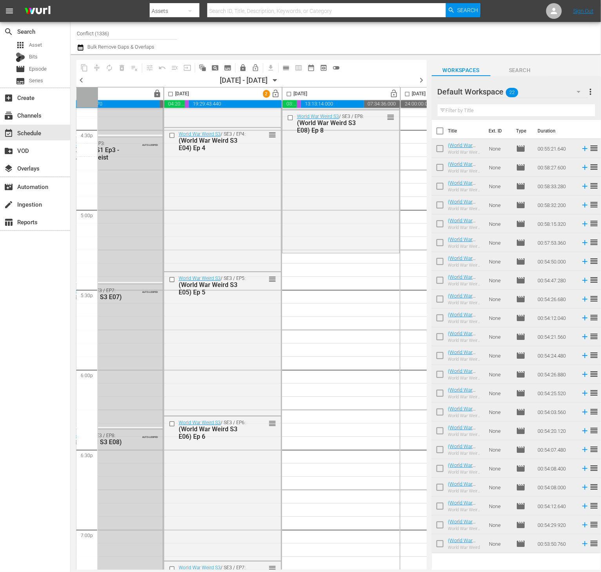
checkbox input "false"
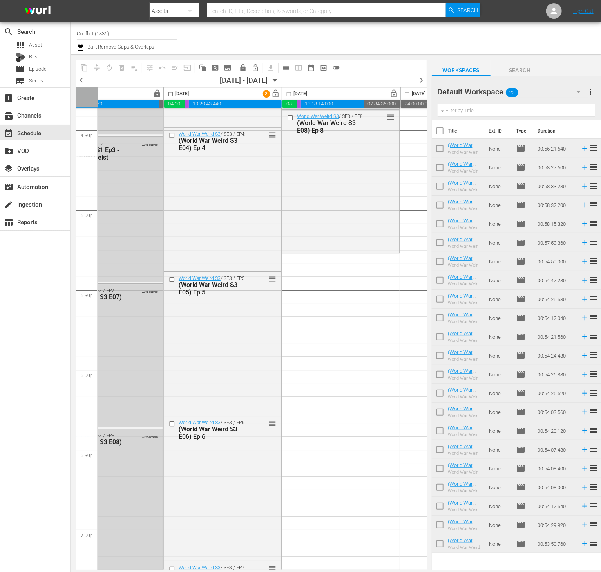
checkbox input "false"
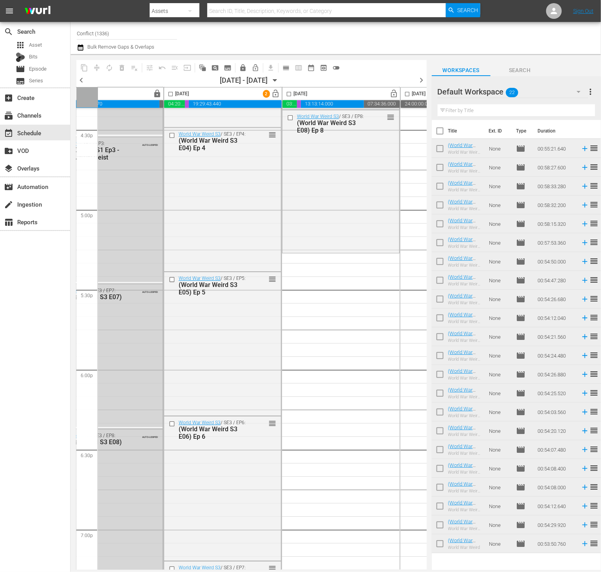
checkbox input "false"
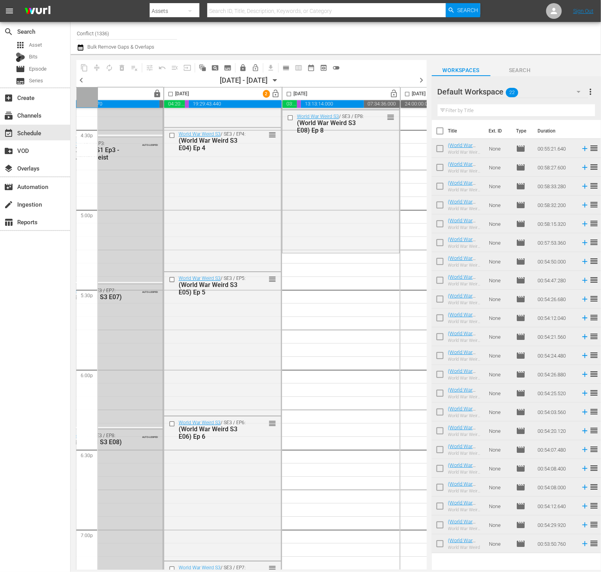
checkbox input "false"
click at [439, 148] on input "checkbox" at bounding box center [440, 150] width 16 height 16
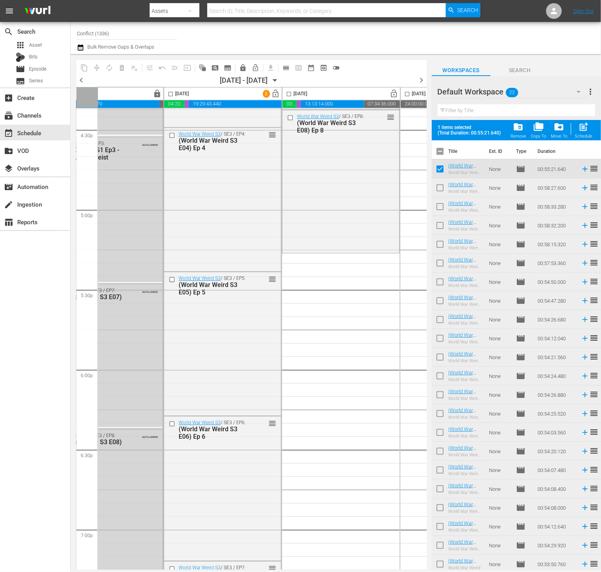
click at [442, 173] on input "checkbox" at bounding box center [440, 170] width 16 height 16
checkbox input "false"
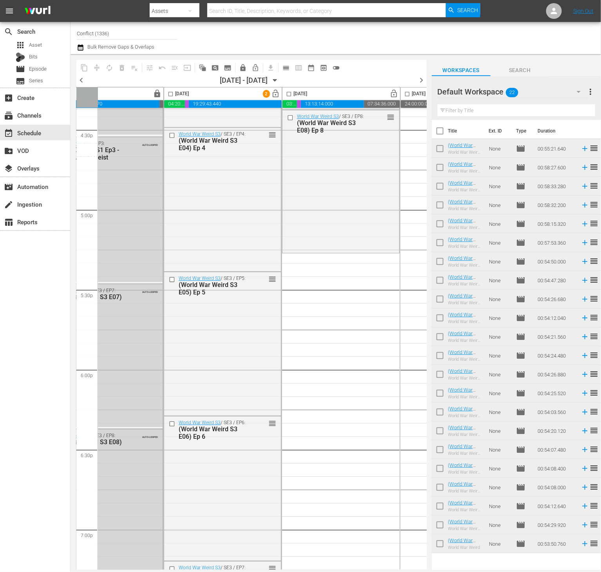
click at [589, 85] on button "more_vert" at bounding box center [590, 91] width 9 height 19
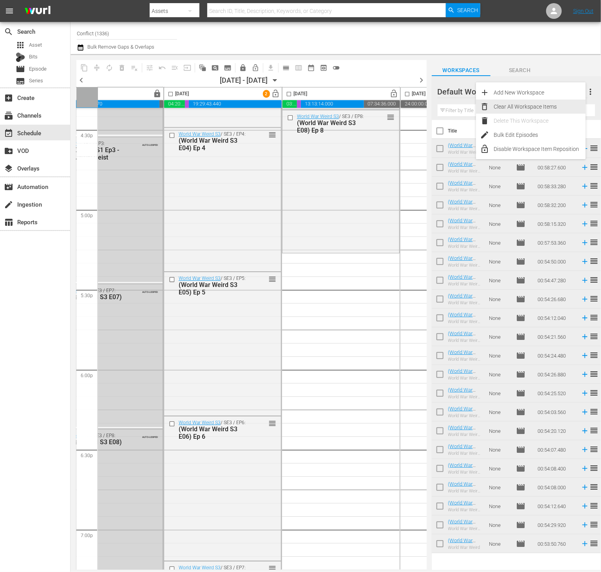
click at [556, 109] on div "Clear All Workspace Items" at bounding box center [540, 107] width 92 height 14
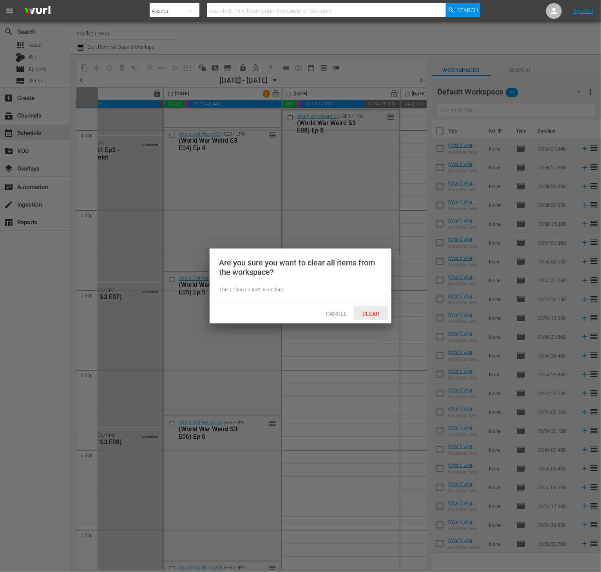
click at [370, 319] on div "Clear" at bounding box center [371, 313] width 35 height 15
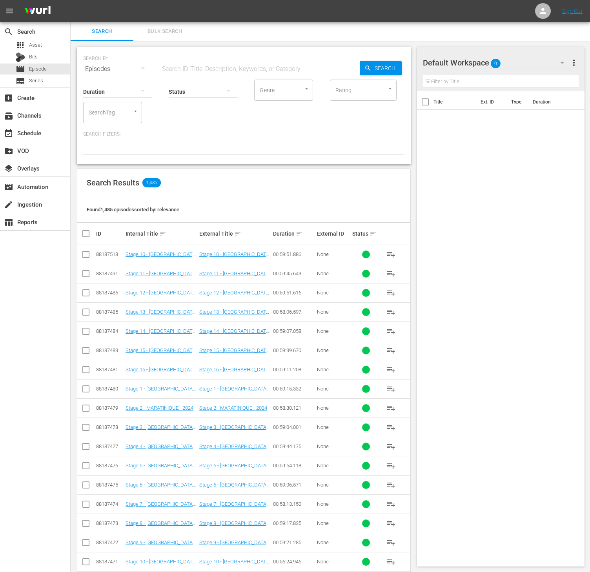
click at [120, 117] on div "SearchTag" at bounding box center [112, 112] width 59 height 21
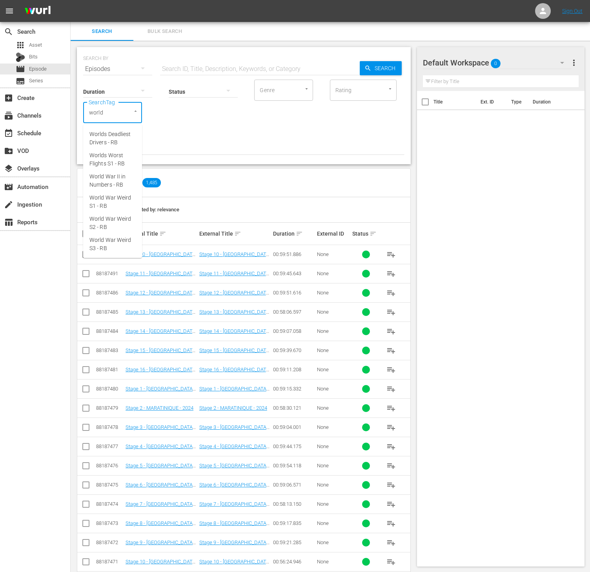
type input "world"
click at [113, 155] on span "World War Weird S1 - RB" at bounding box center [112, 159] width 46 height 16
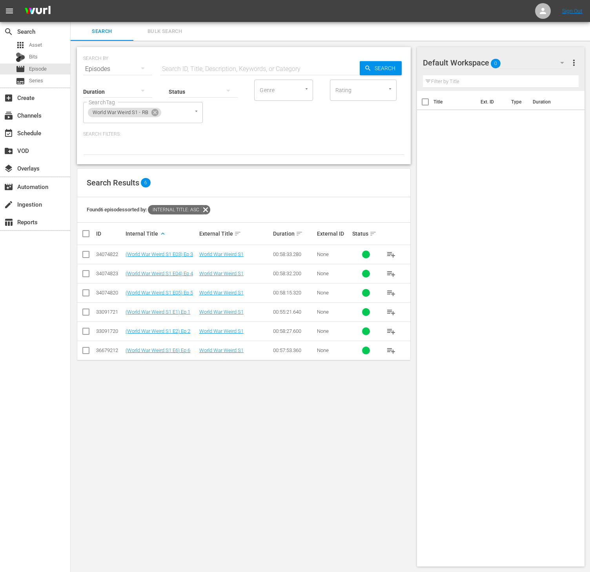
click at [391, 355] on span "playlist_add" at bounding box center [390, 350] width 9 height 9
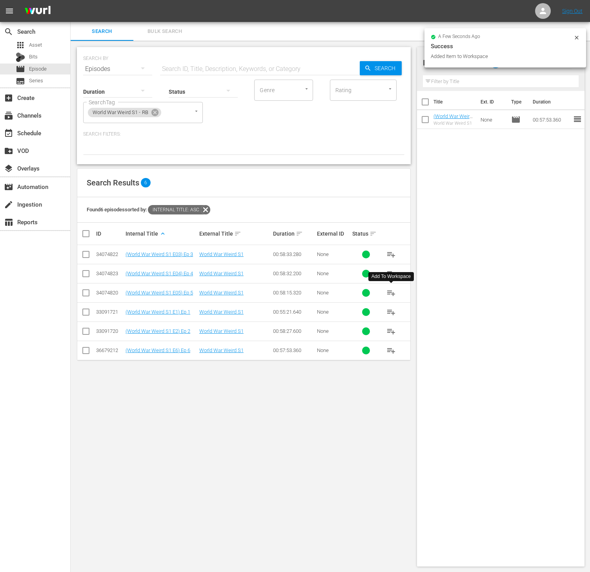
click at [391, 296] on span "playlist_add" at bounding box center [390, 292] width 9 height 9
click at [392, 276] on span "playlist_add" at bounding box center [390, 273] width 9 height 9
click at [389, 247] on button "playlist_add" at bounding box center [390, 254] width 19 height 19
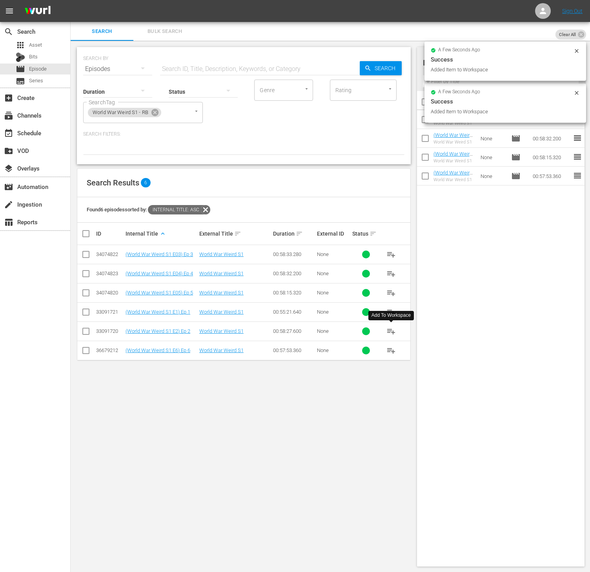
click at [391, 334] on span "playlist_add" at bounding box center [390, 331] width 9 height 9
click at [391, 314] on span "playlist_add" at bounding box center [390, 311] width 9 height 9
click at [152, 109] on icon at bounding box center [155, 112] width 9 height 9
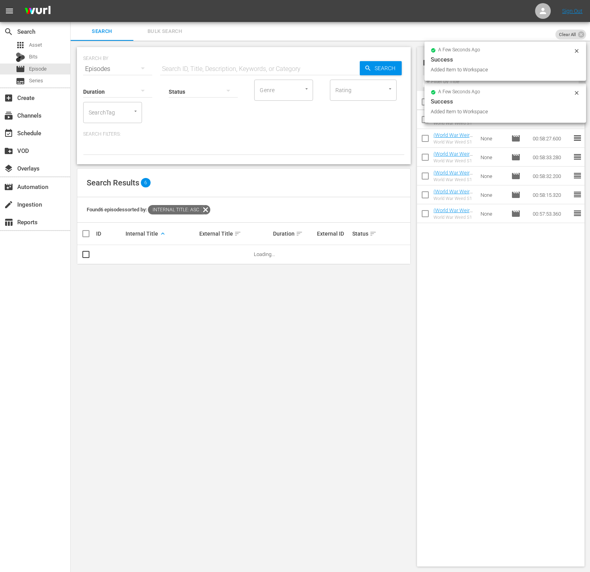
click at [93, 118] on input "SearchTag" at bounding box center [102, 112] width 30 height 14
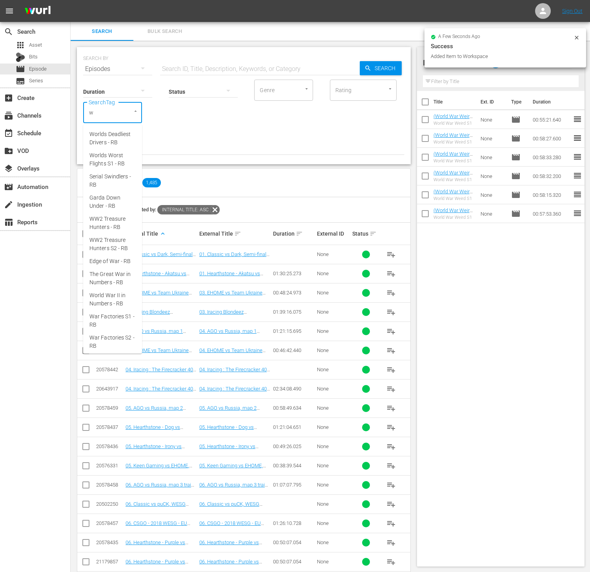
type input "wo"
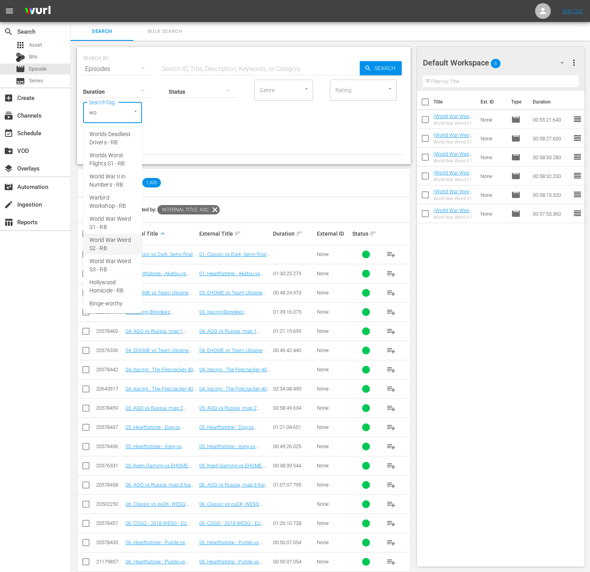
click at [111, 253] on span "World War Weird S2 - RB" at bounding box center [112, 244] width 46 height 16
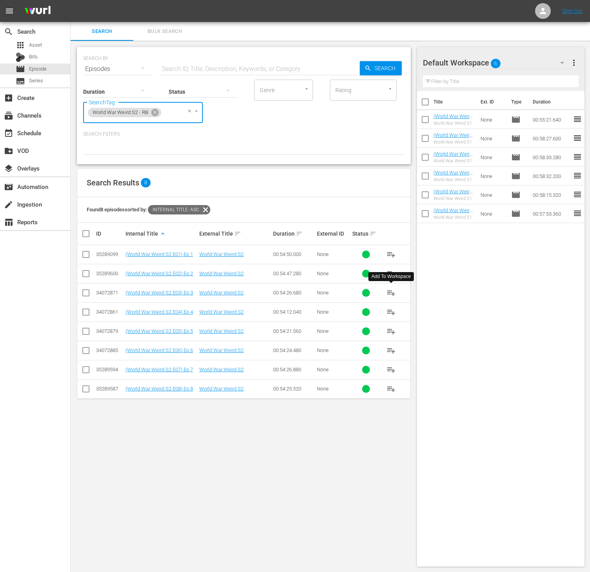
click at [394, 297] on span "playlist_add" at bounding box center [390, 292] width 9 height 9
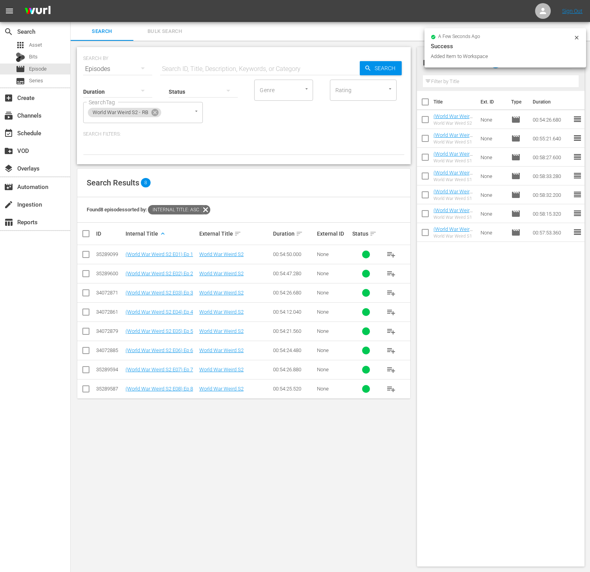
click at [392, 277] on span "playlist_add" at bounding box center [390, 273] width 9 height 9
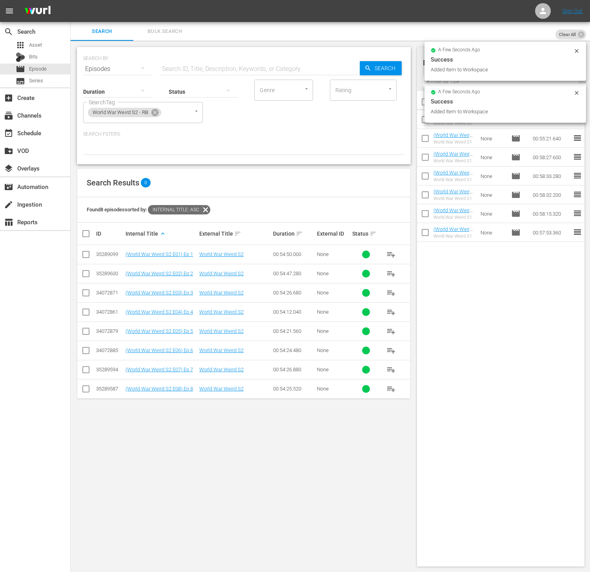
click at [387, 253] on span "playlist_add" at bounding box center [390, 254] width 9 height 9
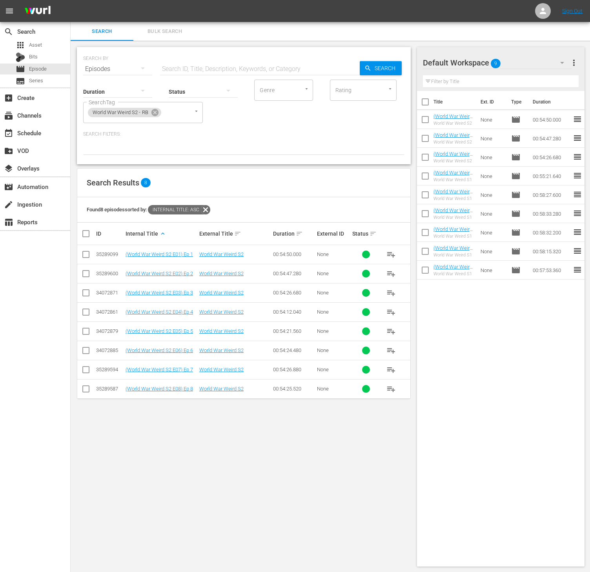
click at [574, 62] on span "more_vert" at bounding box center [573, 62] width 9 height 9
click at [489, 80] on div "Clear All Workspace Items" at bounding box center [523, 78] width 92 height 14
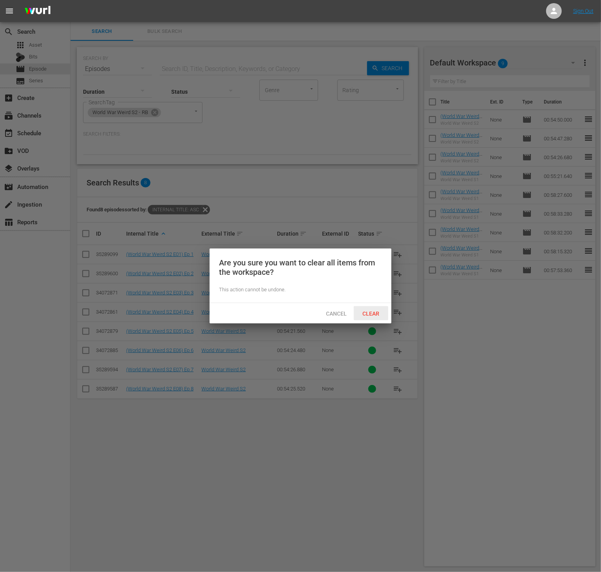
click at [365, 306] on div "Clear" at bounding box center [371, 313] width 35 height 15
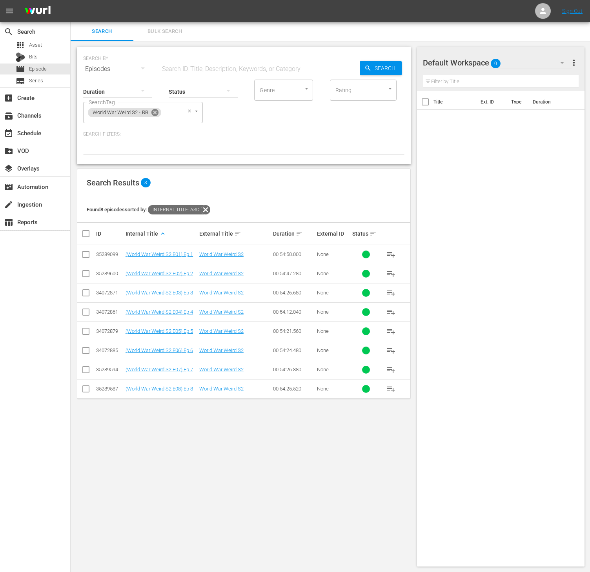
click at [155, 111] on icon at bounding box center [154, 112] width 7 height 7
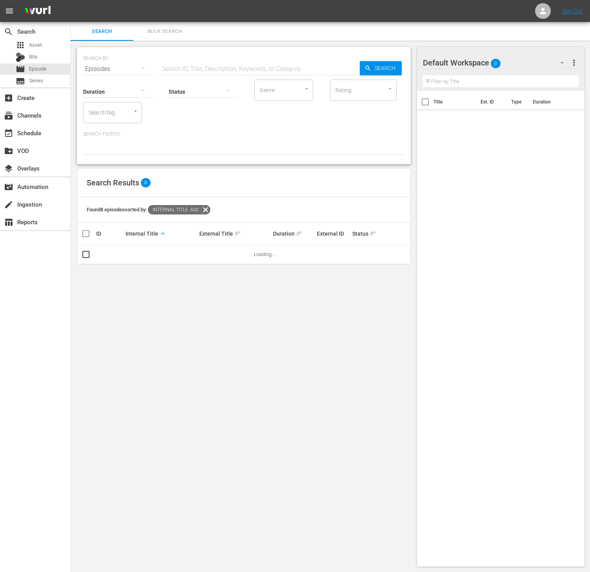
click at [115, 114] on input "SearchTag" at bounding box center [102, 112] width 30 height 14
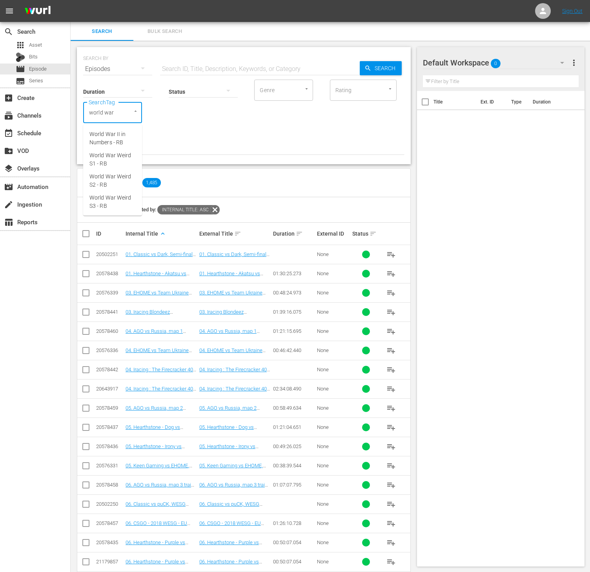
type input "world war"
click at [121, 149] on li "World War Weird S1 - RB" at bounding box center [112, 159] width 59 height 21
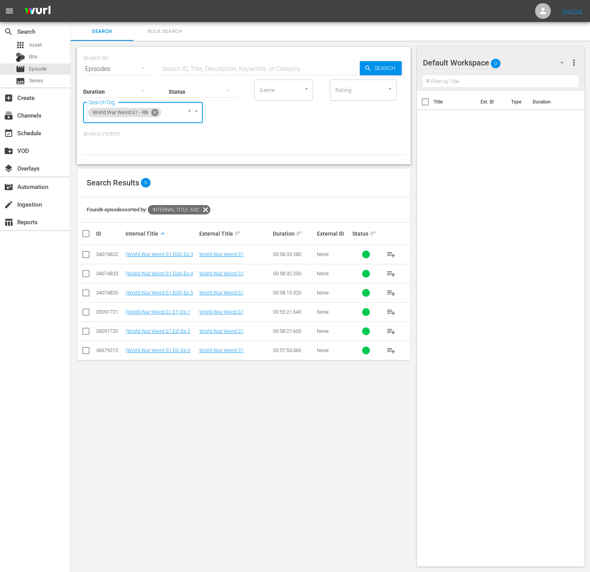
click at [158, 114] on icon at bounding box center [155, 112] width 9 height 9
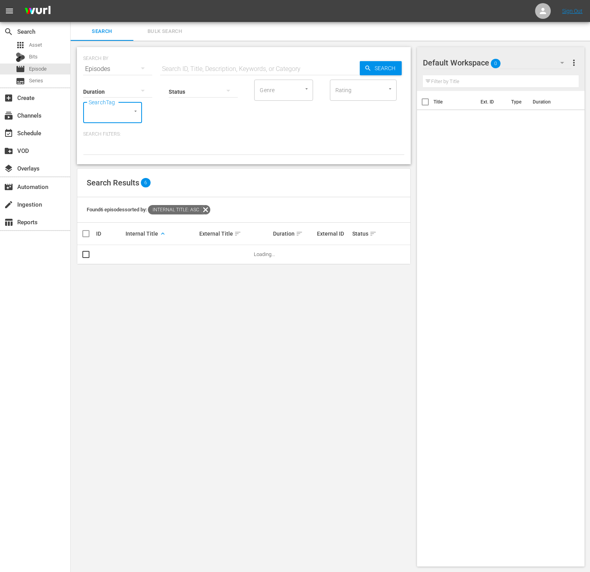
click at [107, 114] on input "SearchTag" at bounding box center [102, 112] width 30 height 14
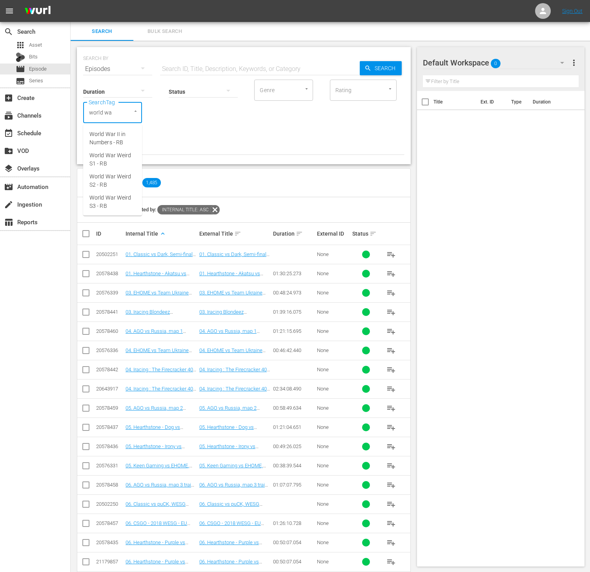
type input "world war"
click at [114, 142] on span "World War II in Numbers - RB" at bounding box center [112, 138] width 46 height 16
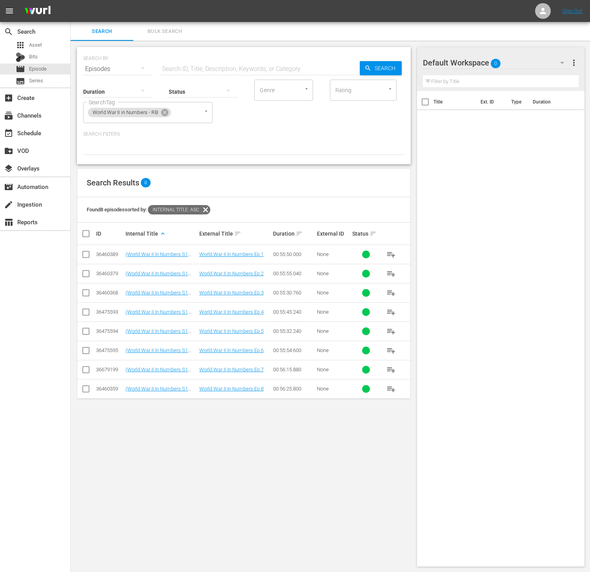
click at [392, 274] on span "playlist_add" at bounding box center [390, 273] width 9 height 9
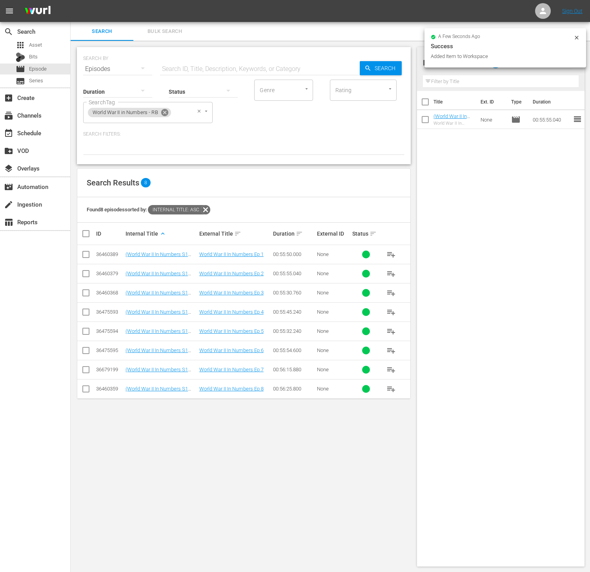
click at [164, 112] on icon at bounding box center [164, 112] width 9 height 9
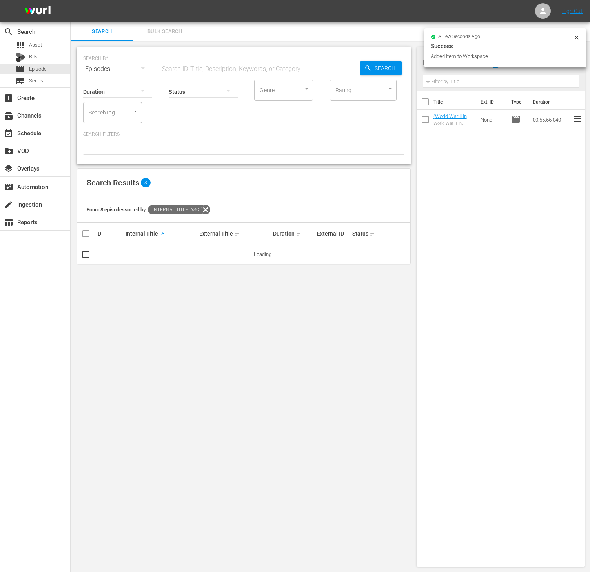
click at [102, 114] on input "SearchTag" at bounding box center [102, 112] width 30 height 14
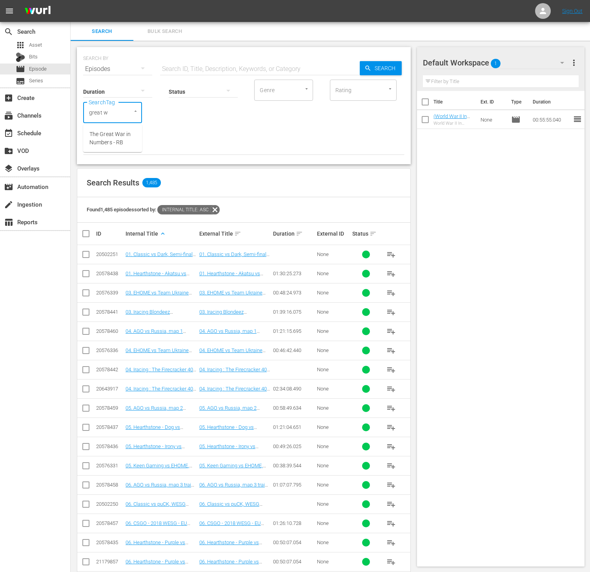
type input "great wa"
click at [113, 140] on span "The Great War in Numbers - RB" at bounding box center [112, 138] width 46 height 16
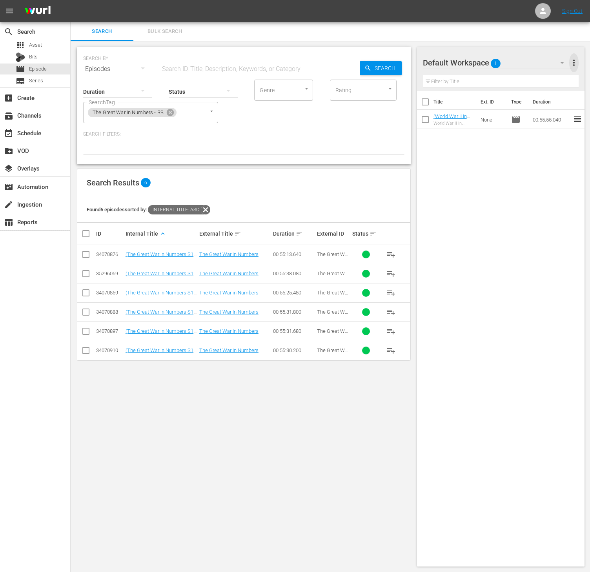
click at [574, 64] on span "more_vert" at bounding box center [573, 62] width 9 height 9
click at [517, 82] on div "Clear All Workspace Items" at bounding box center [523, 78] width 92 height 14
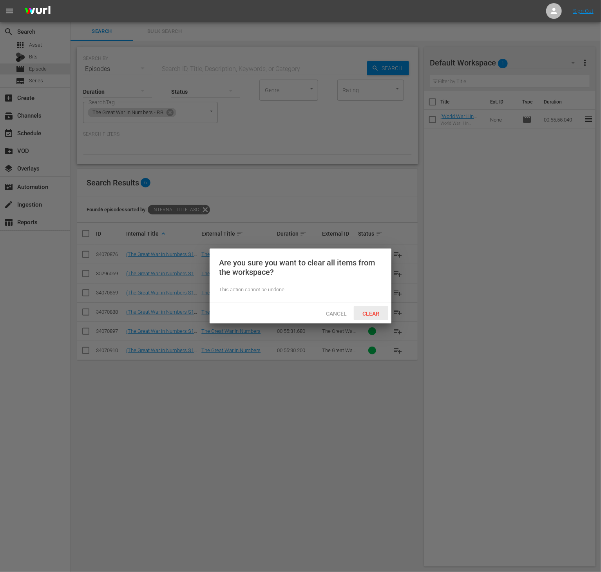
click at [377, 314] on span "Clear" at bounding box center [371, 314] width 29 height 6
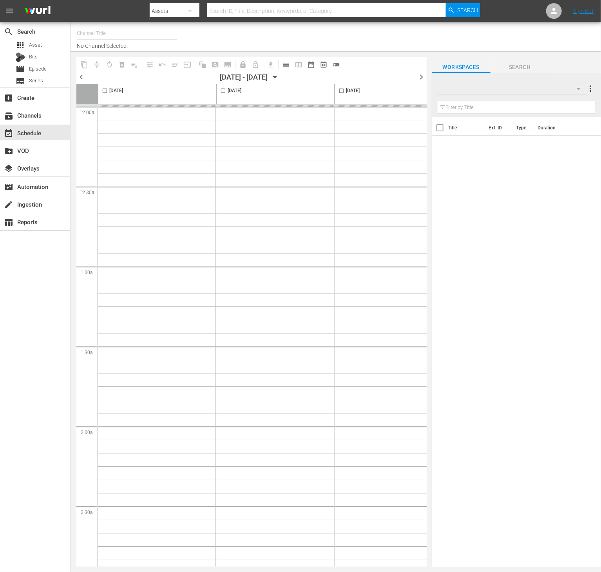
type input "Conflict (1336)"
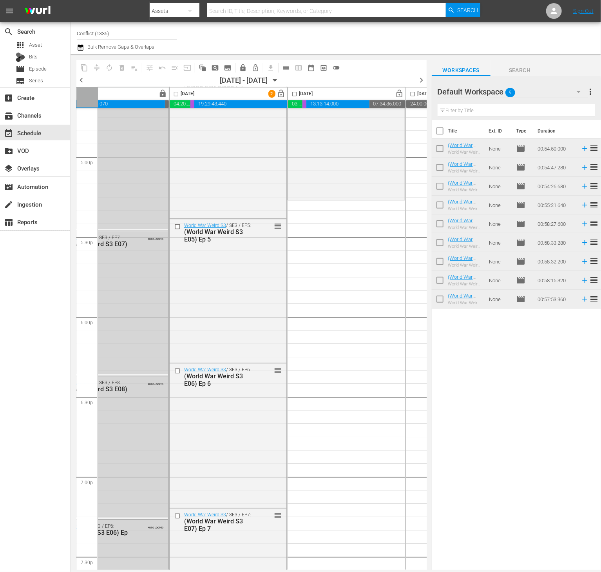
scroll to position [2682, 47]
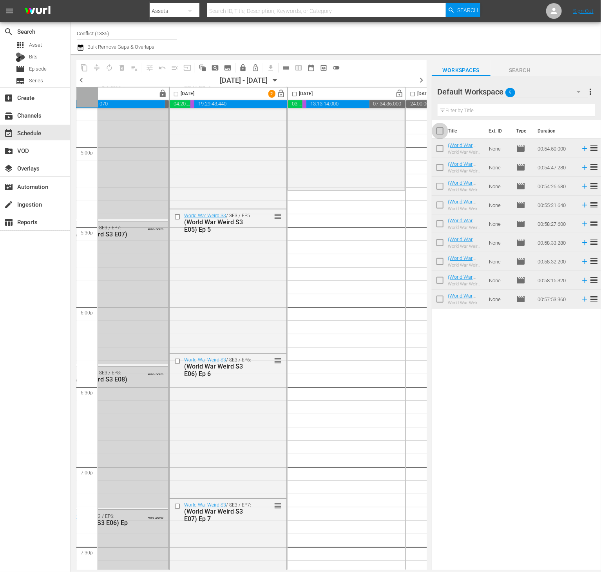
click at [440, 131] on input "checkbox" at bounding box center [440, 132] width 16 height 16
checkbox input "true"
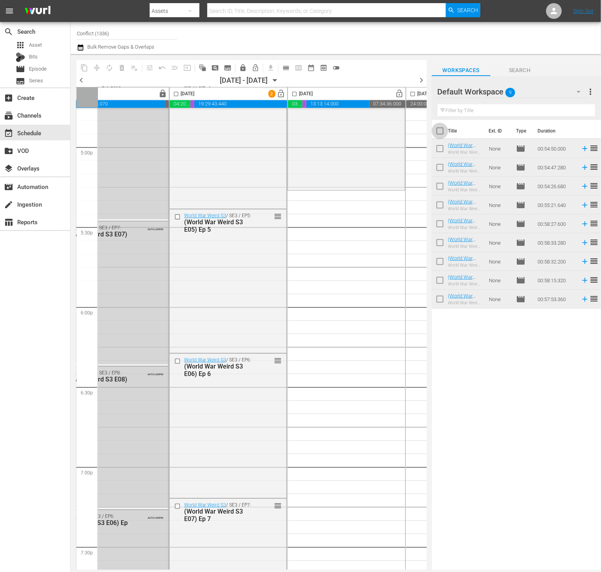
checkbox input "true"
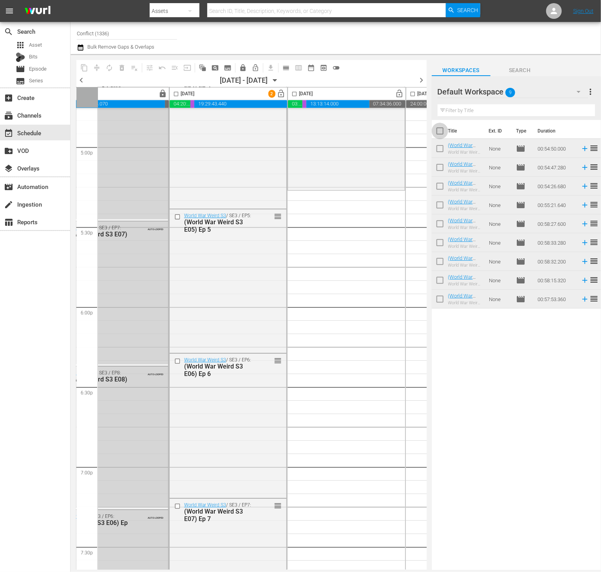
checkbox input "true"
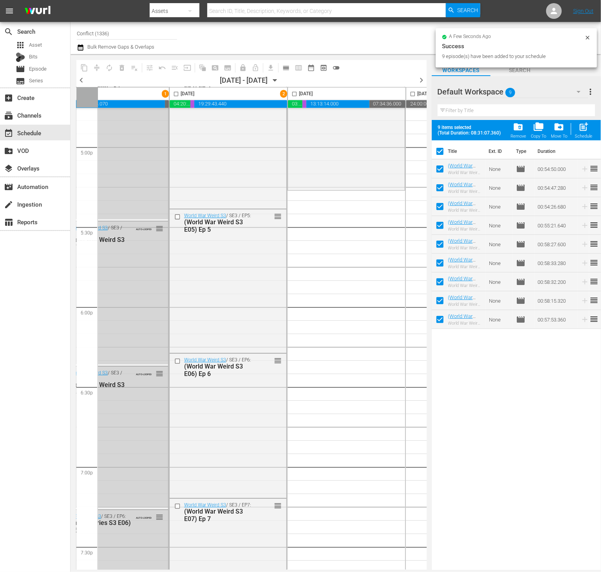
scroll to position [3382, 47]
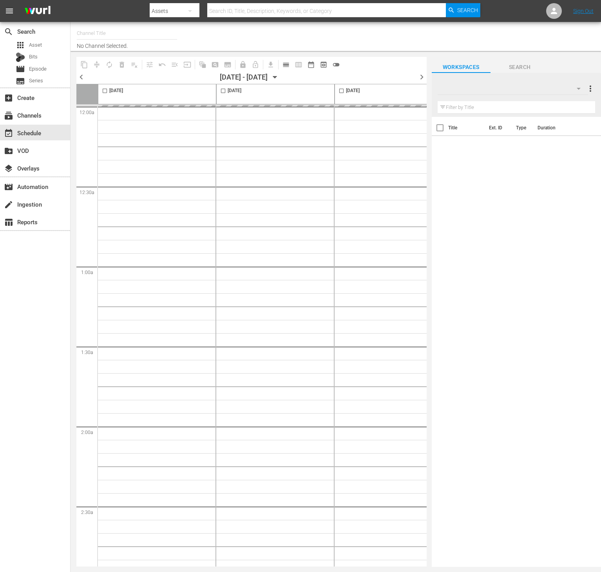
type input "Conflict (1336)"
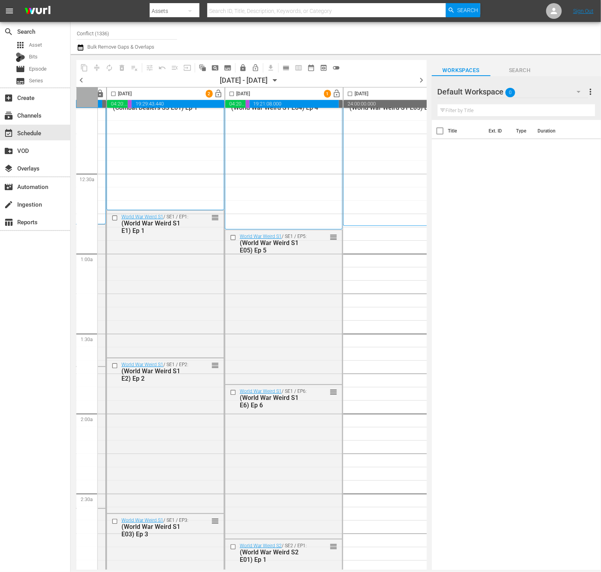
scroll to position [22, 110]
